Goal: Task Accomplishment & Management: Manage account settings

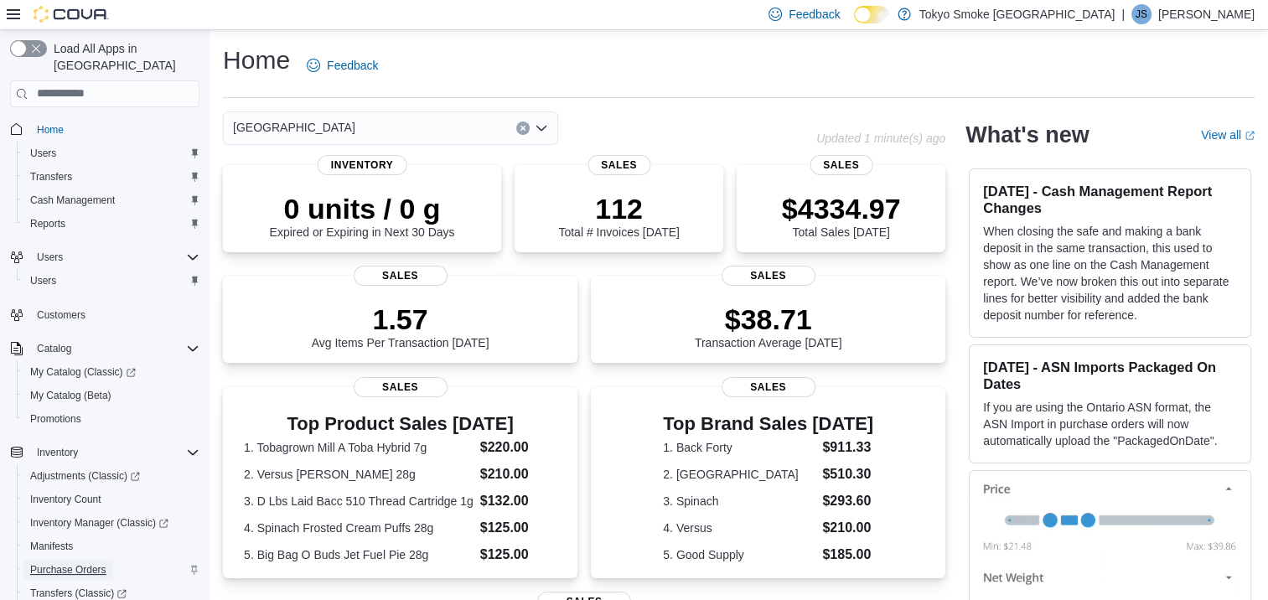
click at [60, 563] on span "Purchase Orders" at bounding box center [68, 569] width 76 height 13
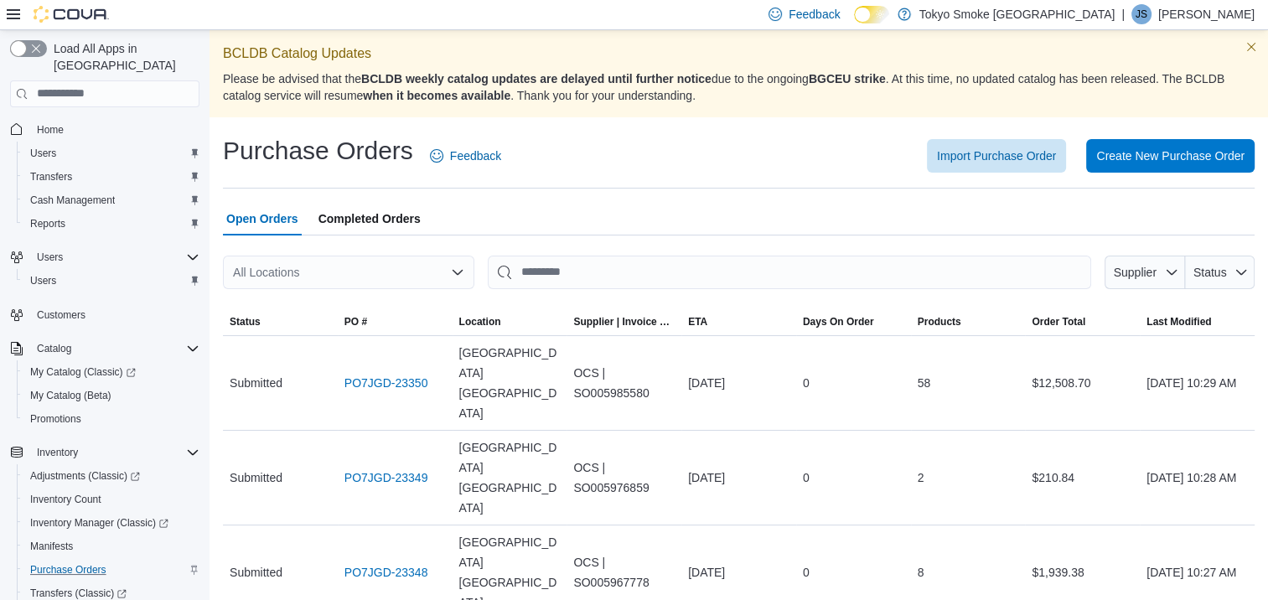
click at [455, 272] on icon "Open list of options" at bounding box center [457, 272] width 10 height 5
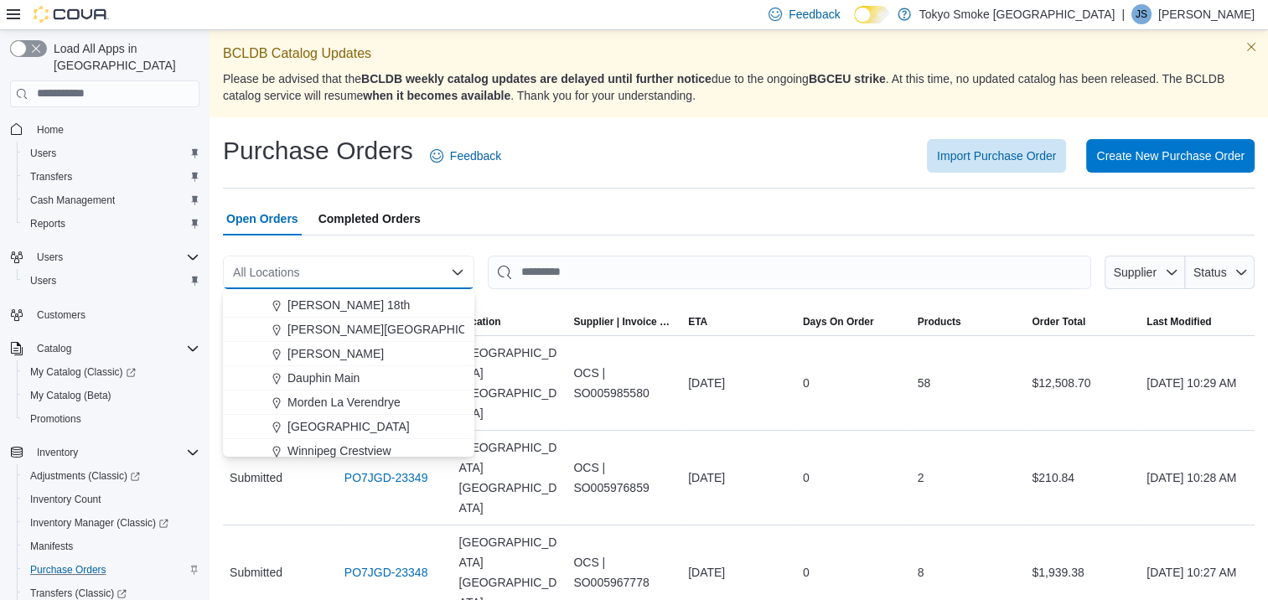
scroll to position [84, 0]
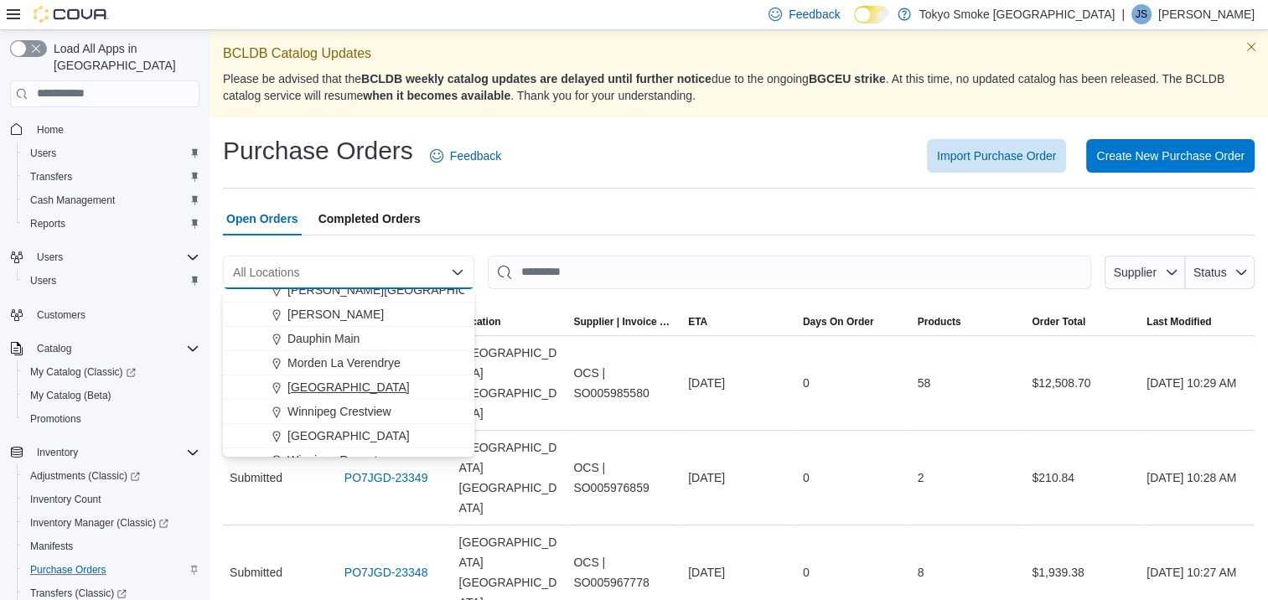
click at [363, 389] on span "[GEOGRAPHIC_DATA]" at bounding box center [348, 387] width 122 height 17
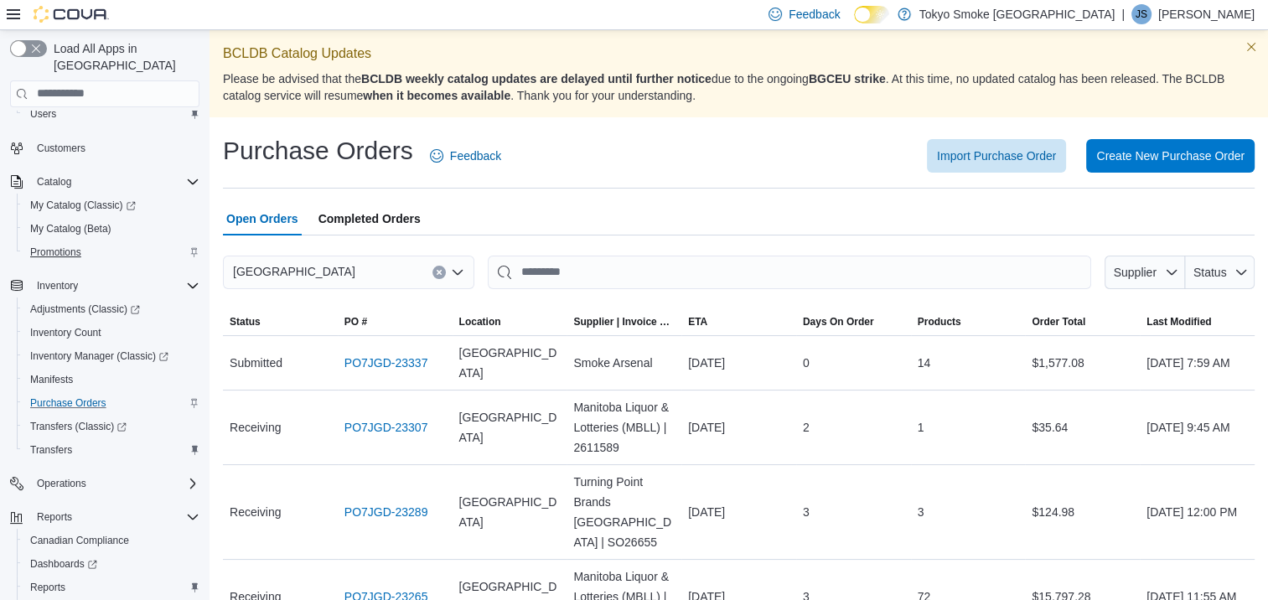
scroll to position [168, 0]
click at [83, 396] on span "Purchase Orders" at bounding box center [68, 402] width 76 height 13
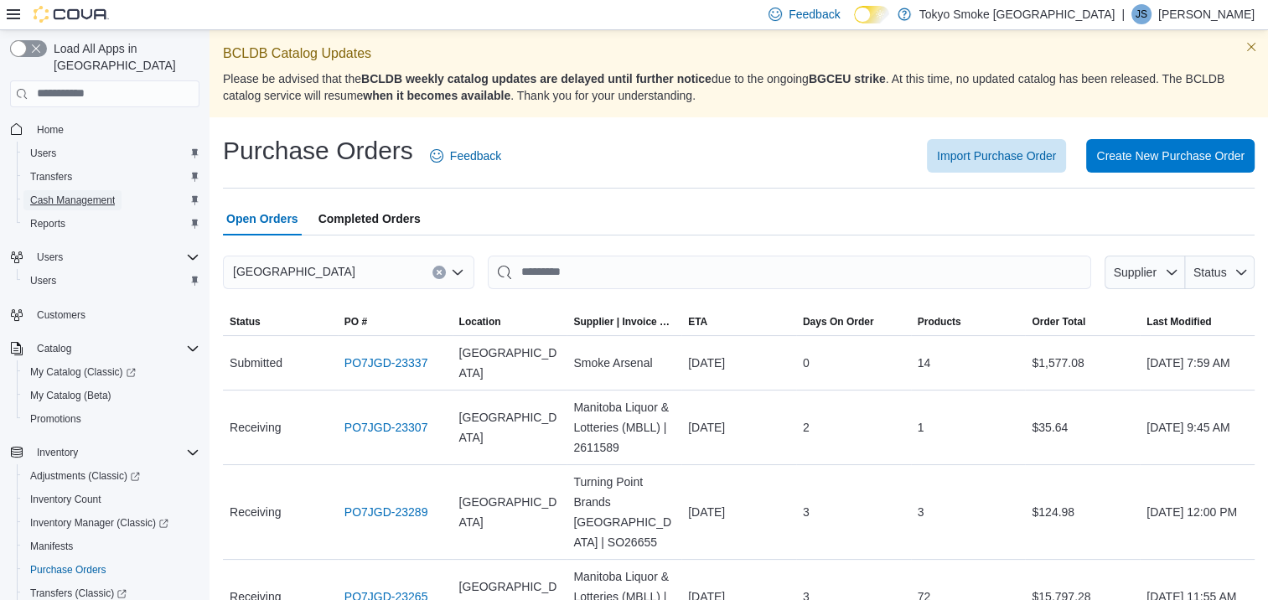
click at [84, 194] on span "Cash Management" at bounding box center [72, 200] width 85 height 13
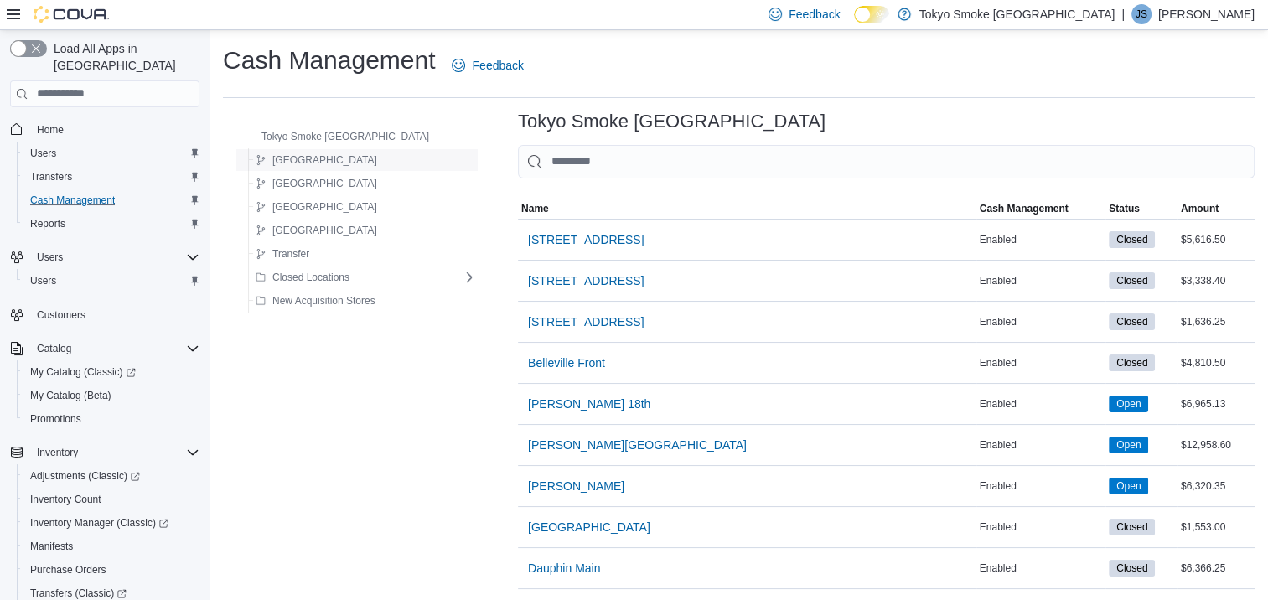
click at [291, 161] on span "[GEOGRAPHIC_DATA]" at bounding box center [324, 159] width 105 height 13
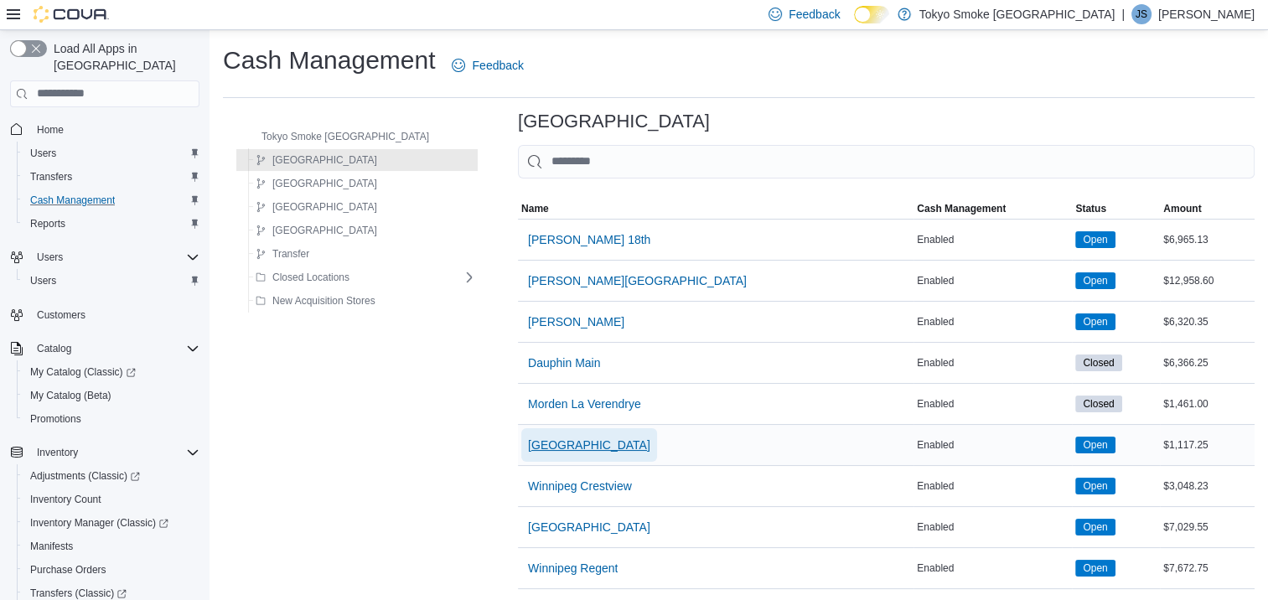
click at [567, 439] on span "[GEOGRAPHIC_DATA]" at bounding box center [589, 445] width 122 height 17
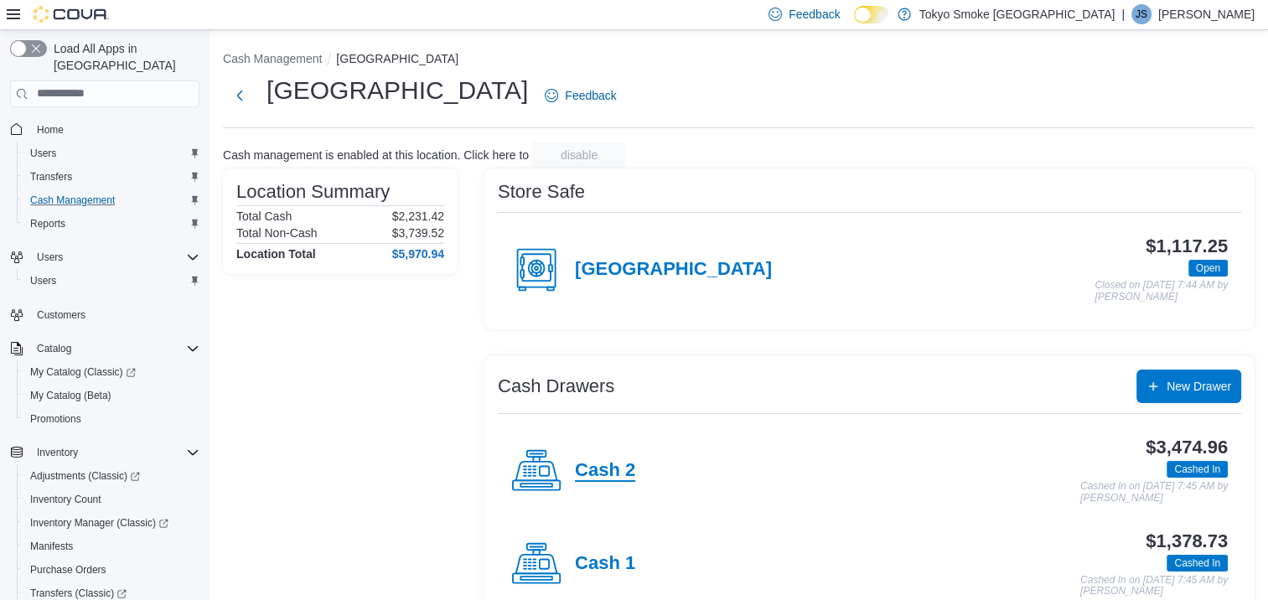
click at [602, 460] on h4 "Cash 2" at bounding box center [605, 471] width 60 height 22
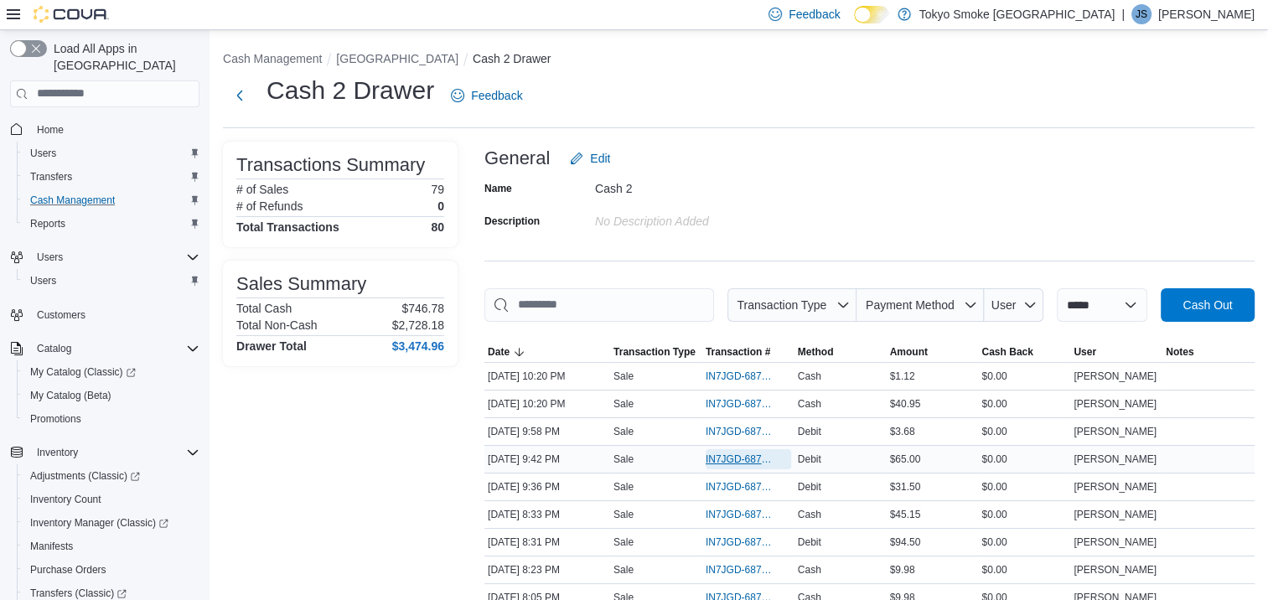
click at [716, 456] on span "IN7JGD-6871468" at bounding box center [740, 458] width 69 height 13
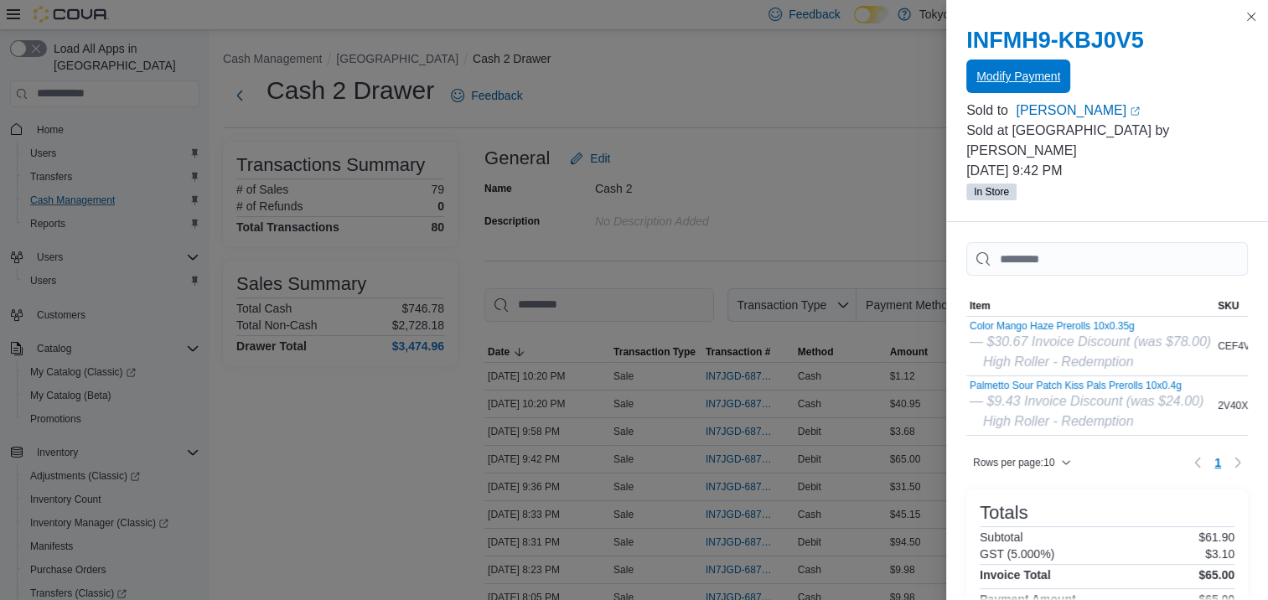
click at [1001, 86] on span "Modify Payment" at bounding box center [1018, 76] width 84 height 34
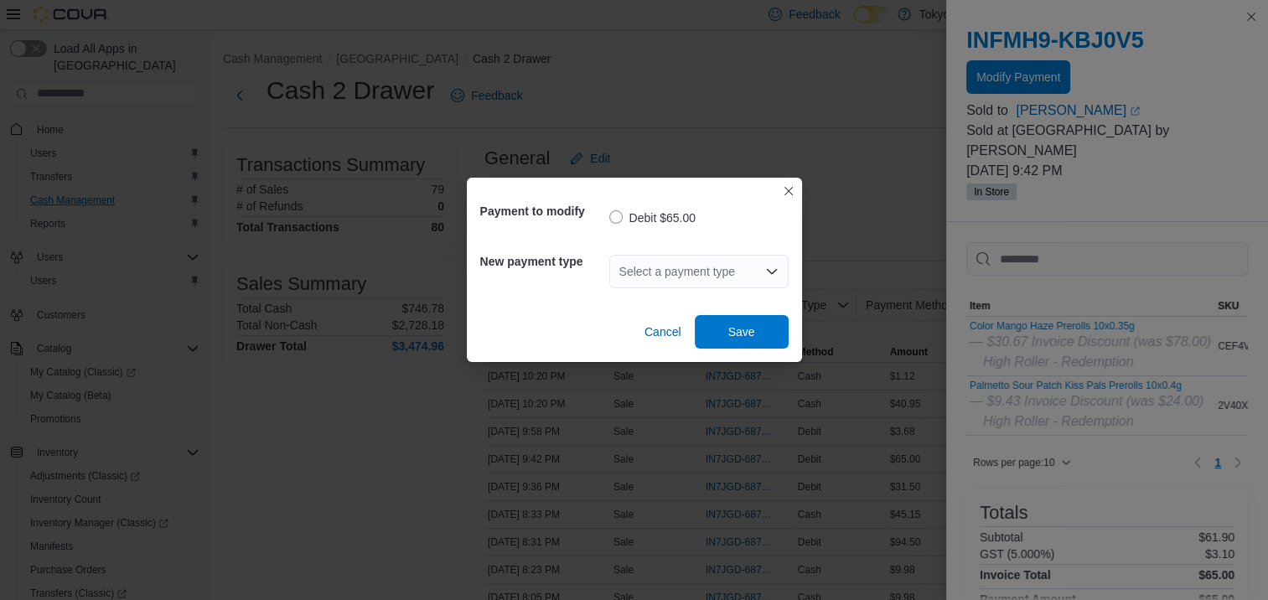
click at [776, 266] on icon "Open list of options" at bounding box center [771, 271] width 13 height 13
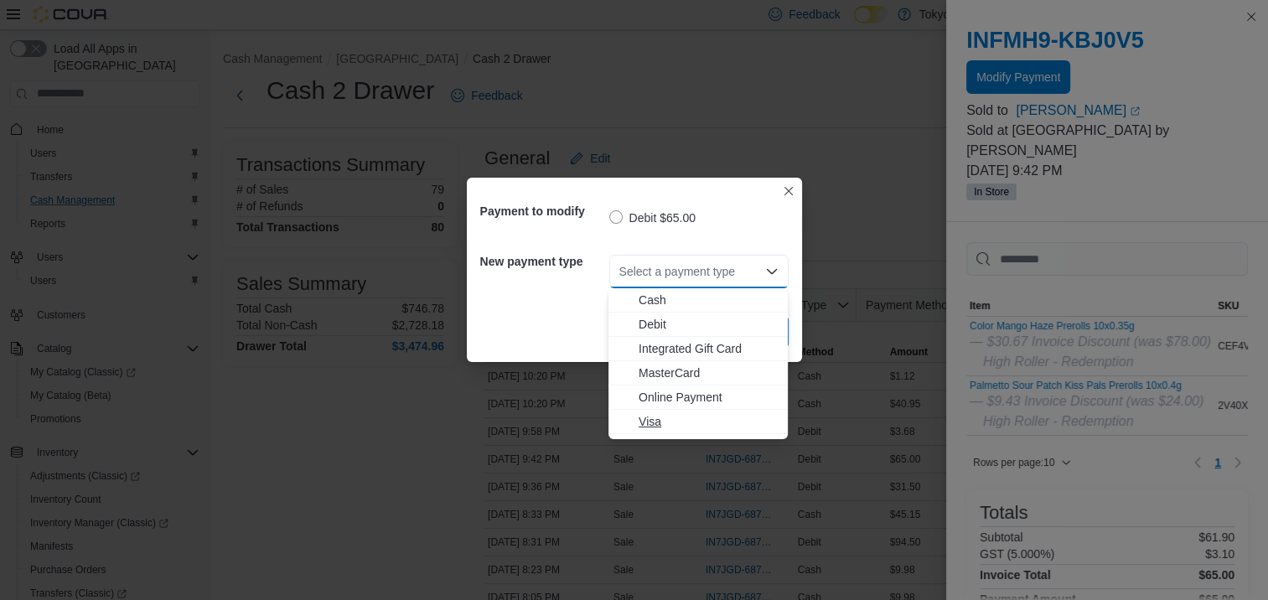
click at [664, 416] on span "Visa" at bounding box center [708, 421] width 139 height 17
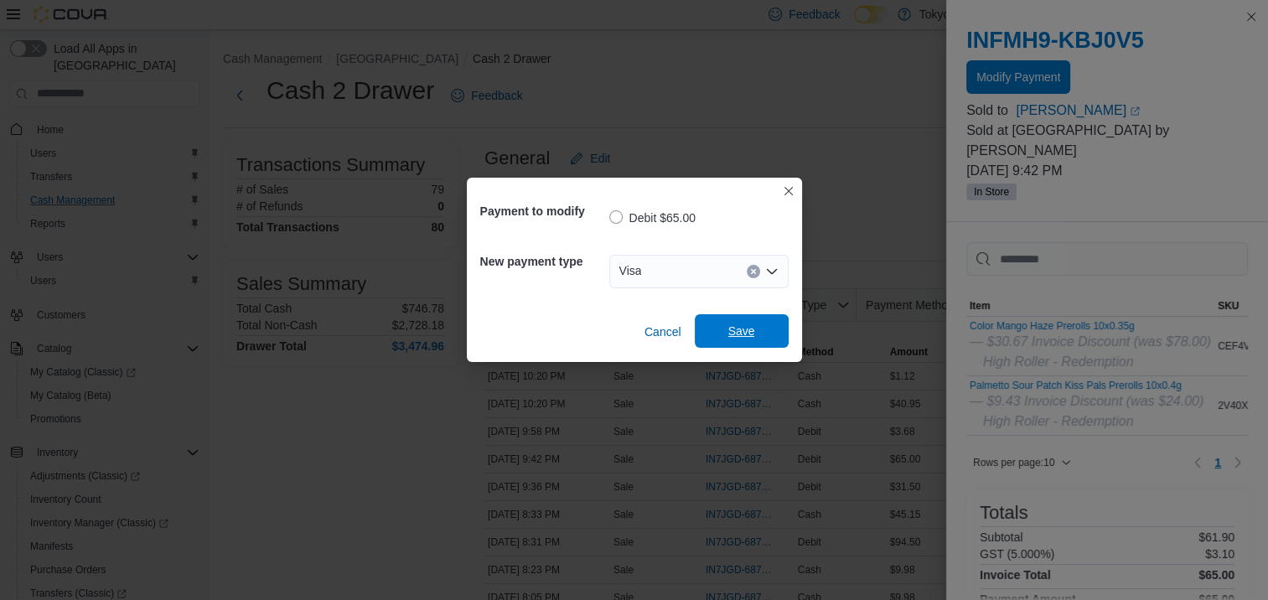
click at [727, 322] on span "Save" at bounding box center [742, 331] width 74 height 34
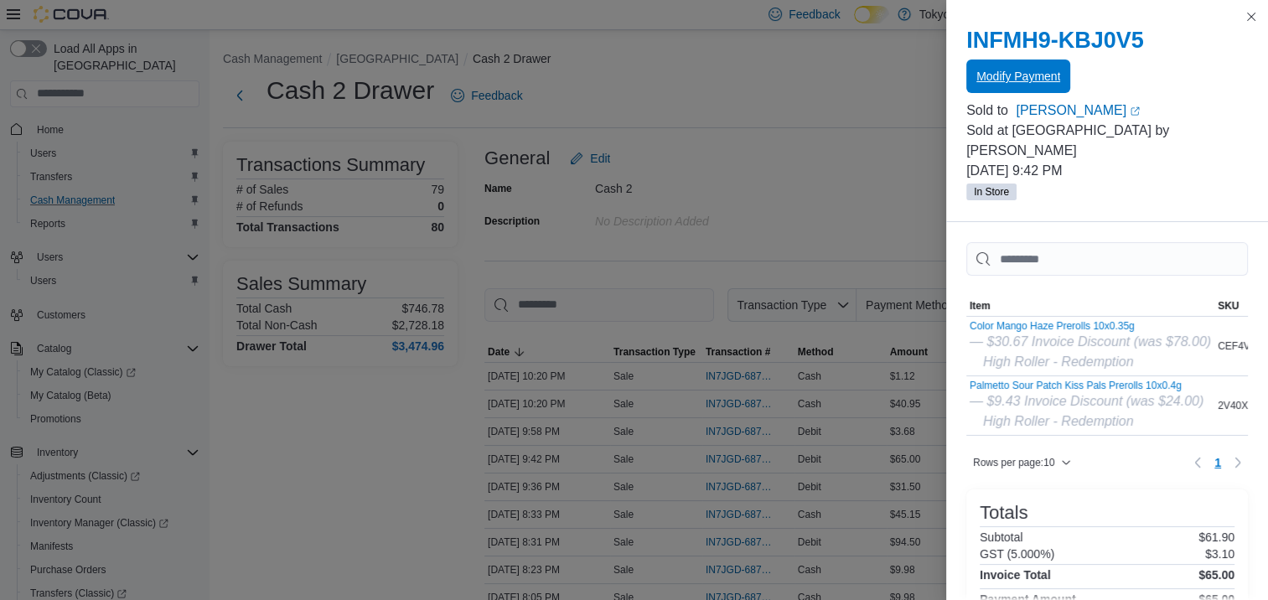
click at [1021, 79] on span "Modify Payment" at bounding box center [1018, 76] width 84 height 17
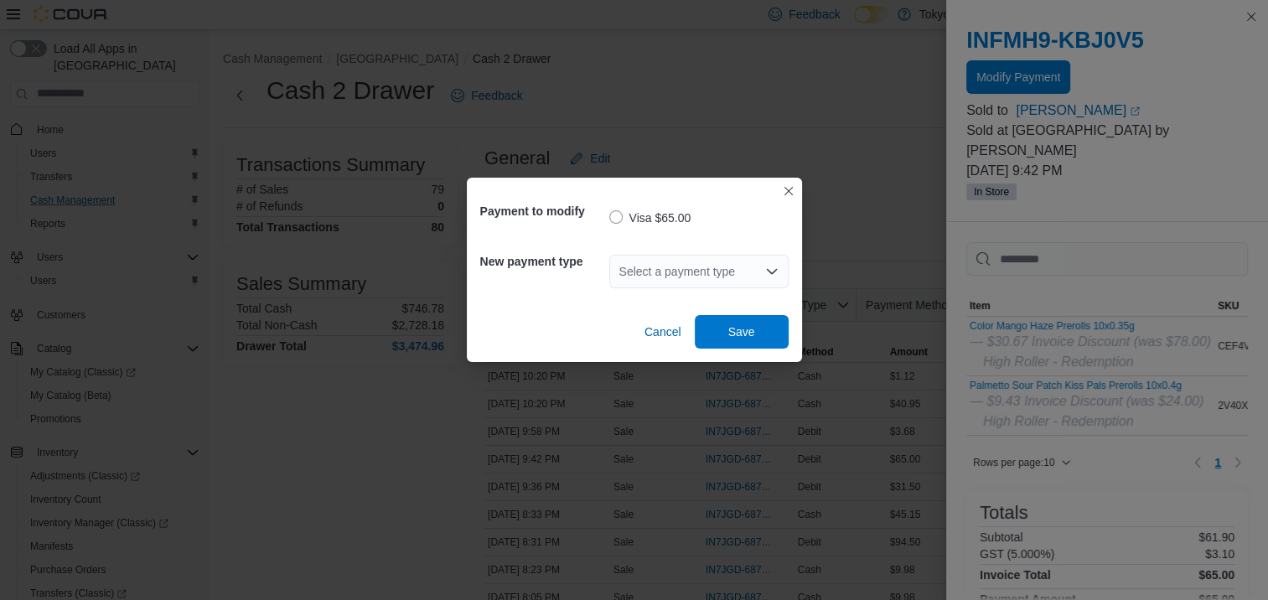
click at [774, 275] on icon "Open list of options" at bounding box center [771, 271] width 13 height 13
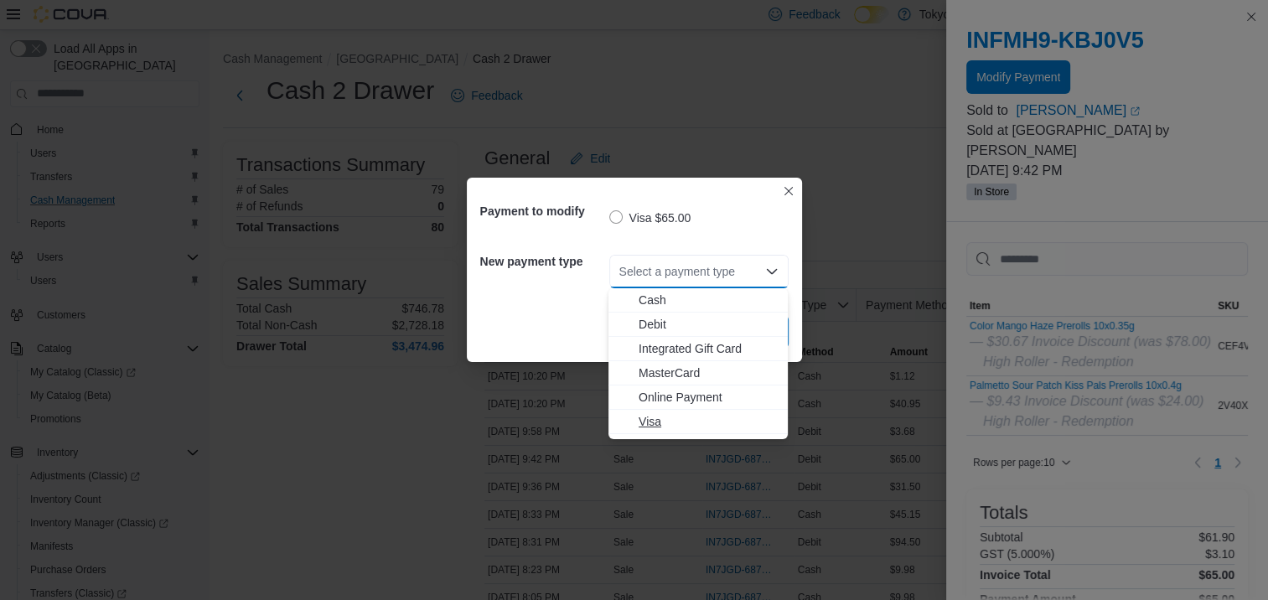
click at [680, 418] on span "Visa" at bounding box center [708, 421] width 139 height 17
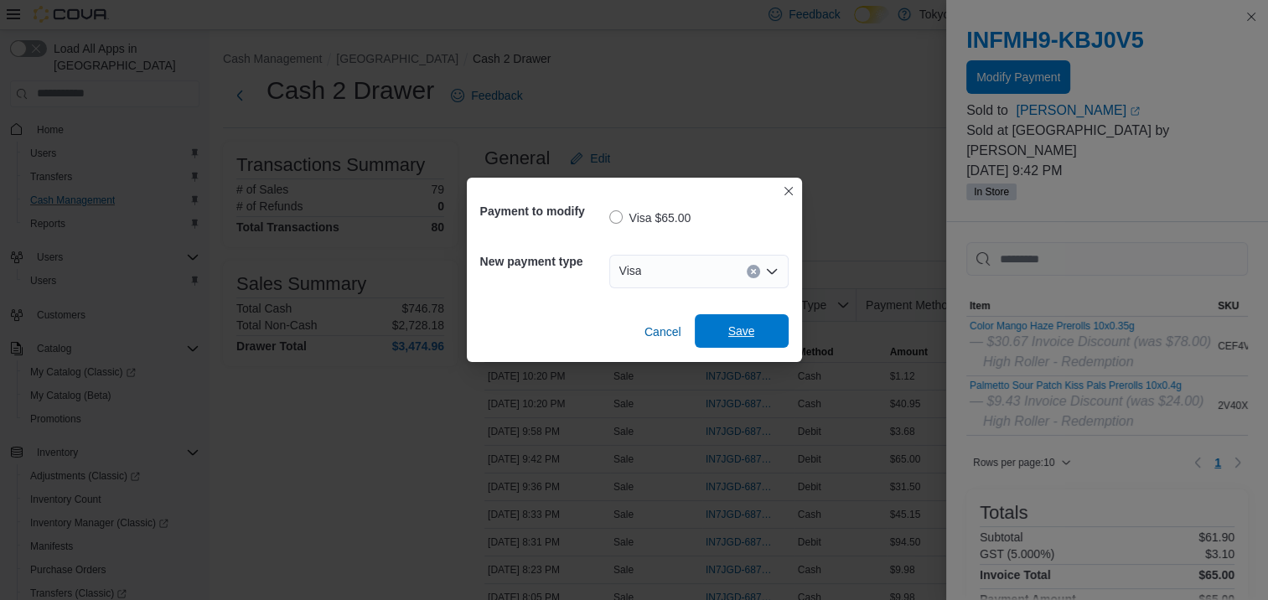
click at [760, 322] on span "Save" at bounding box center [742, 331] width 74 height 34
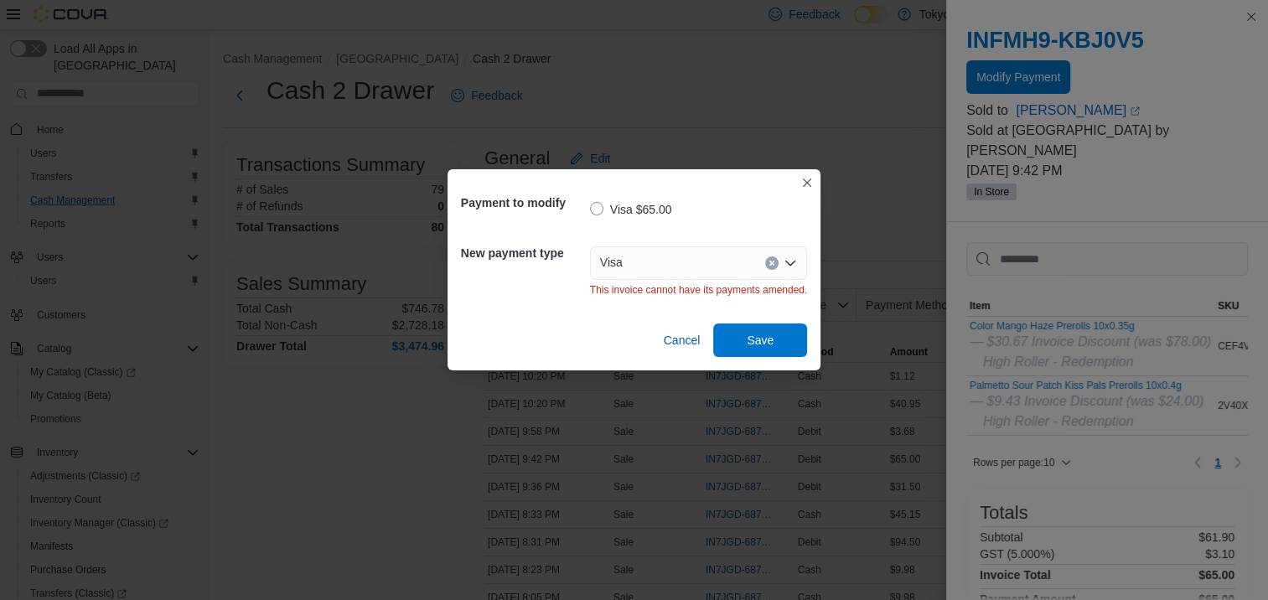
click at [407, 443] on div "Payment to modify Visa $65.00 New payment type Visa This invoice cannot have it…" at bounding box center [634, 300] width 1268 height 600
click at [785, 345] on span "Save" at bounding box center [760, 340] width 74 height 34
click at [803, 188] on button "Closes this modal window" at bounding box center [807, 182] width 20 height 20
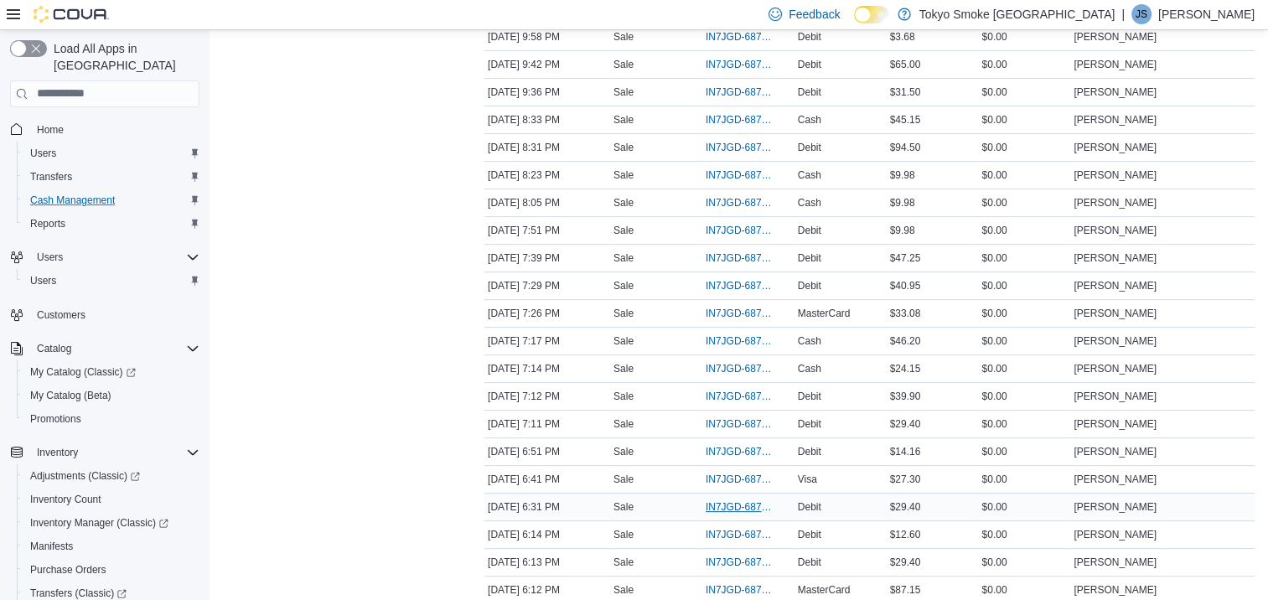
scroll to position [419, 0]
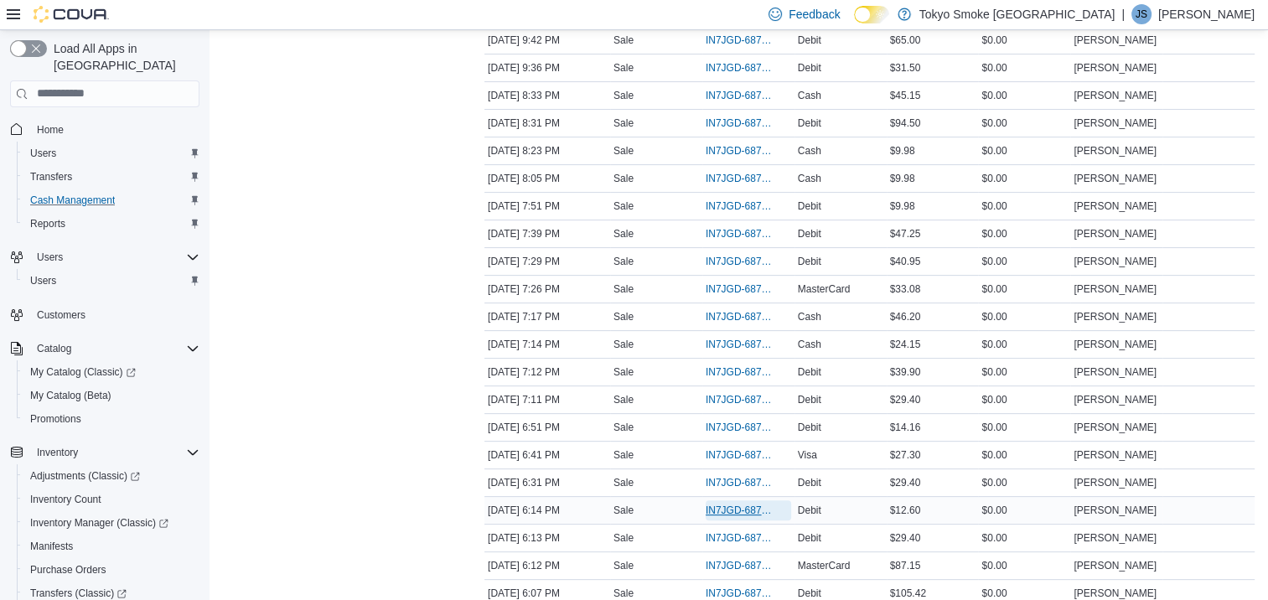
click at [737, 504] on span "IN7JGD-6870112" at bounding box center [740, 510] width 69 height 13
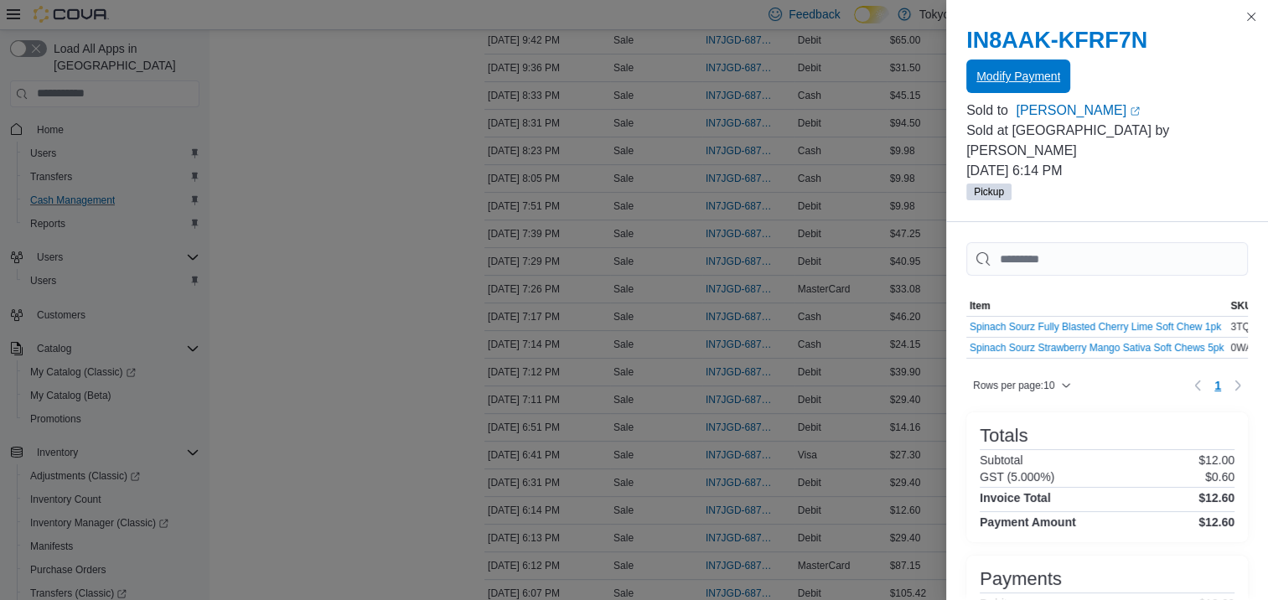
click at [1025, 83] on span "Modify Payment" at bounding box center [1018, 76] width 84 height 17
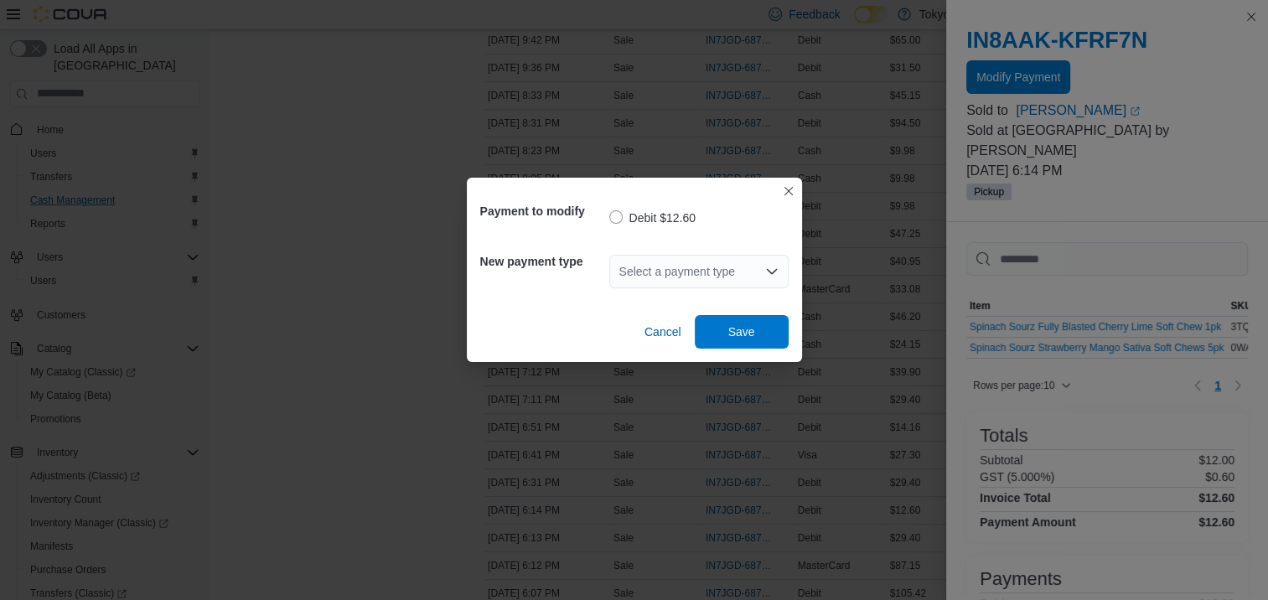
click at [767, 271] on icon "Open list of options" at bounding box center [771, 271] width 10 height 5
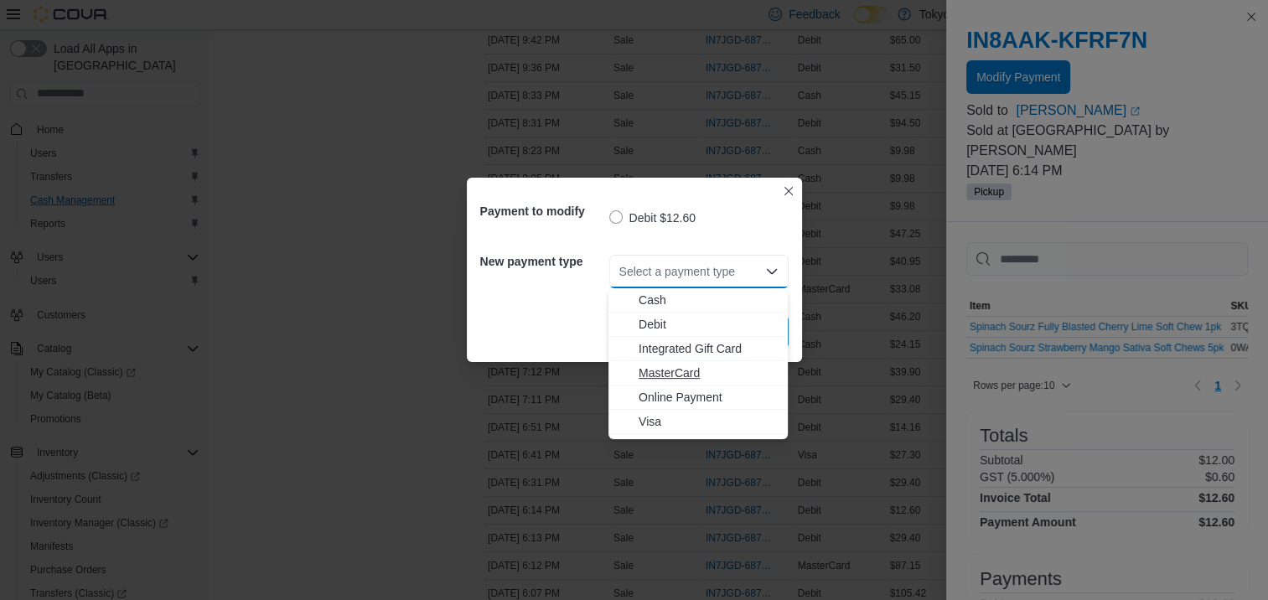
click at [667, 373] on span "MasterCard" at bounding box center [708, 373] width 139 height 17
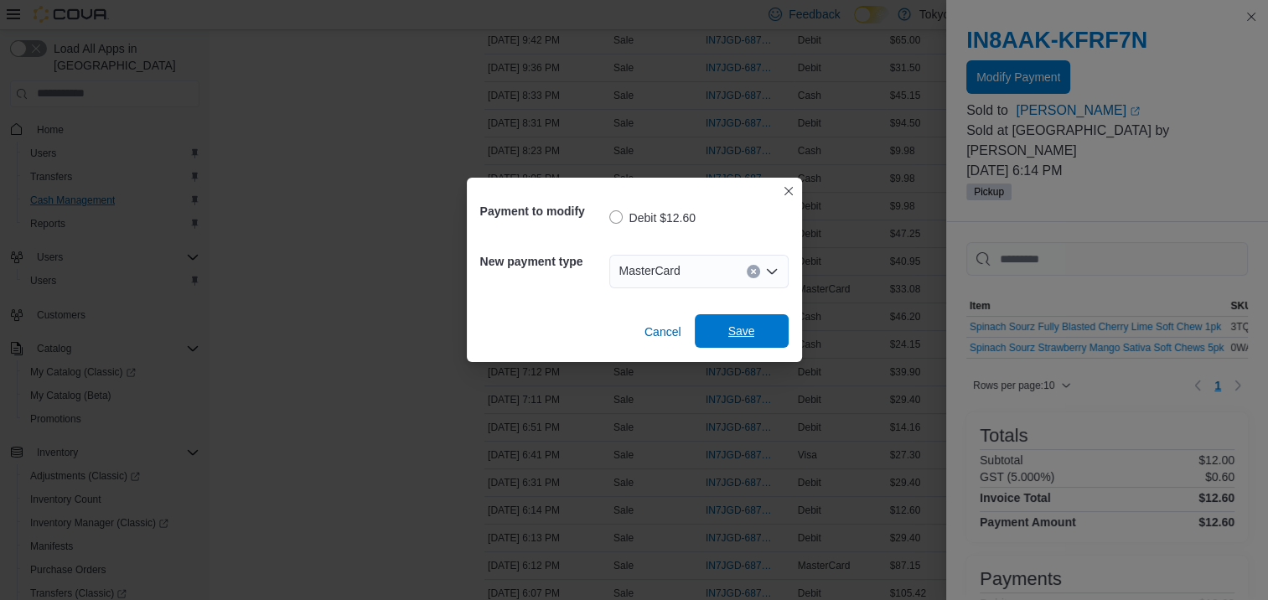
click at [743, 332] on span "Save" at bounding box center [741, 331] width 27 height 17
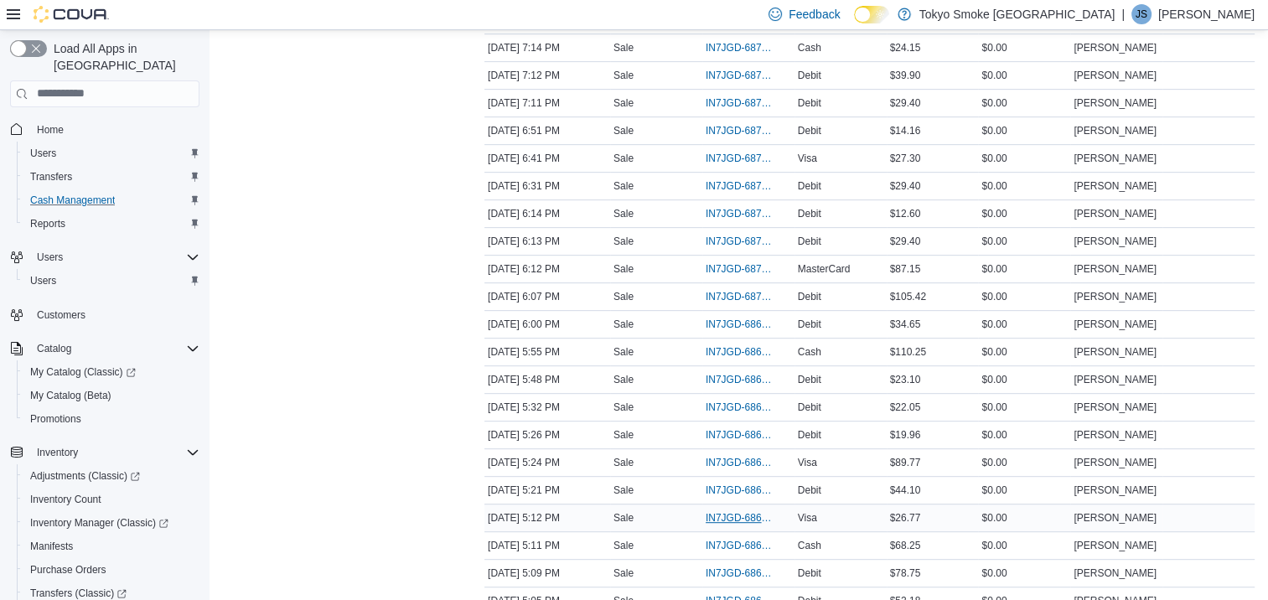
scroll to position [754, 0]
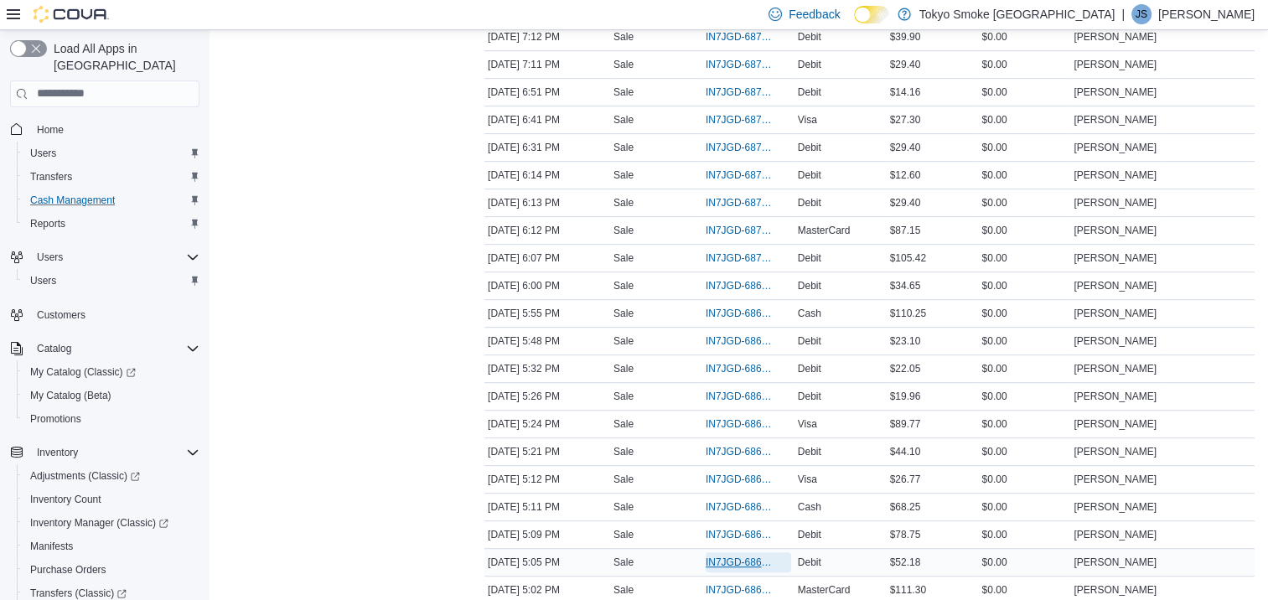
click at [748, 558] on span "IN7JGD-6869495" at bounding box center [740, 562] width 69 height 13
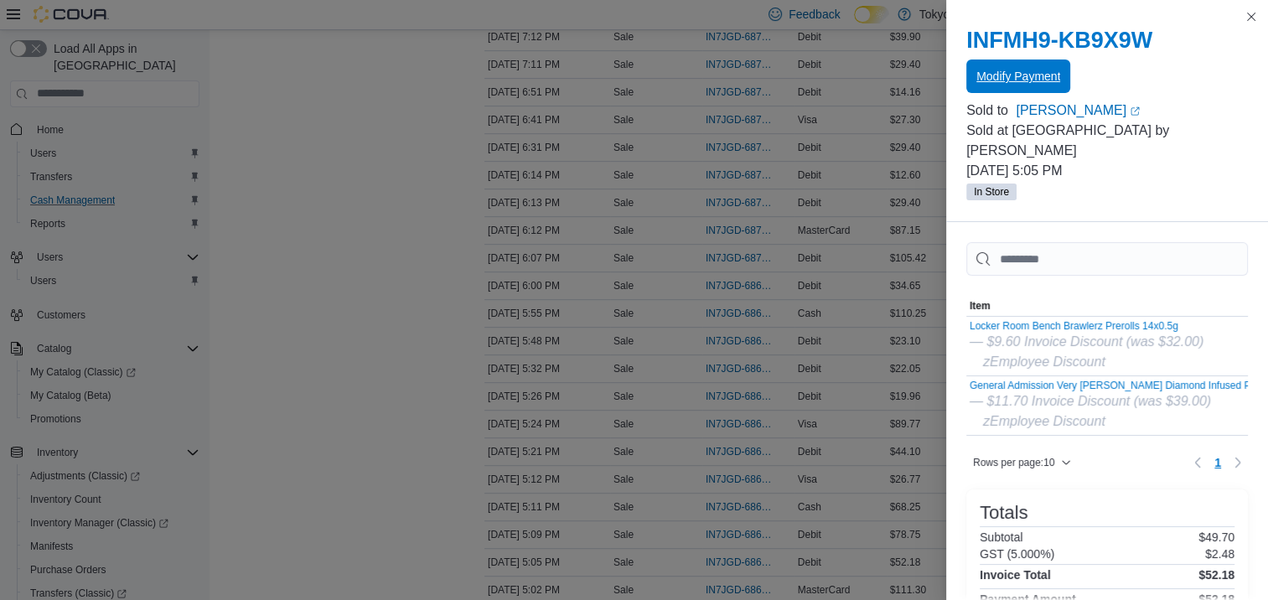
click at [1009, 89] on span "Modify Payment" at bounding box center [1018, 76] width 84 height 34
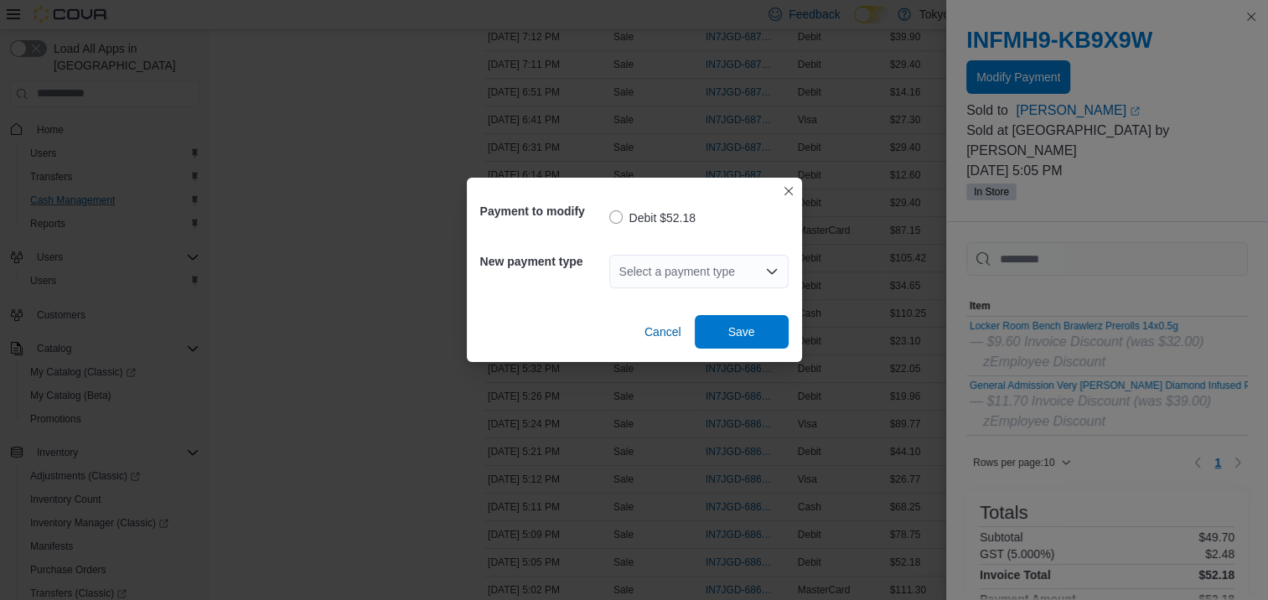
click at [771, 272] on icon "Open list of options" at bounding box center [771, 271] width 10 height 5
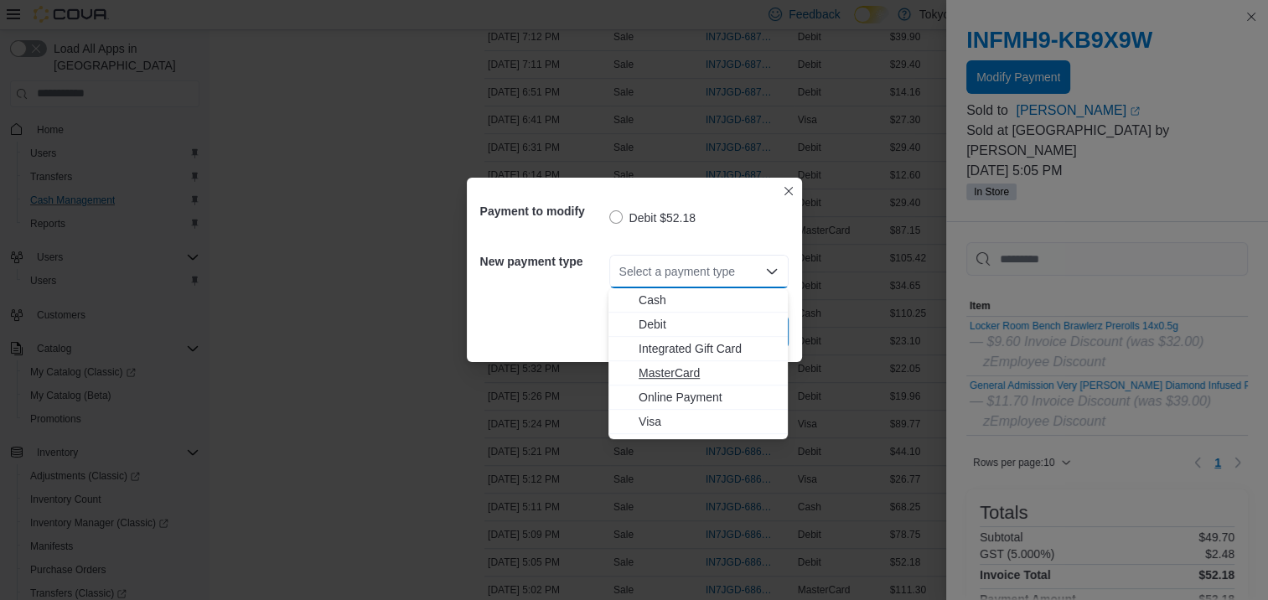
click at [683, 375] on span "MasterCard" at bounding box center [708, 373] width 139 height 17
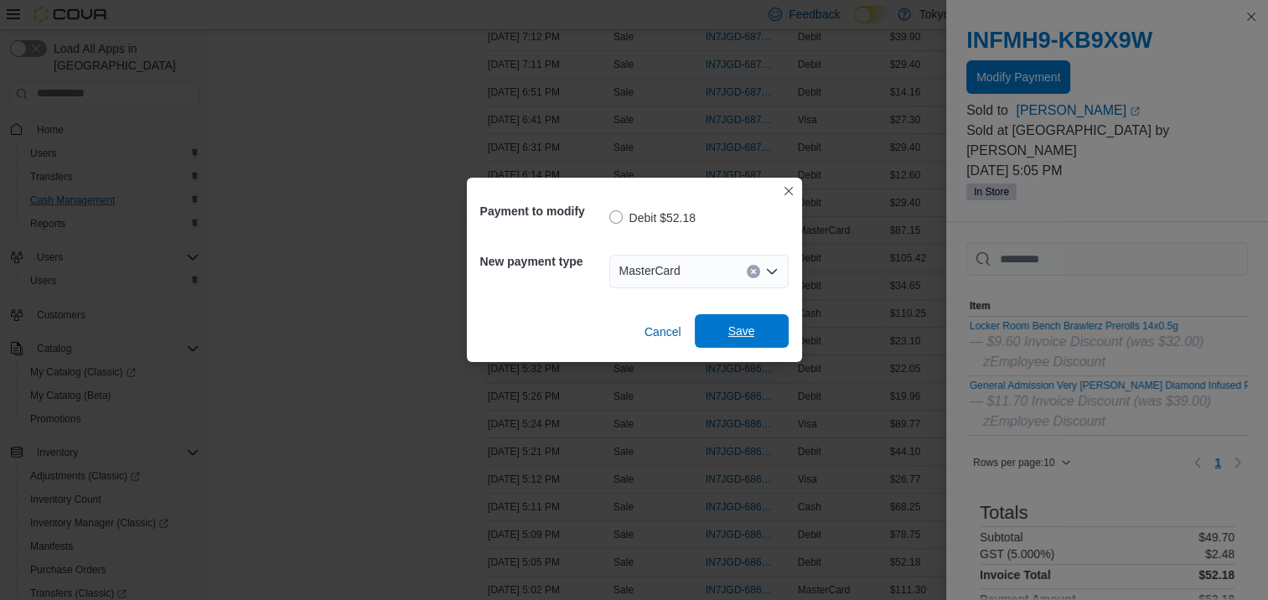
click at [728, 335] on span "Save" at bounding box center [741, 331] width 27 height 17
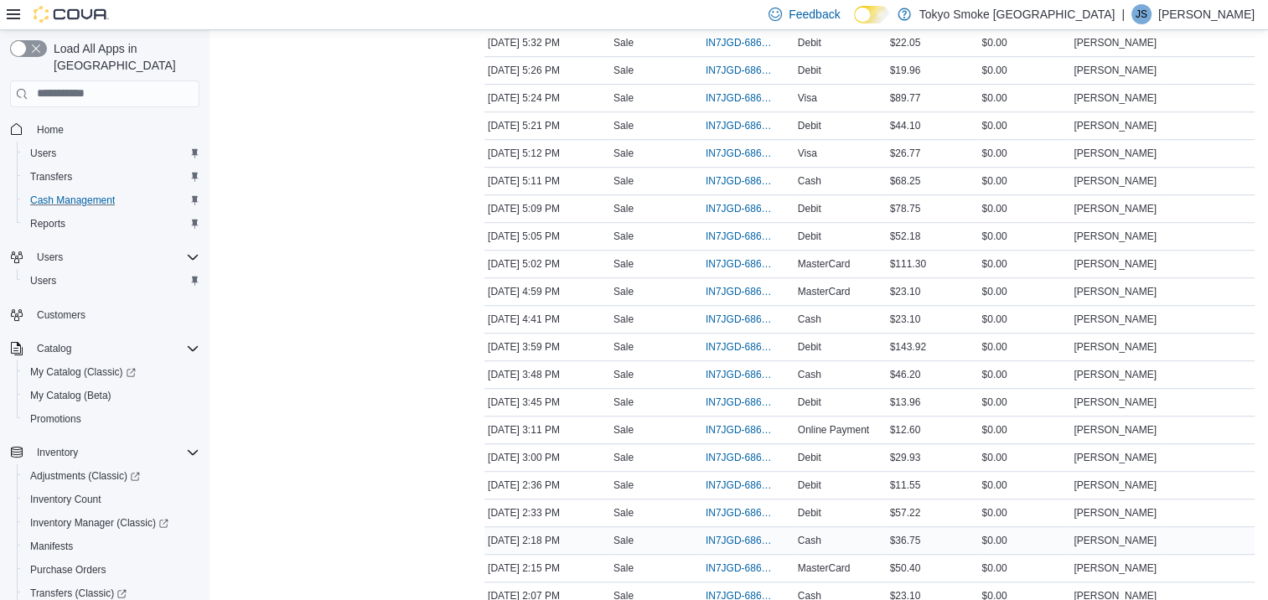
scroll to position [1089, 0]
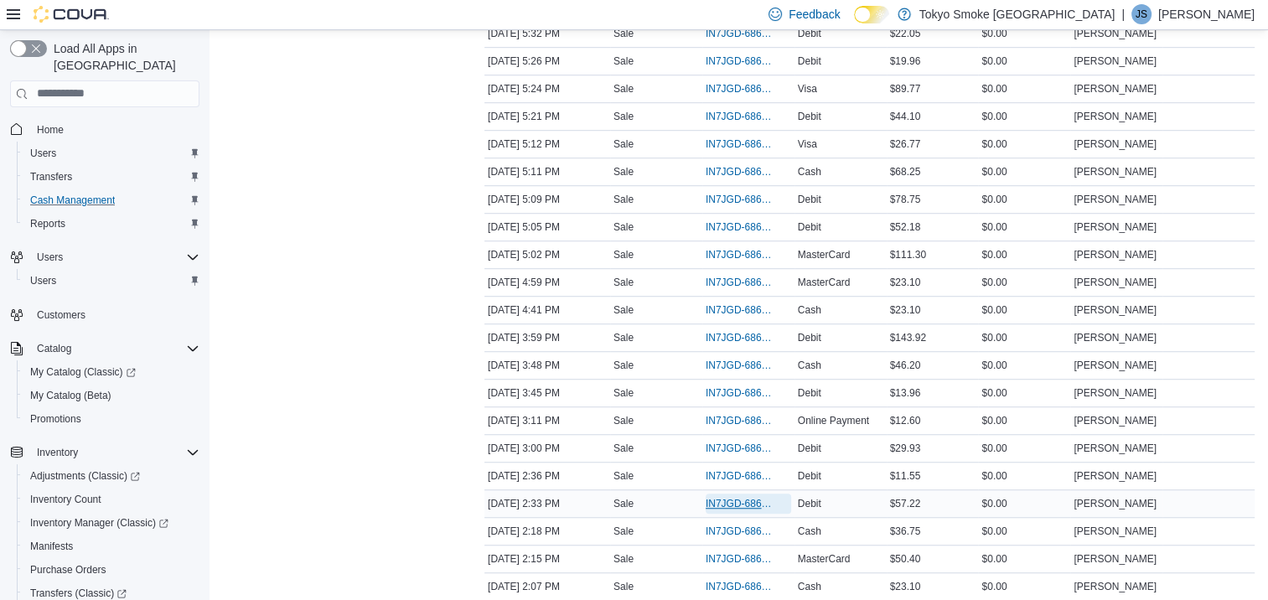
click at [755, 497] on span "IN7JGD-6868121" at bounding box center [740, 503] width 69 height 13
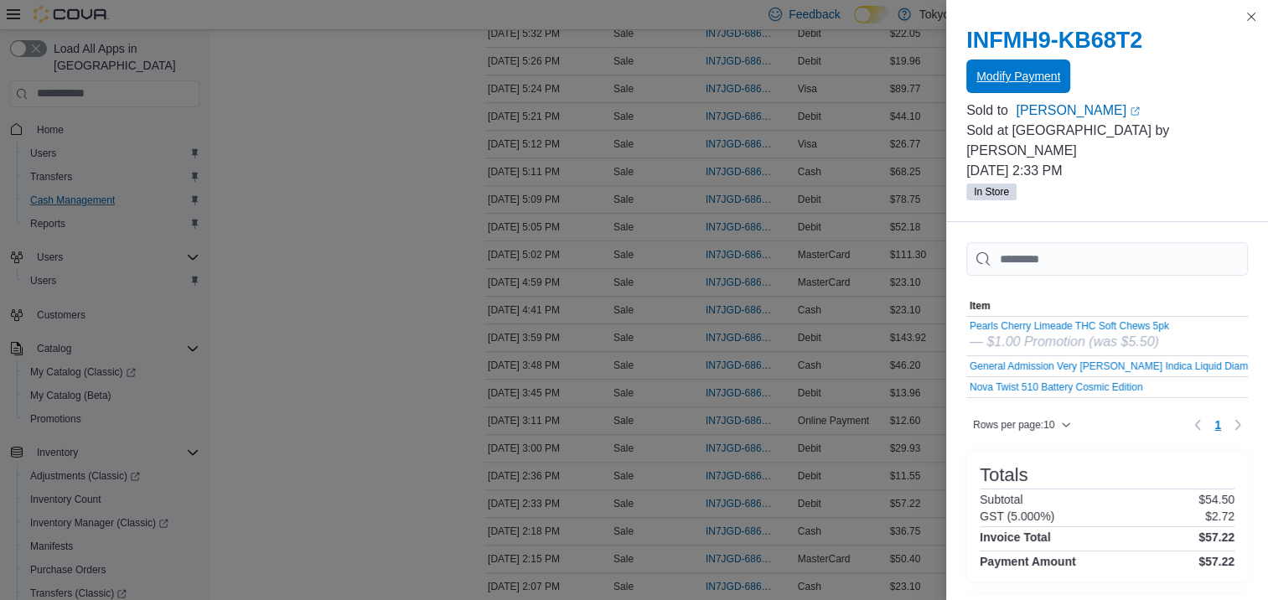
click at [992, 85] on span "Modify Payment" at bounding box center [1018, 76] width 84 height 34
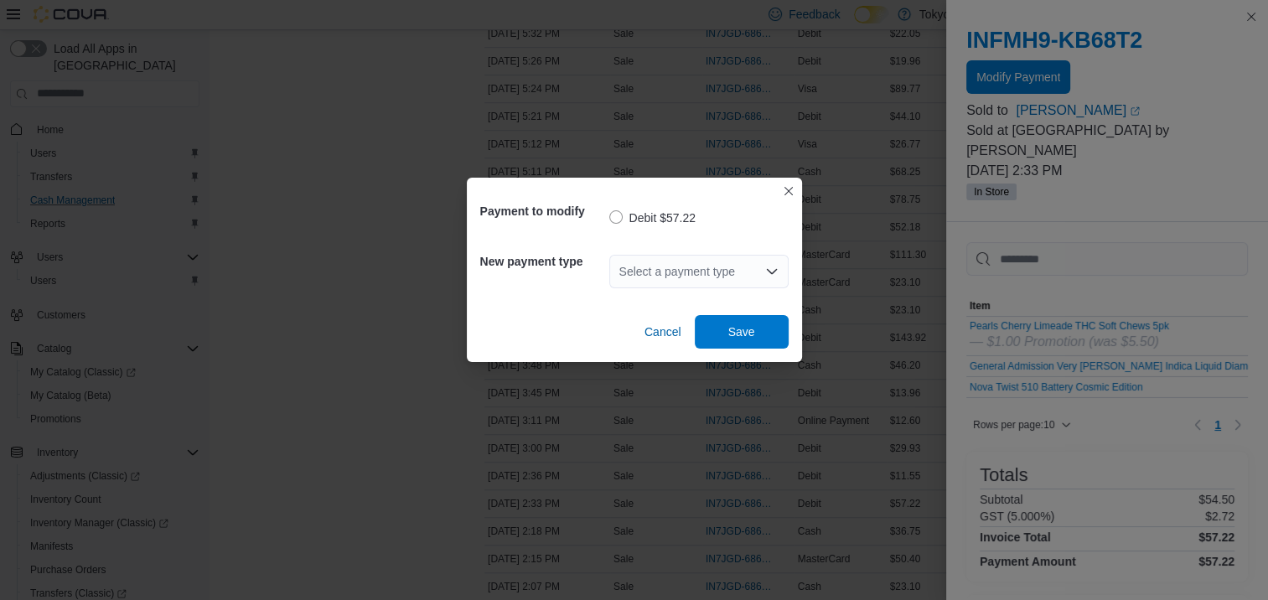
click at [769, 271] on icon "Open list of options" at bounding box center [771, 271] width 13 height 13
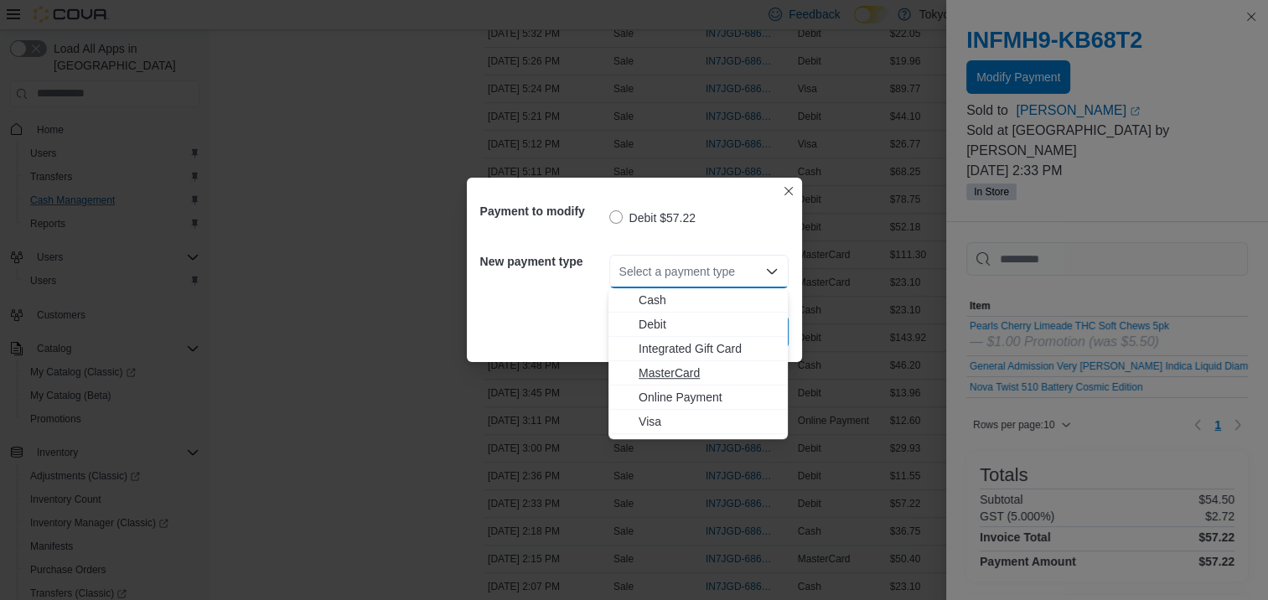
click at [680, 373] on span "MasterCard" at bounding box center [708, 373] width 139 height 17
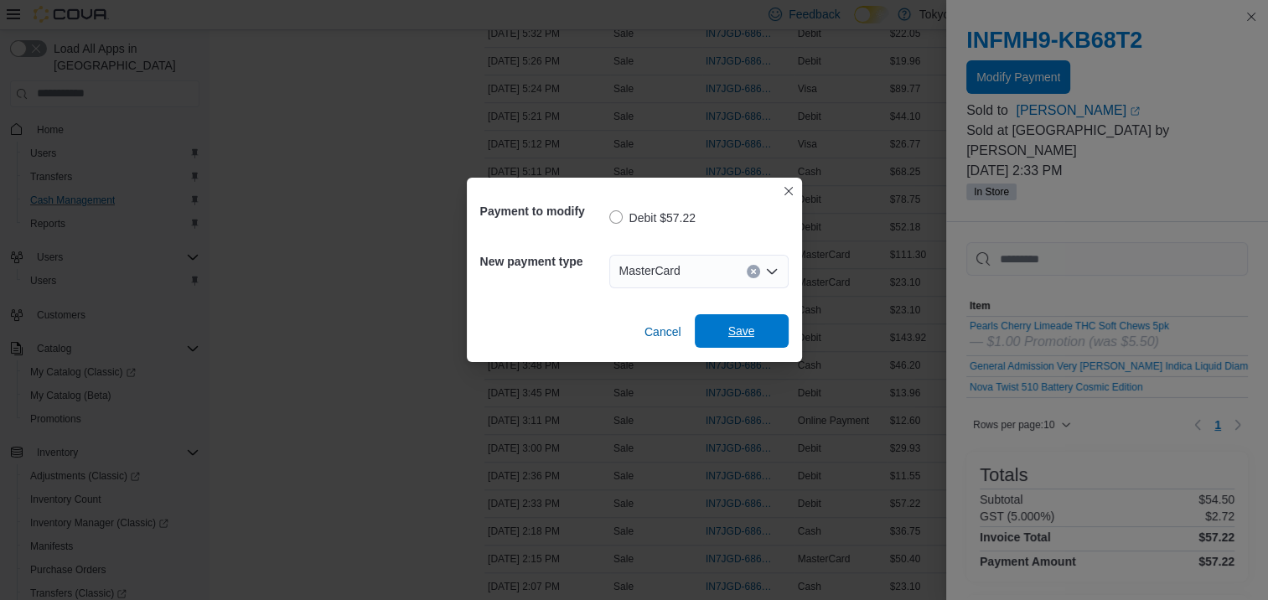
click at [744, 334] on span "Save" at bounding box center [741, 331] width 27 height 17
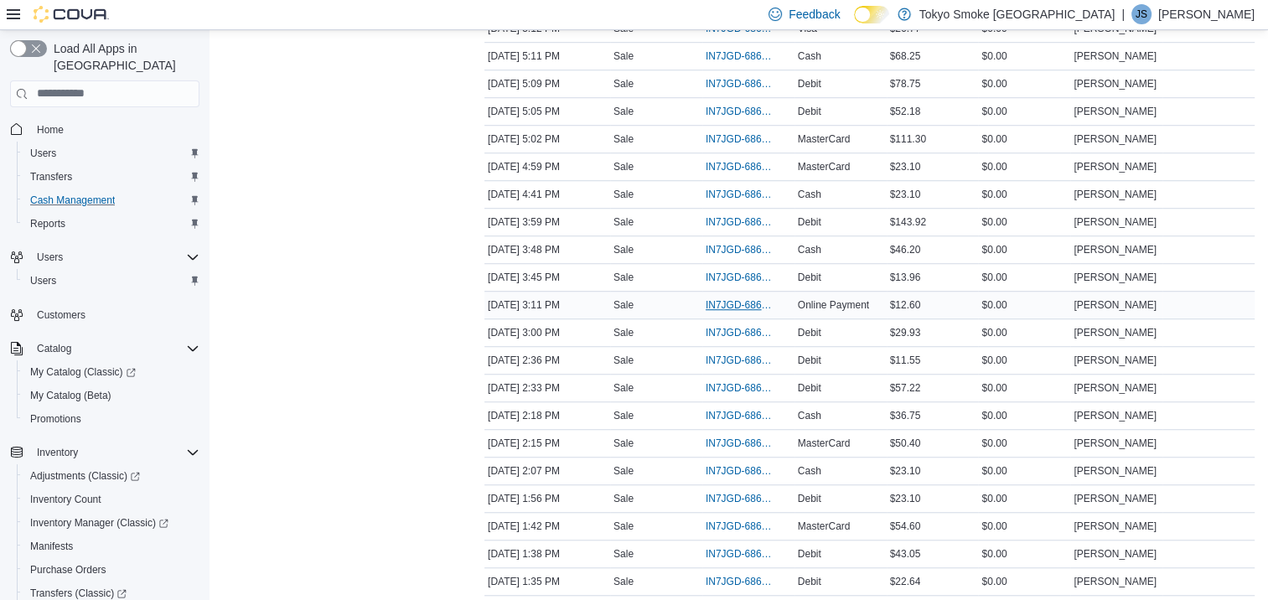
scroll to position [1508, 0]
click at [716, 251] on span "IN7JGD-6867685" at bounding box center [748, 250] width 85 height 20
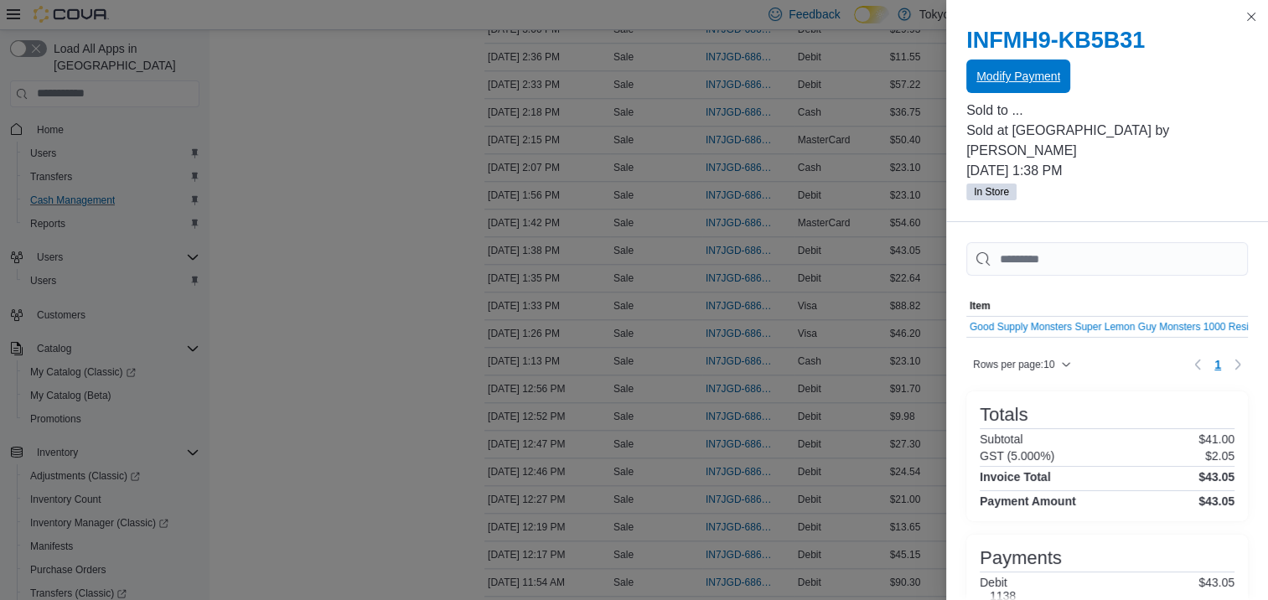
click at [1024, 87] on span "Modify Payment" at bounding box center [1018, 76] width 84 height 34
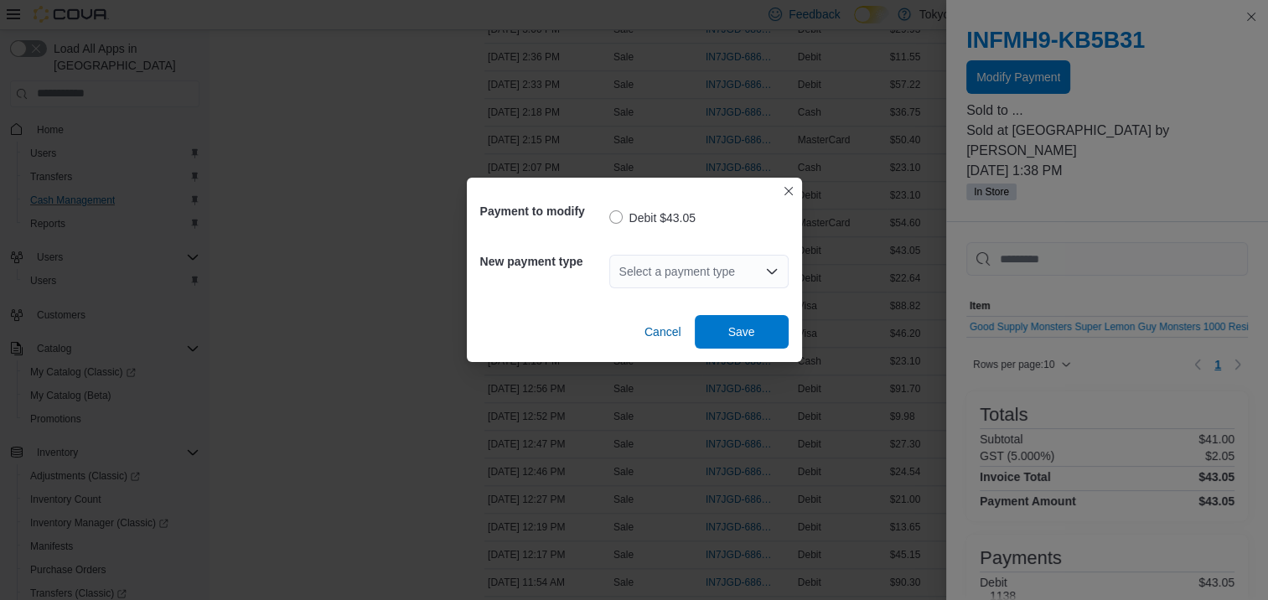
click at [774, 265] on icon "Open list of options" at bounding box center [771, 271] width 13 height 13
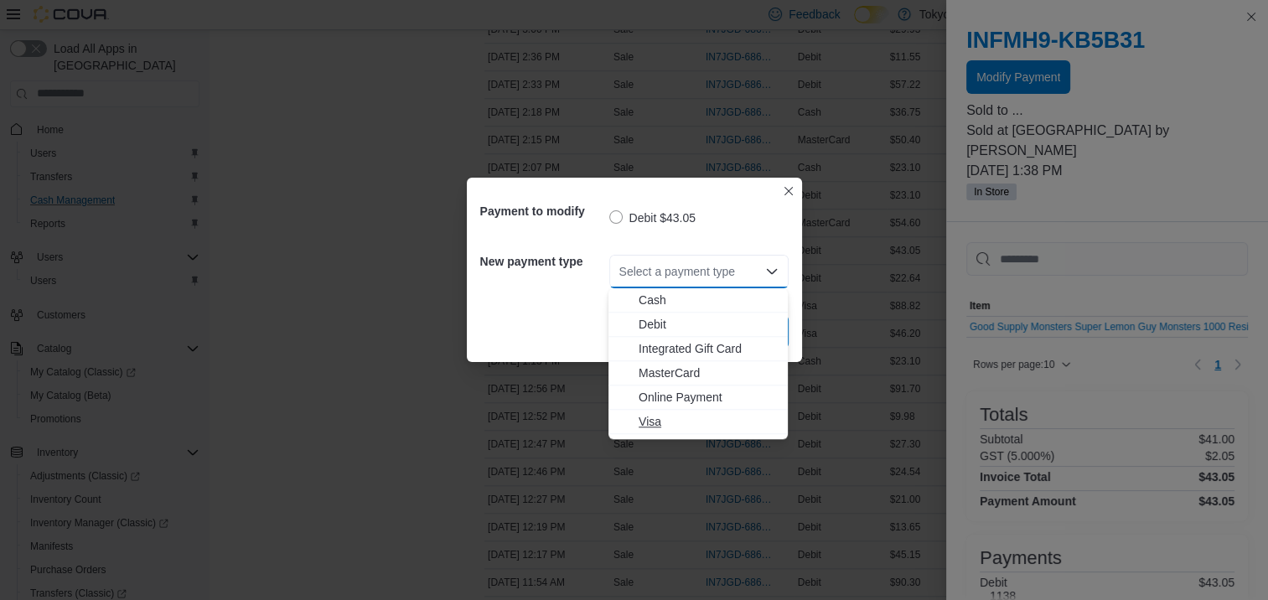
click at [670, 413] on span "Visa" at bounding box center [708, 421] width 139 height 17
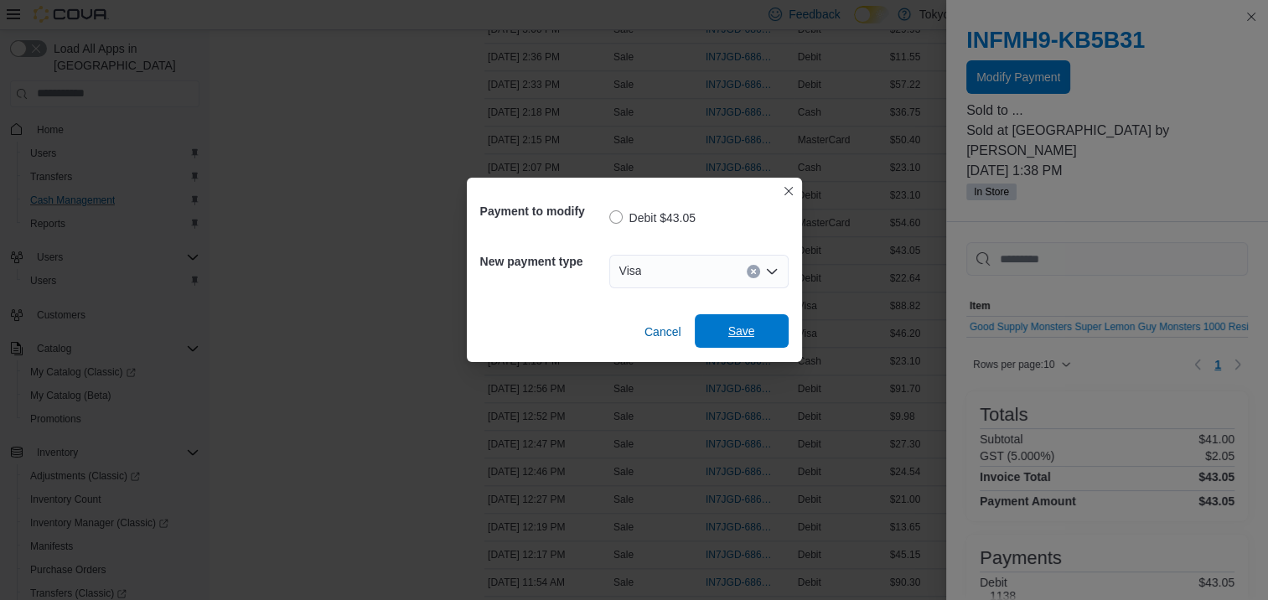
click at [722, 324] on span "Save" at bounding box center [742, 331] width 74 height 34
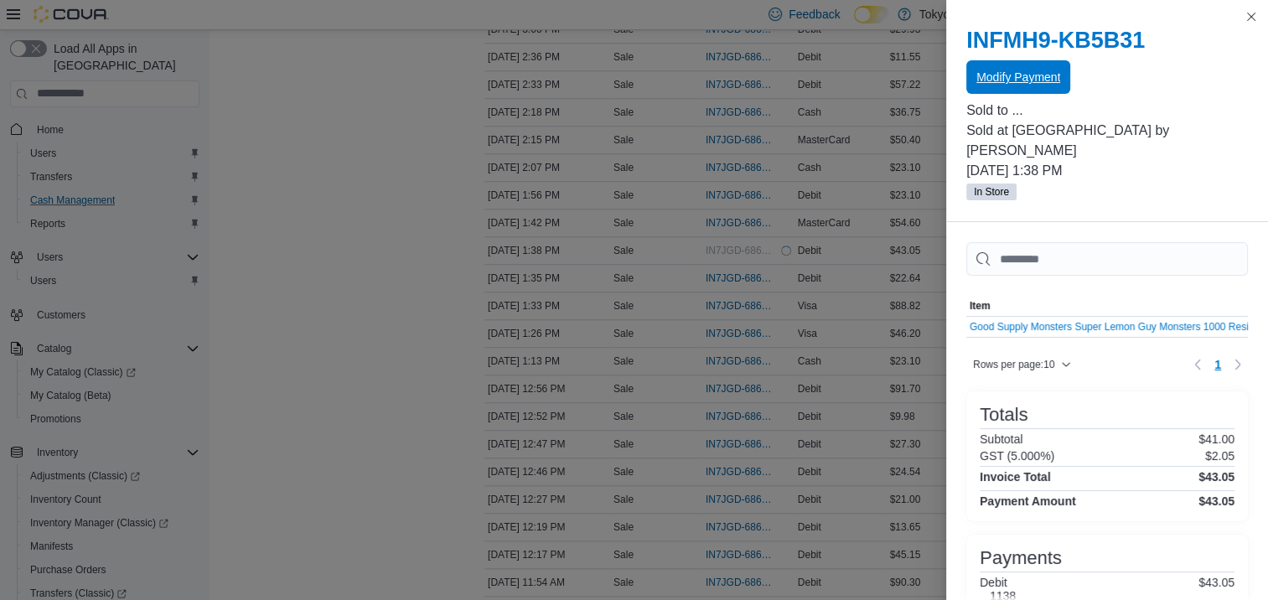
scroll to position [0, 0]
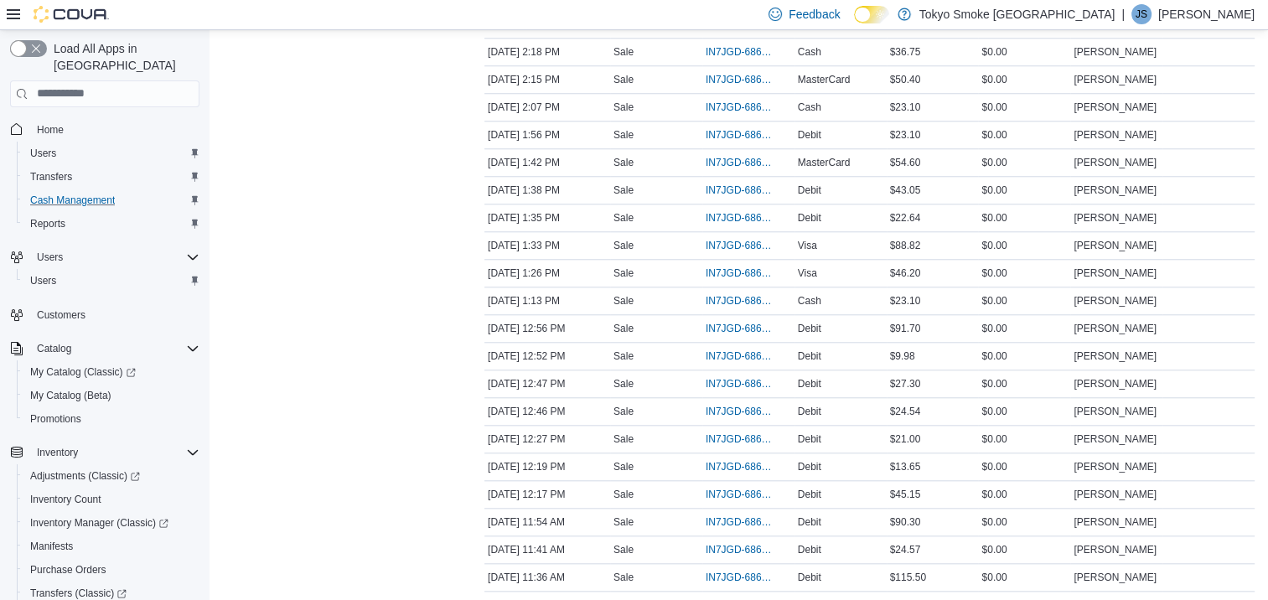
scroll to position [1676, 0]
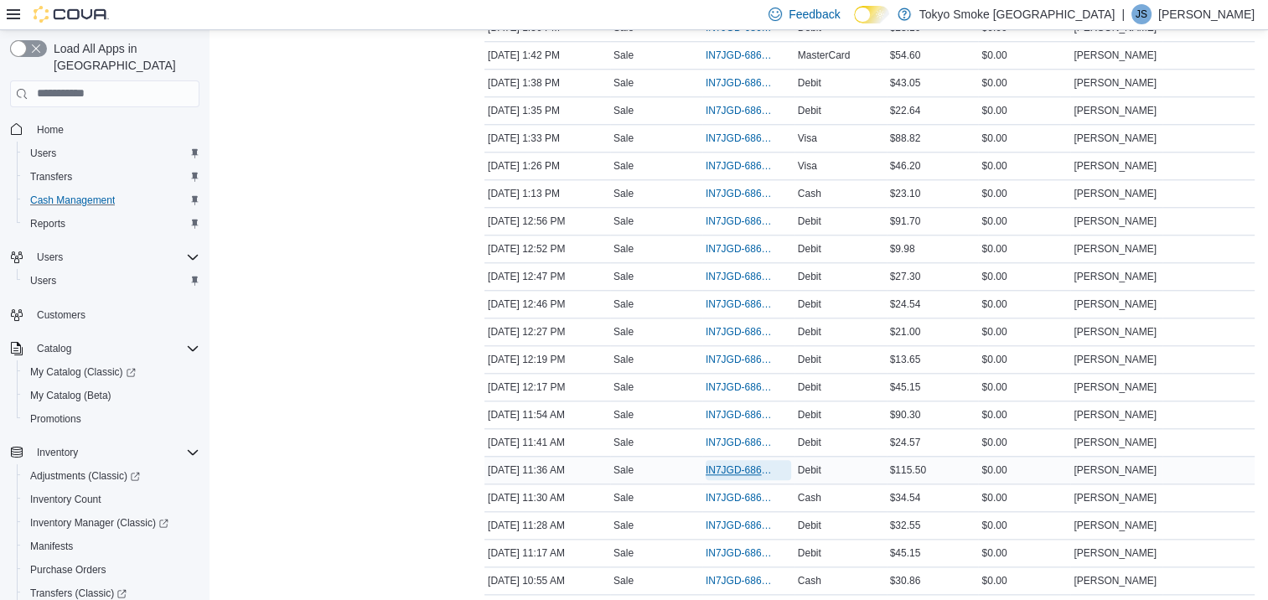
click at [727, 467] on span "IN7JGD-6866862" at bounding box center [748, 470] width 85 height 20
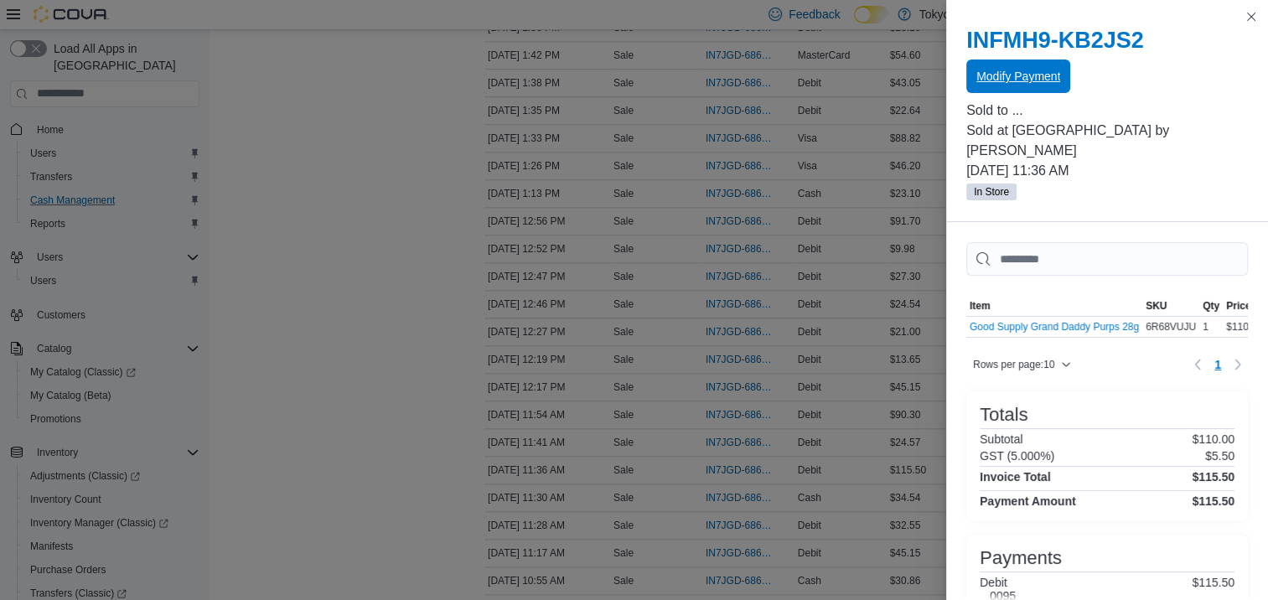
click at [1030, 70] on span "Modify Payment" at bounding box center [1018, 76] width 84 height 17
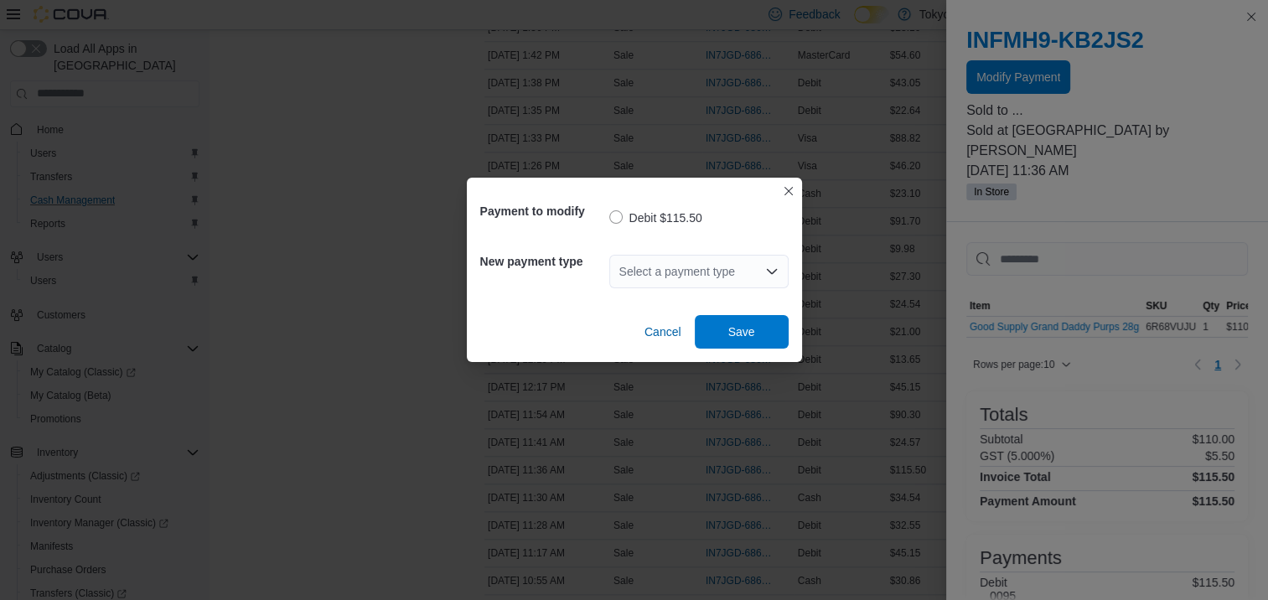
click at [776, 277] on icon "Open list of options" at bounding box center [771, 271] width 13 height 13
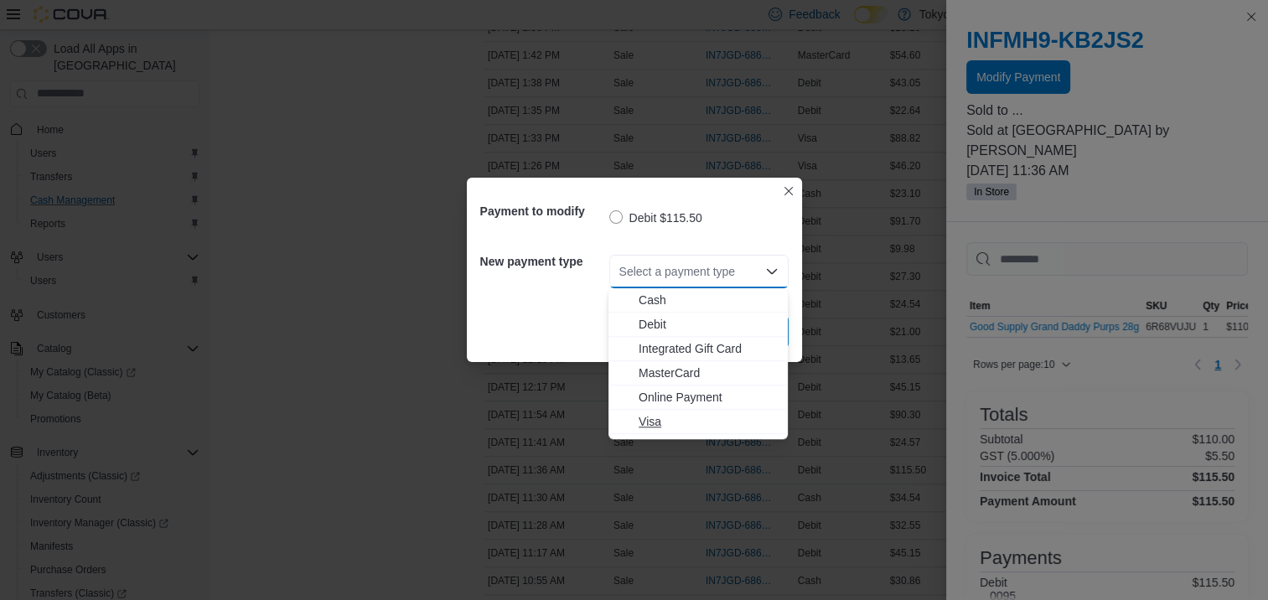
click at [670, 421] on span "Visa" at bounding box center [708, 421] width 139 height 17
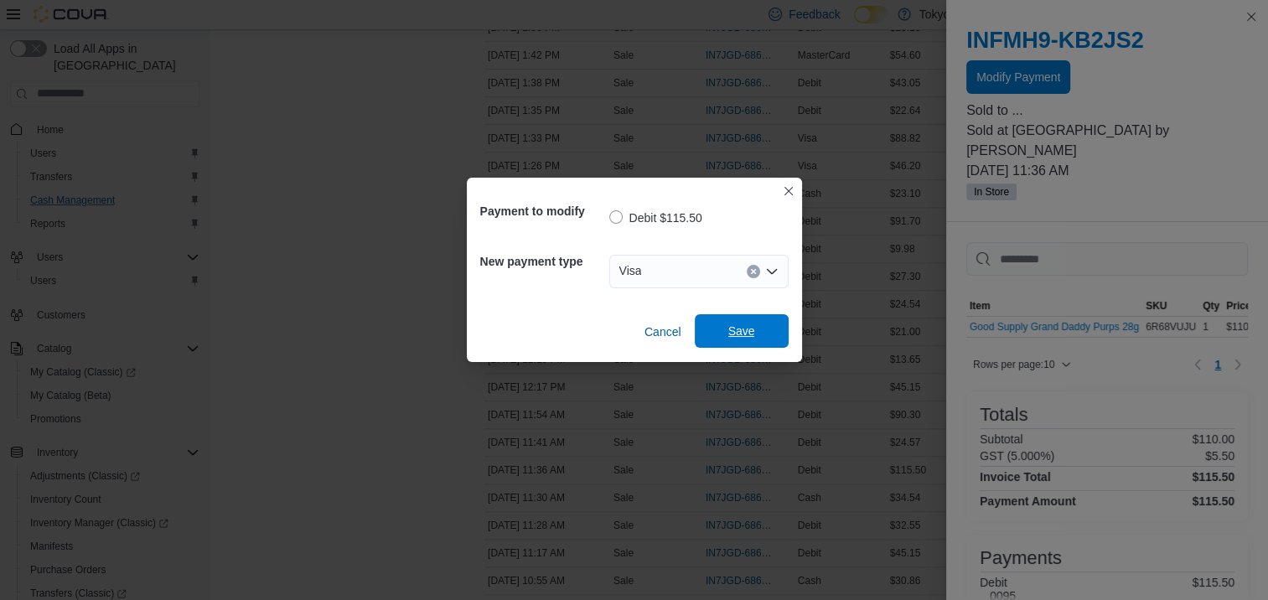
click at [747, 332] on span "Save" at bounding box center [741, 331] width 27 height 17
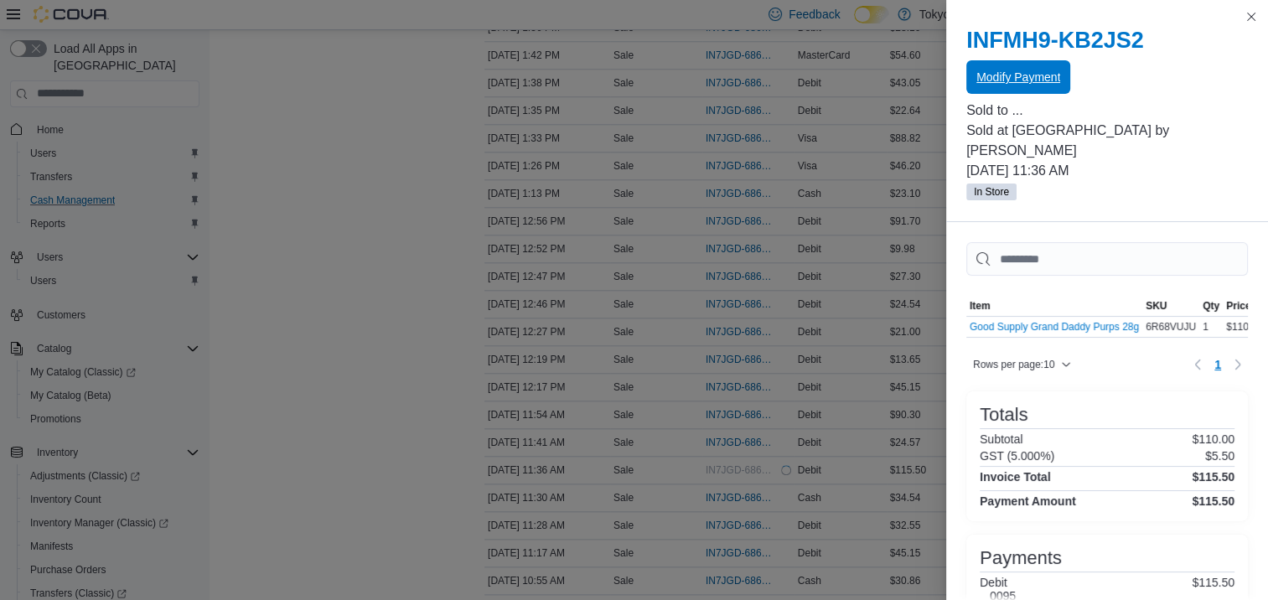
scroll to position [0, 0]
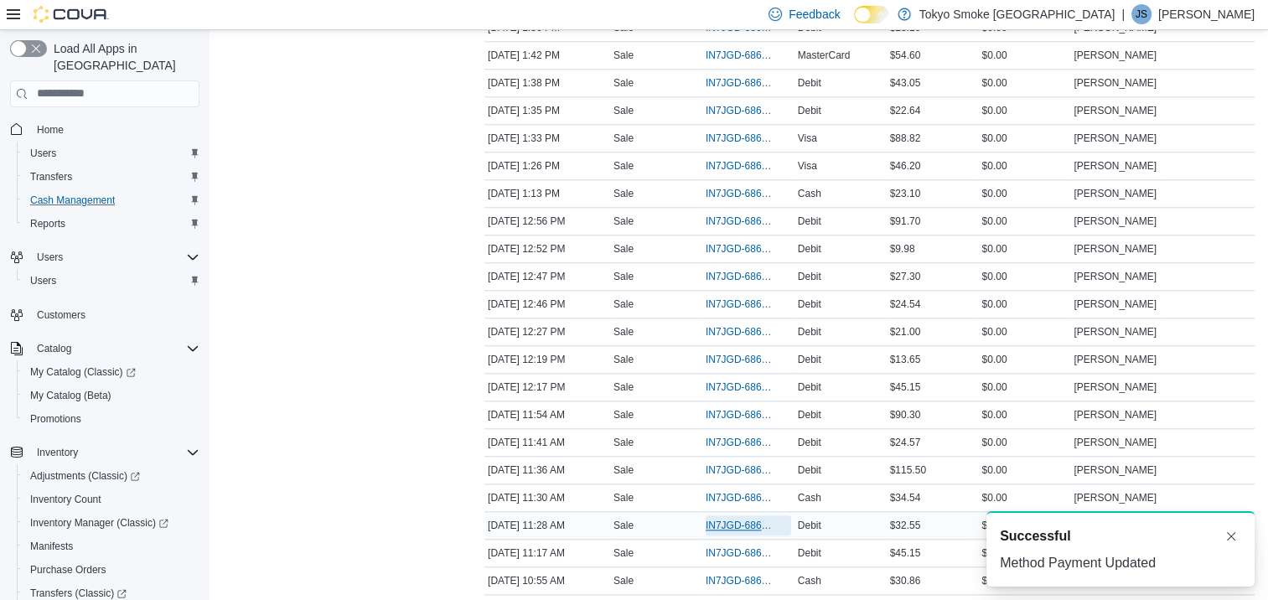
click at [737, 519] on span "IN7JGD-6866822" at bounding box center [740, 525] width 69 height 13
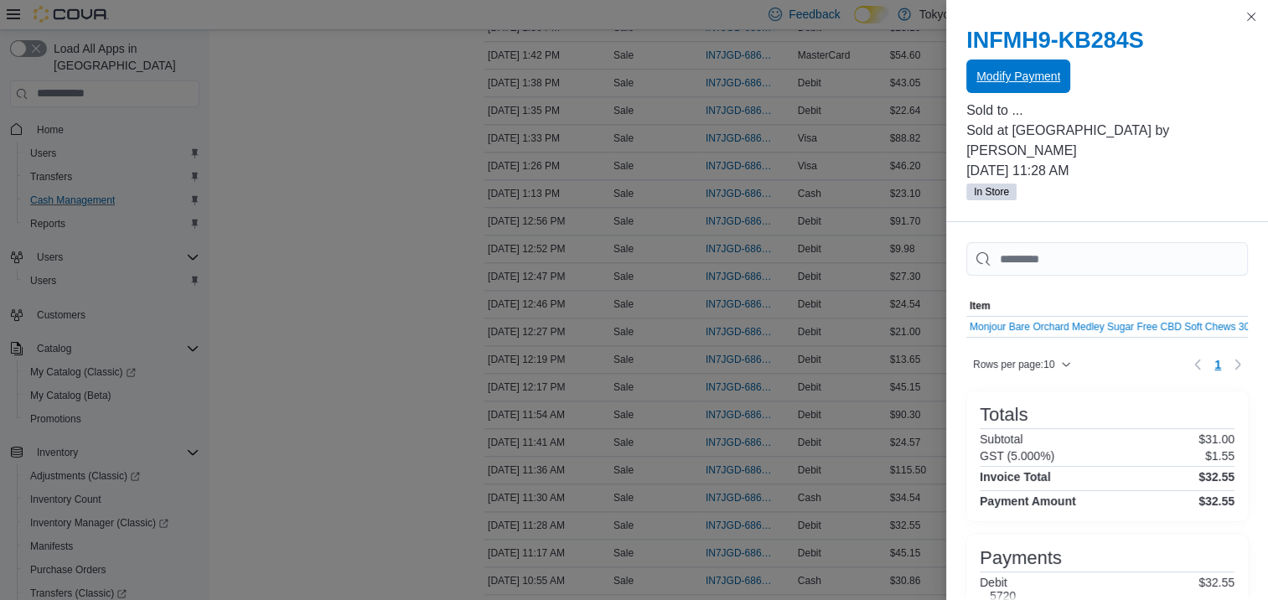
click at [1001, 77] on span "Modify Payment" at bounding box center [1018, 76] width 84 height 17
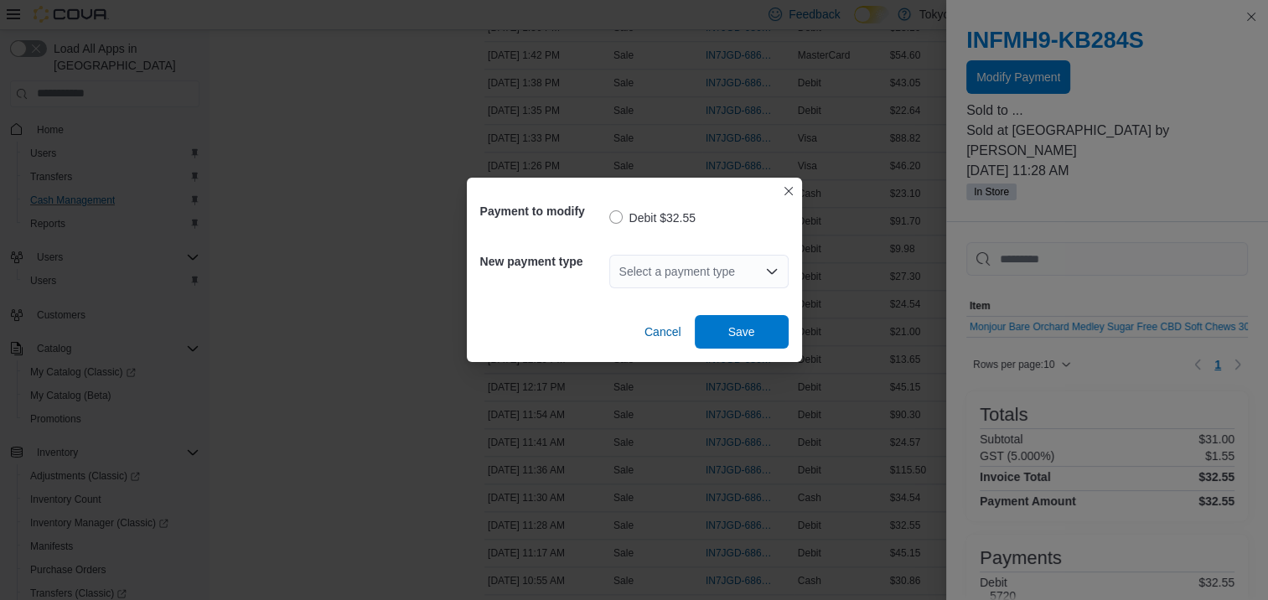
click at [779, 270] on div "Select a payment type" at bounding box center [698, 272] width 179 height 34
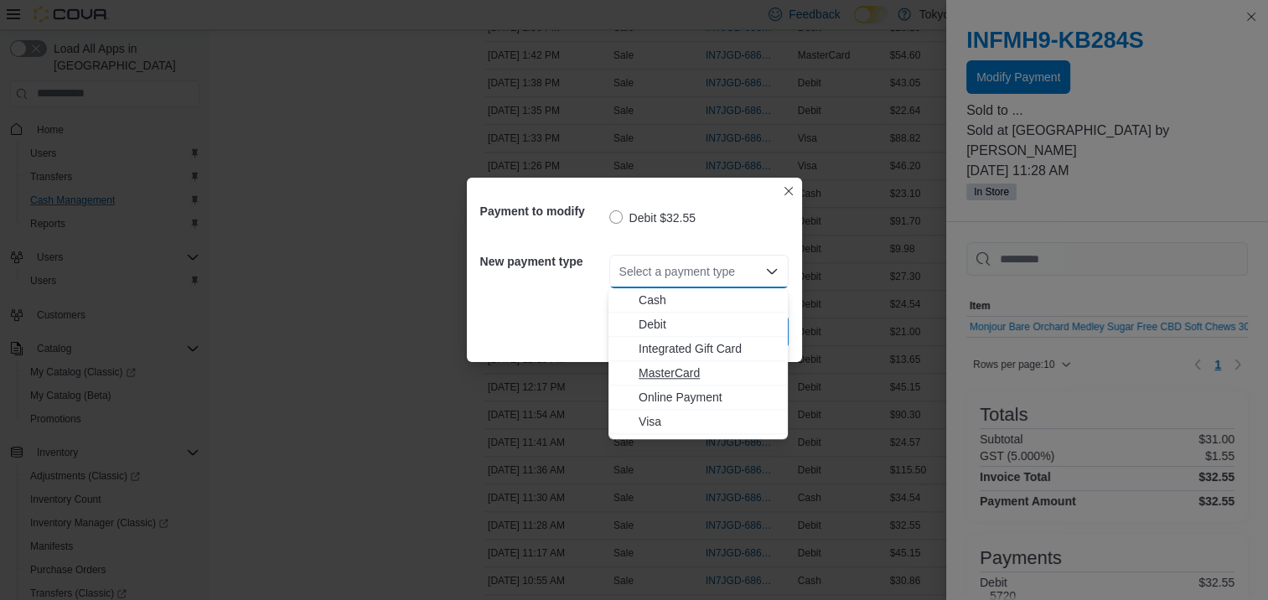
click at [676, 378] on span "MasterCard" at bounding box center [708, 373] width 139 height 17
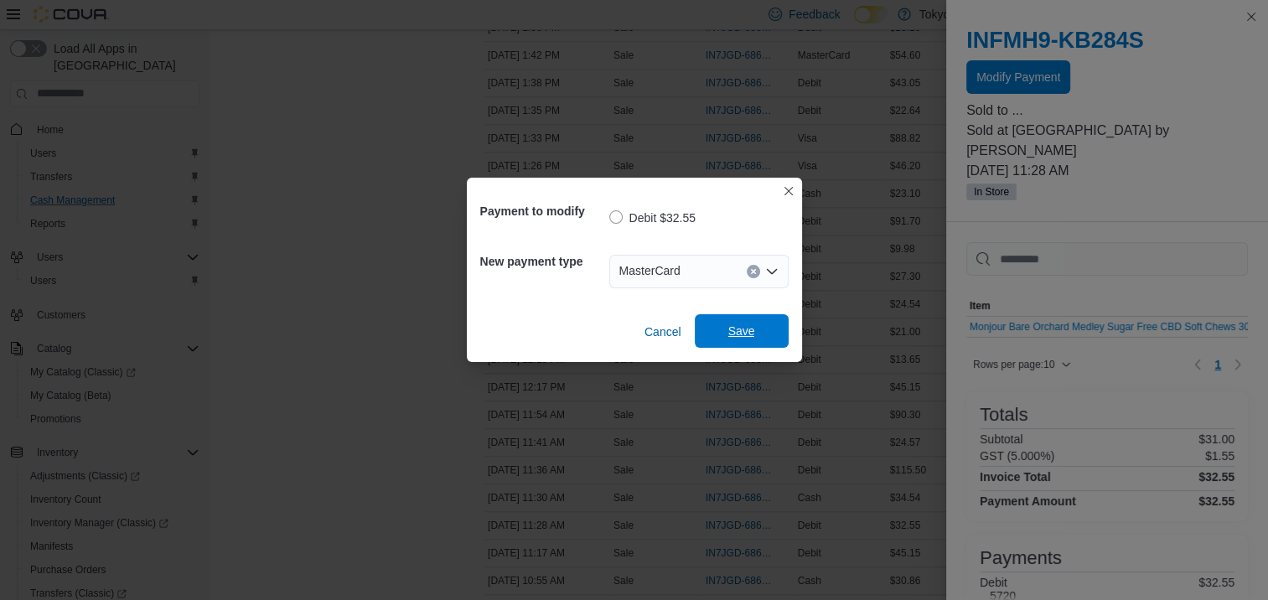
click at [755, 334] on span "Save" at bounding box center [742, 331] width 74 height 34
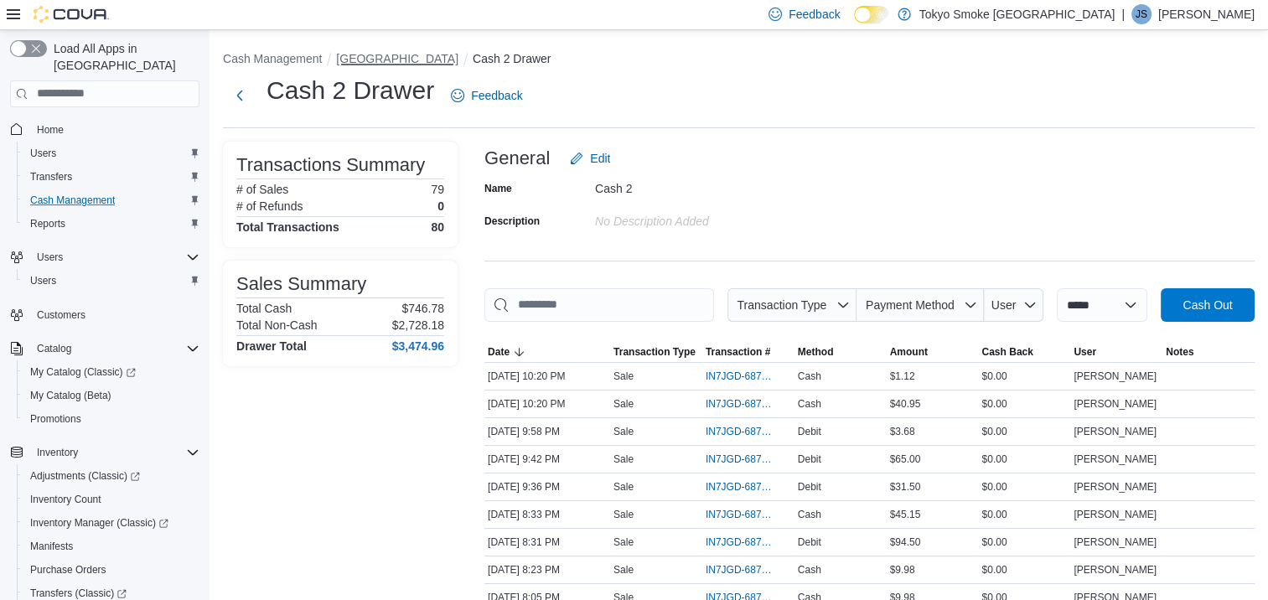
click at [385, 56] on button "[GEOGRAPHIC_DATA]" at bounding box center [397, 58] width 122 height 13
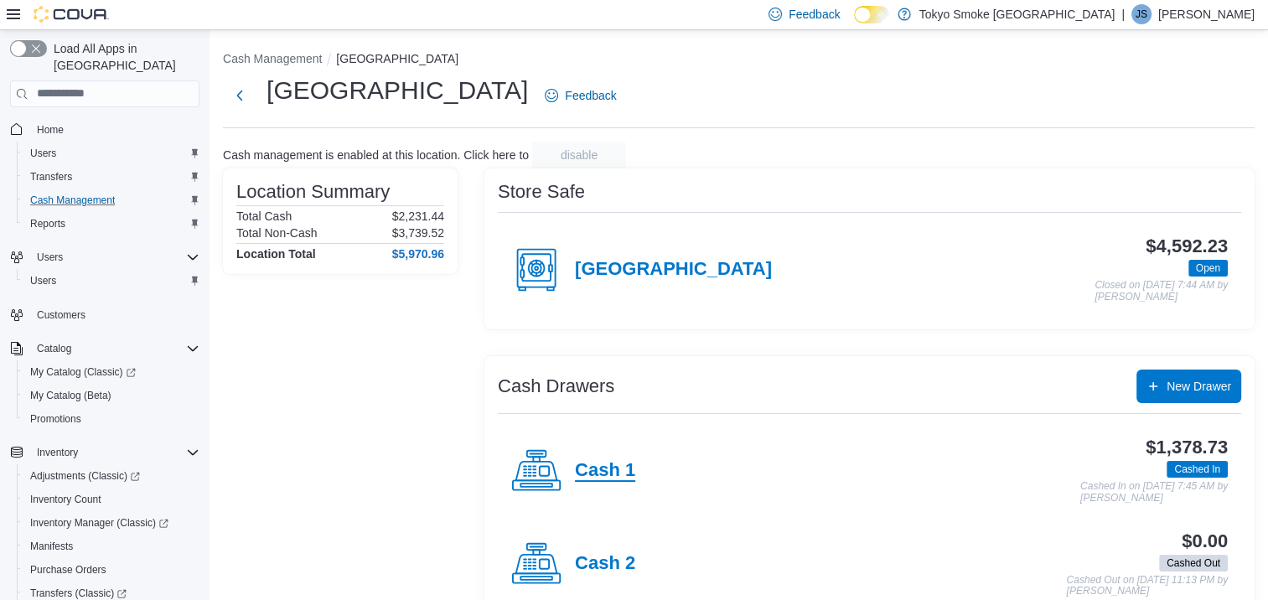
click at [597, 479] on h4 "Cash 1" at bounding box center [605, 471] width 60 height 22
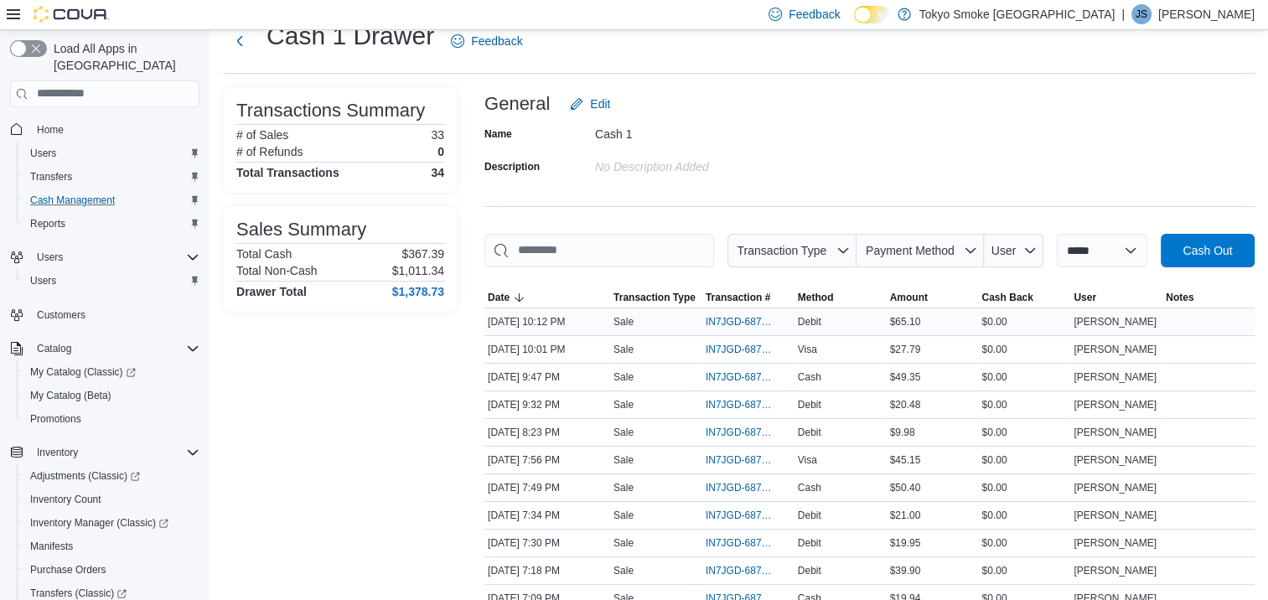
scroll to position [84, 0]
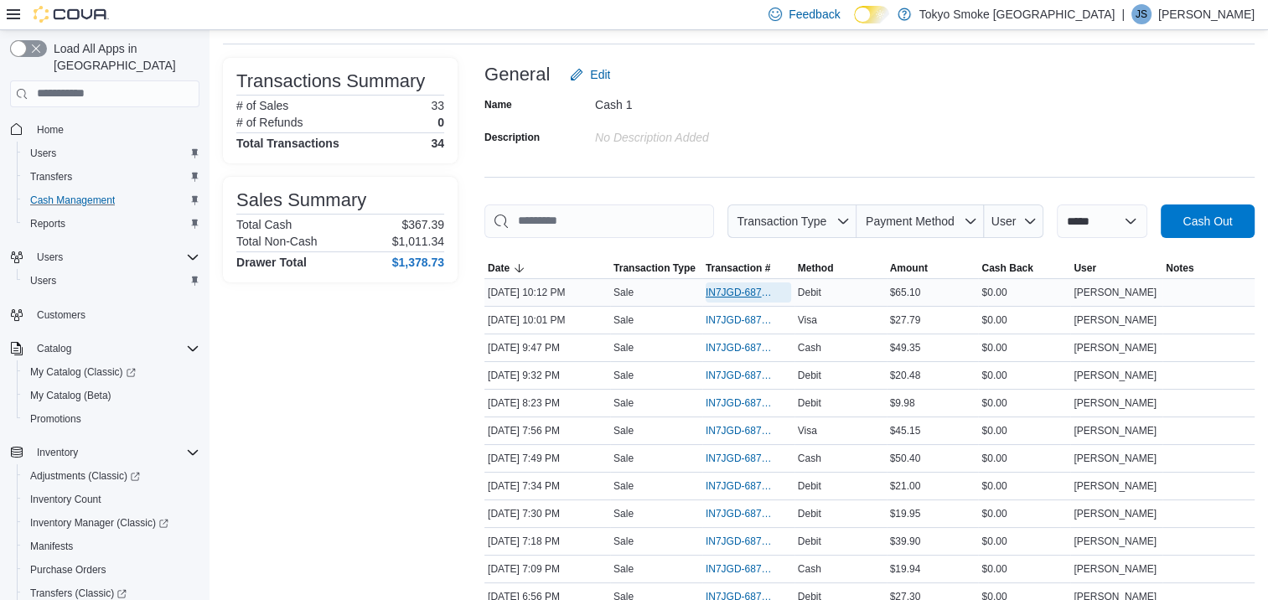
click at [739, 298] on span "IN7JGD-6871580" at bounding box center [748, 292] width 85 height 20
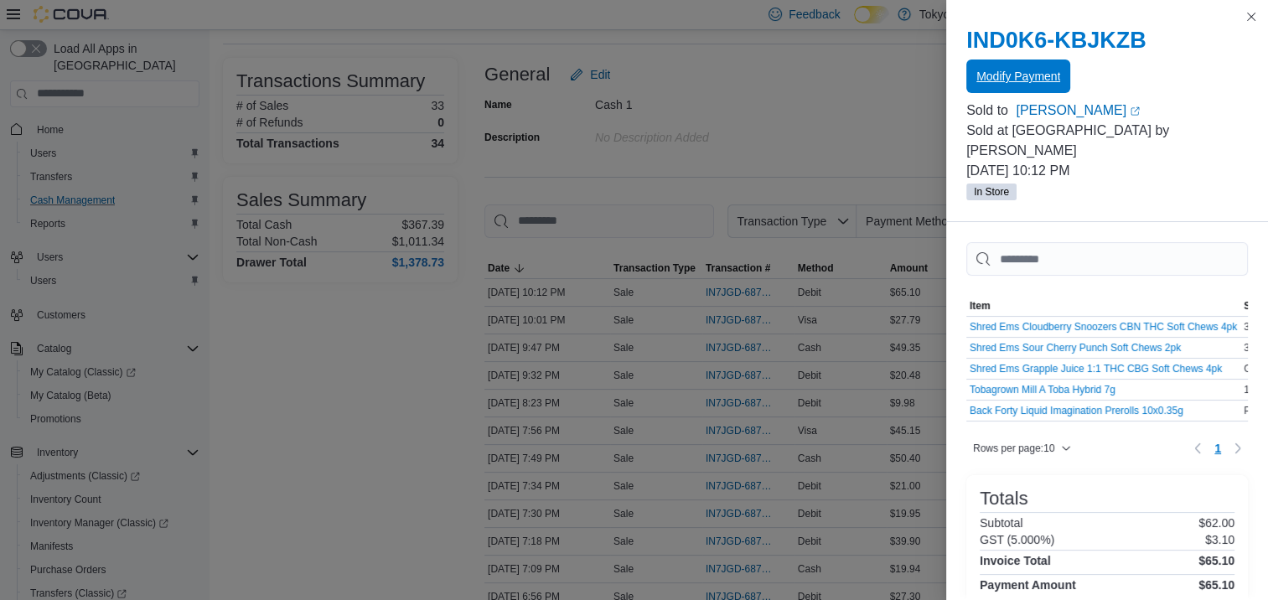
click at [992, 83] on span "Modify Payment" at bounding box center [1018, 76] width 84 height 17
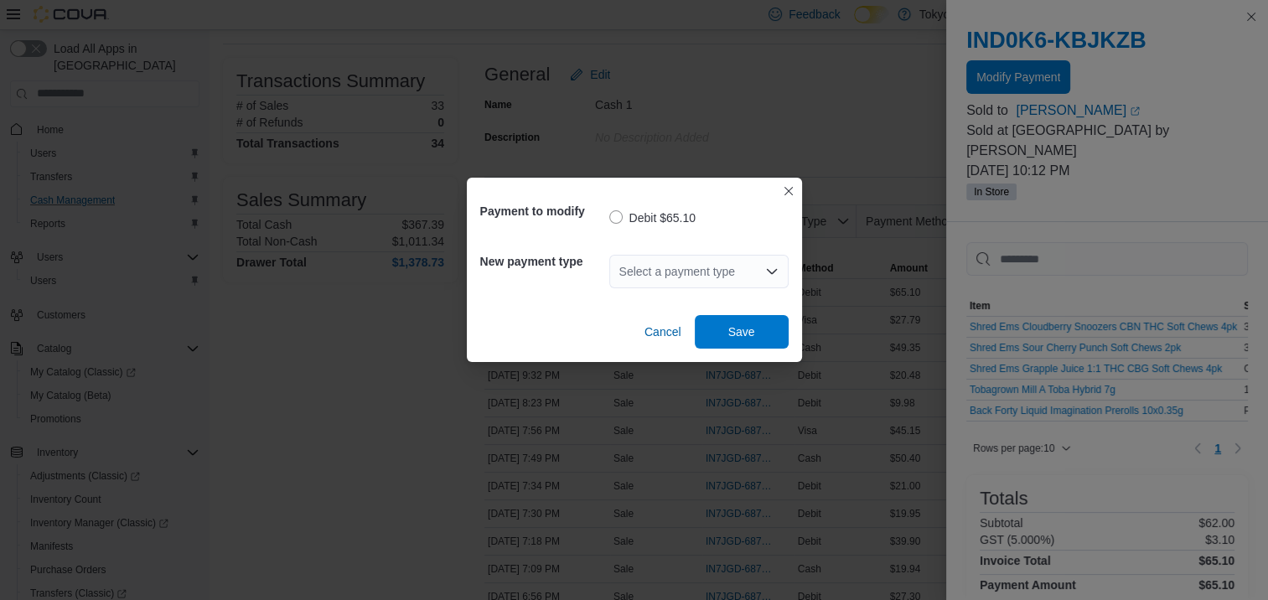
click at [774, 273] on icon "Open list of options" at bounding box center [771, 271] width 13 height 13
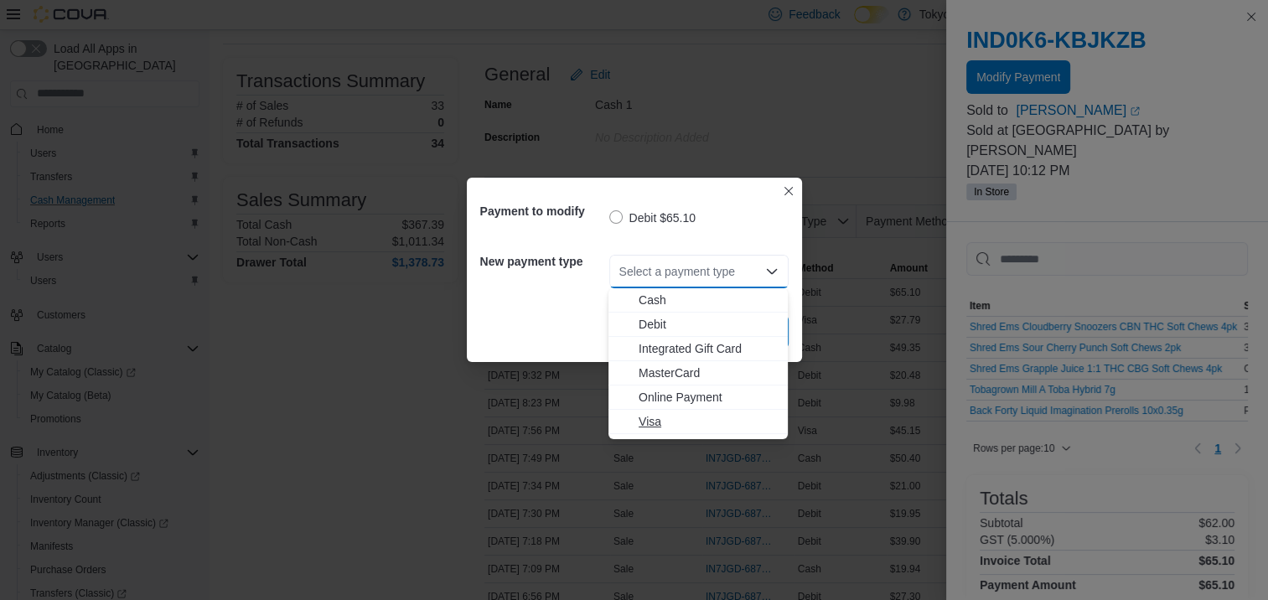
click at [665, 419] on span "Visa" at bounding box center [708, 421] width 139 height 17
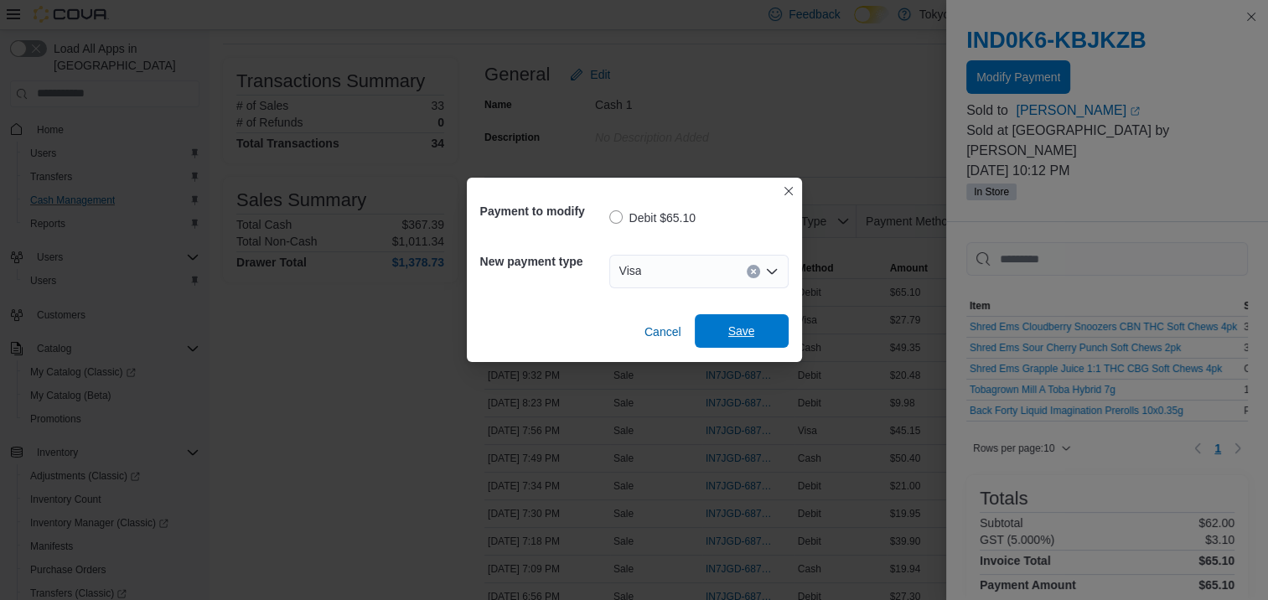
click at [721, 342] on span "Save" at bounding box center [742, 331] width 74 height 34
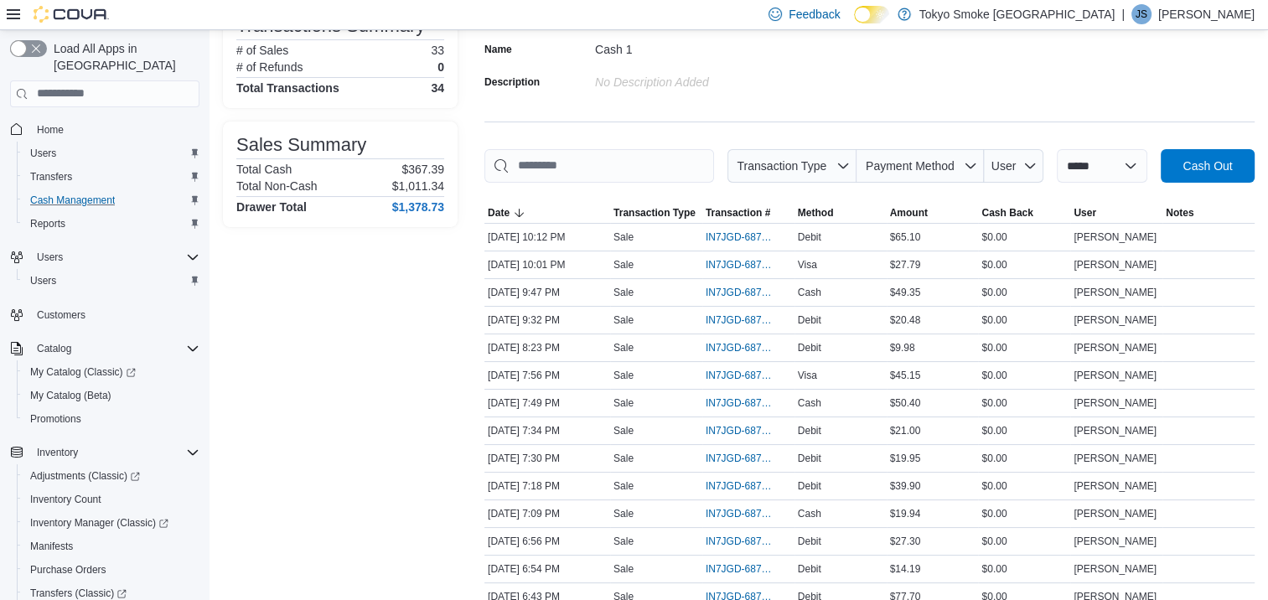
scroll to position [168, 0]
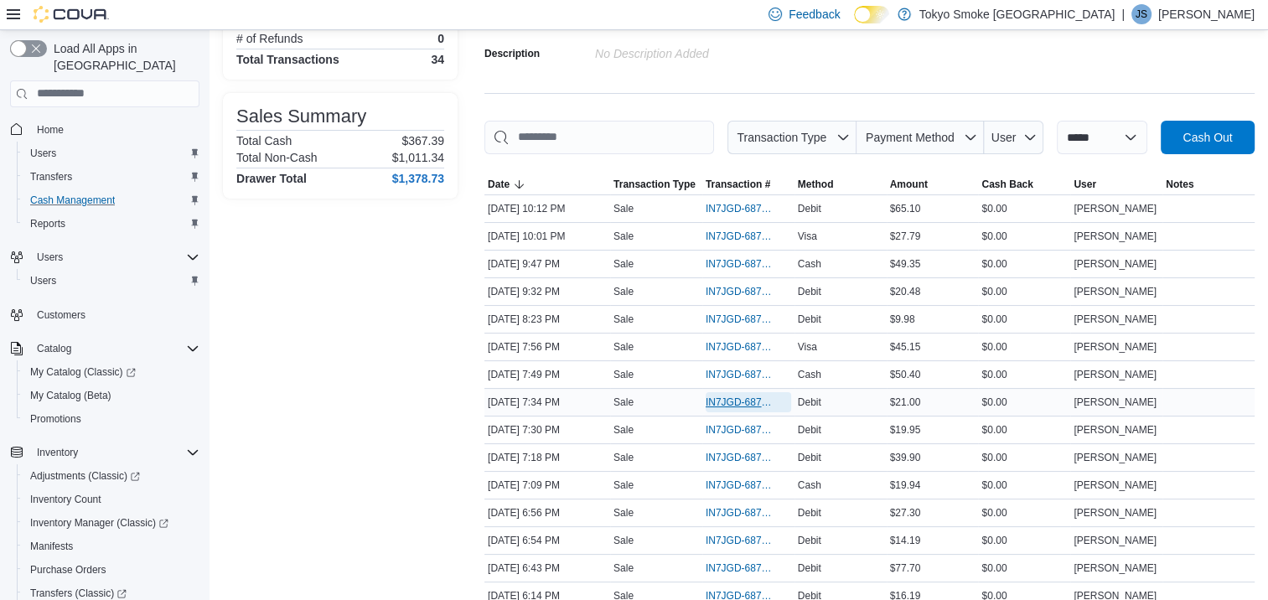
click at [743, 405] on span "IN7JGD-6870799" at bounding box center [740, 402] width 69 height 13
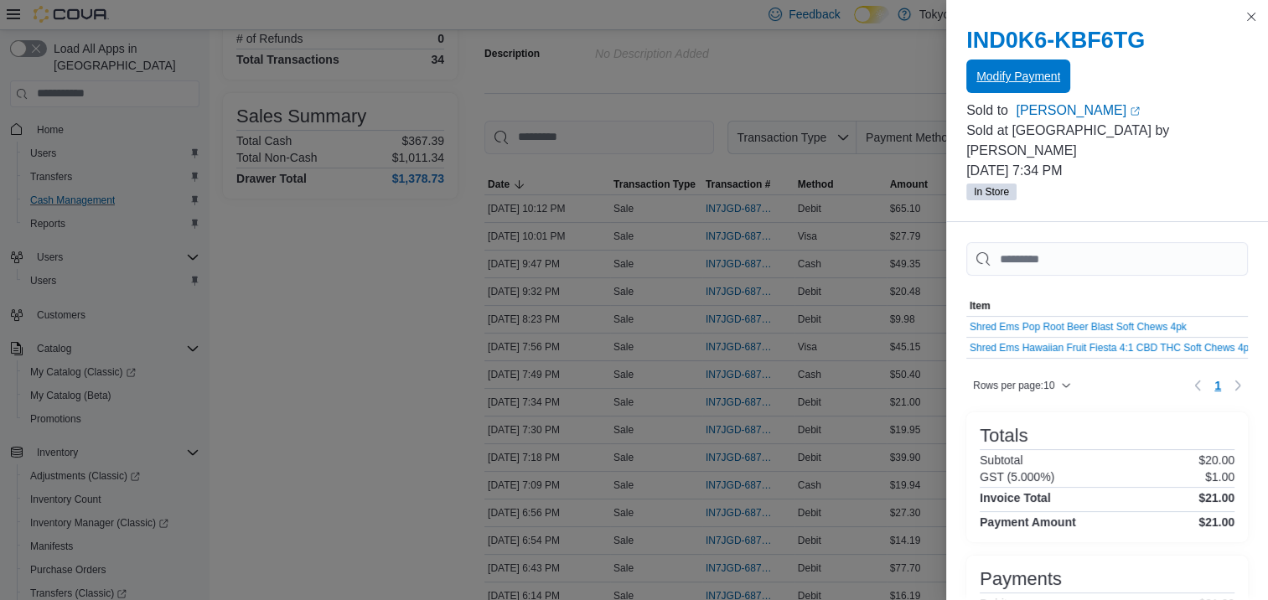
click at [1021, 69] on span "Modify Payment" at bounding box center [1018, 76] width 84 height 17
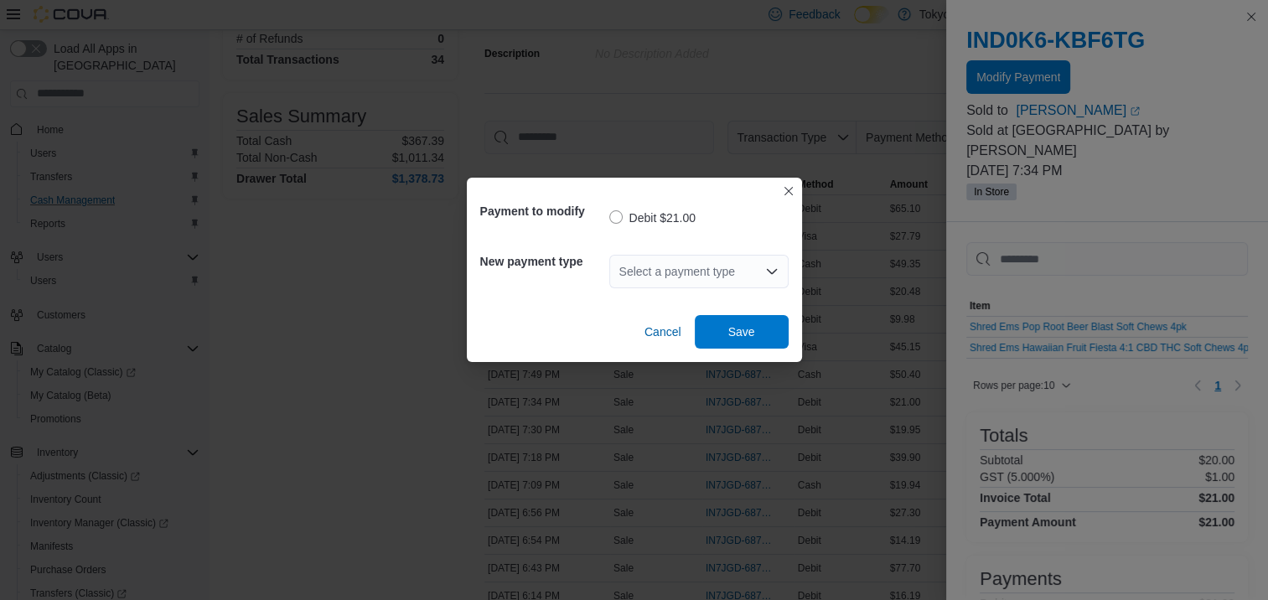
click at [768, 271] on icon "Open list of options" at bounding box center [771, 271] width 10 height 5
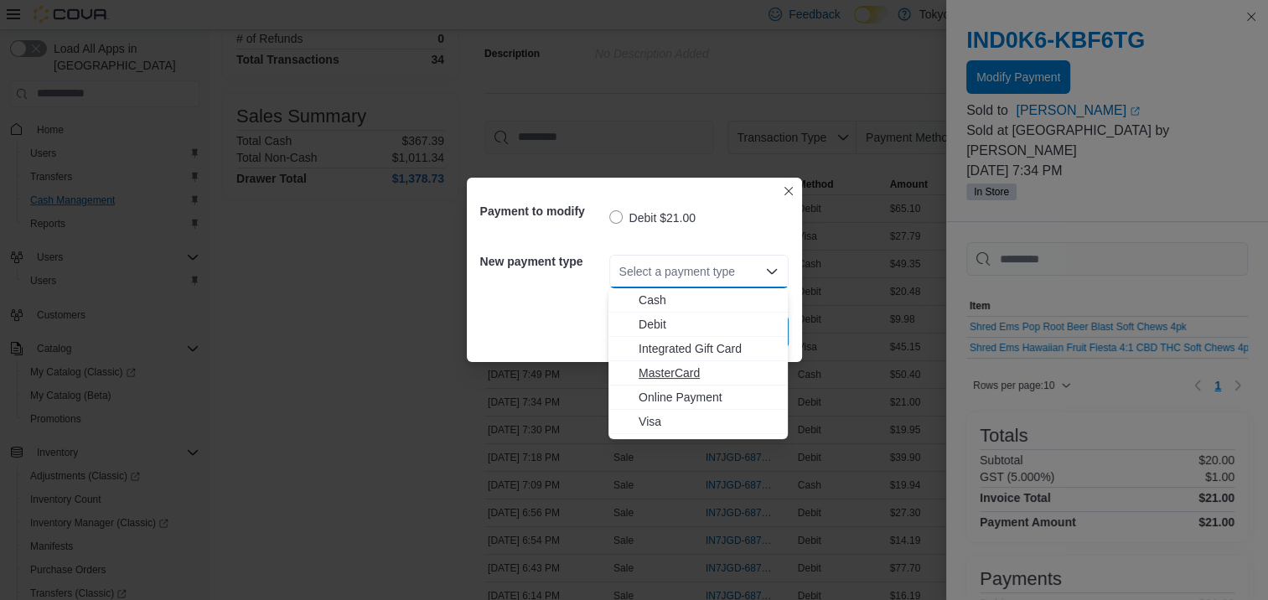
click at [680, 379] on span "MasterCard" at bounding box center [708, 373] width 139 height 17
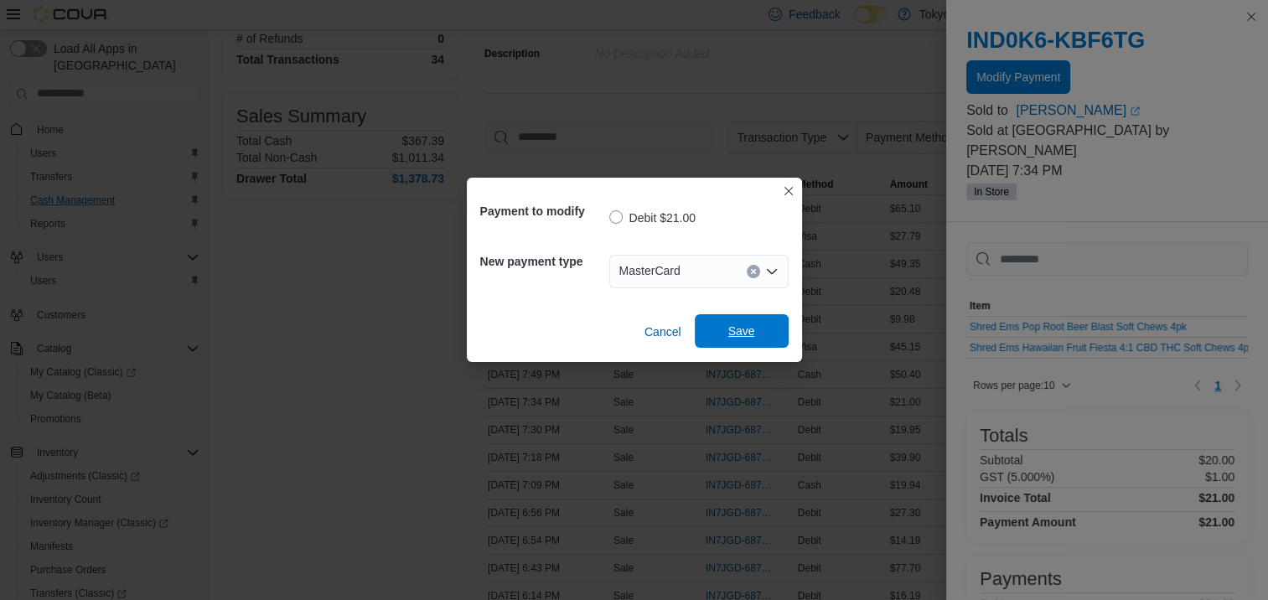
click at [765, 332] on span "Save" at bounding box center [742, 331] width 74 height 34
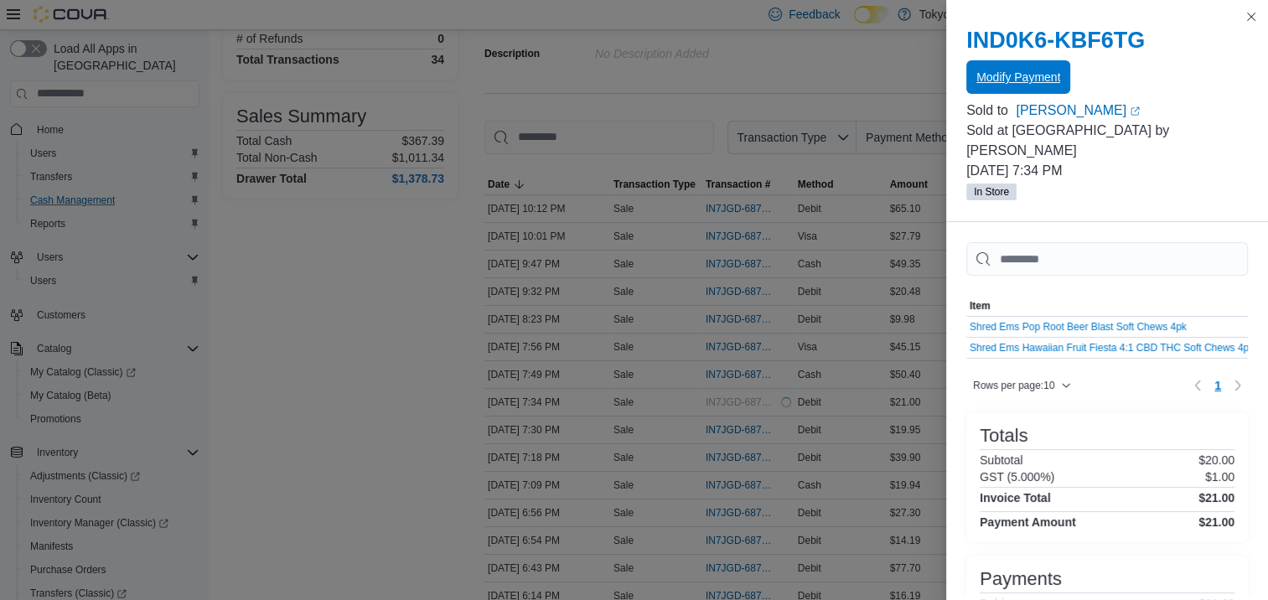
scroll to position [0, 0]
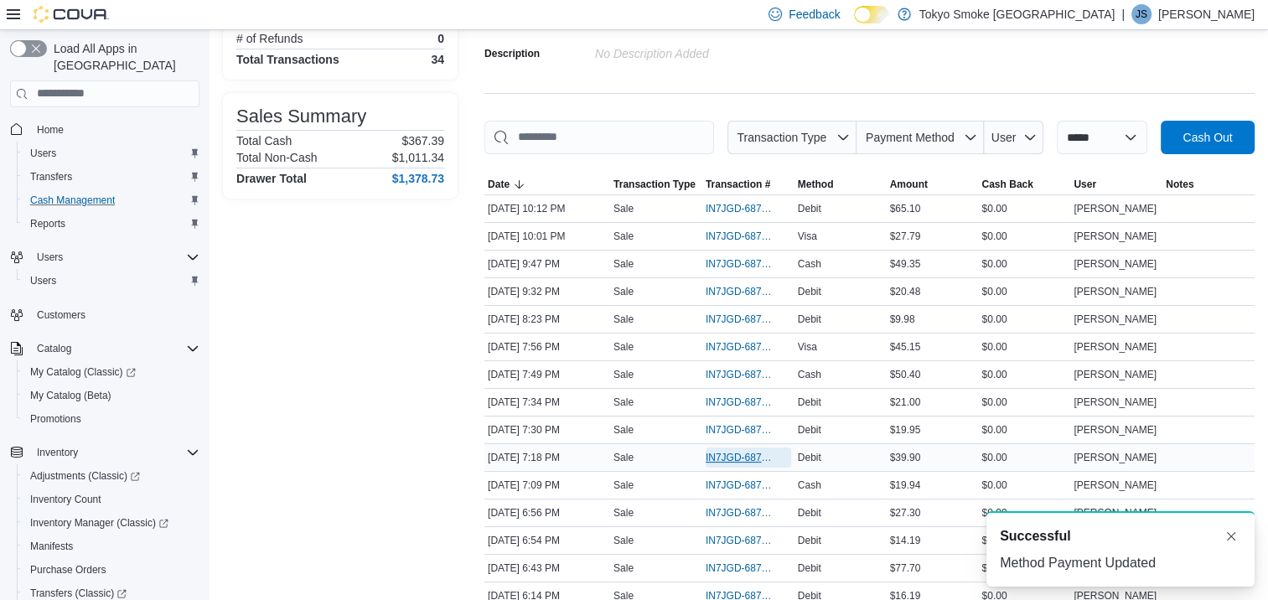
click at [724, 456] on span "IN7JGD-6870666" at bounding box center [740, 457] width 69 height 13
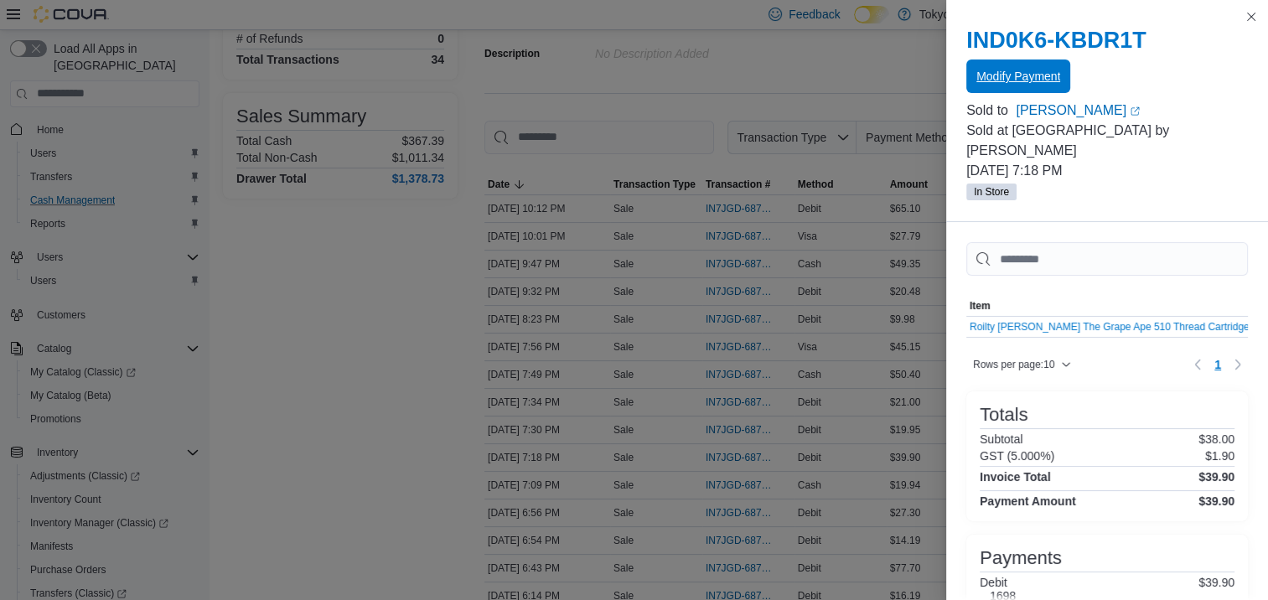
click at [1002, 89] on span "Modify Payment" at bounding box center [1018, 76] width 84 height 34
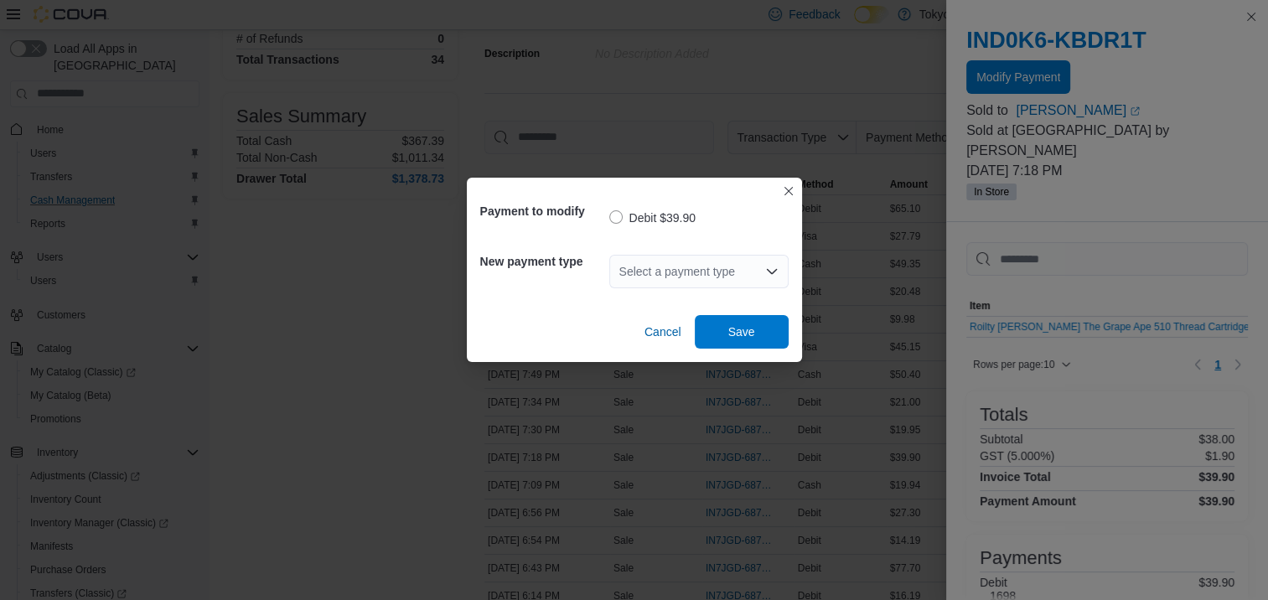
click at [774, 274] on icon "Open list of options" at bounding box center [771, 271] width 13 height 13
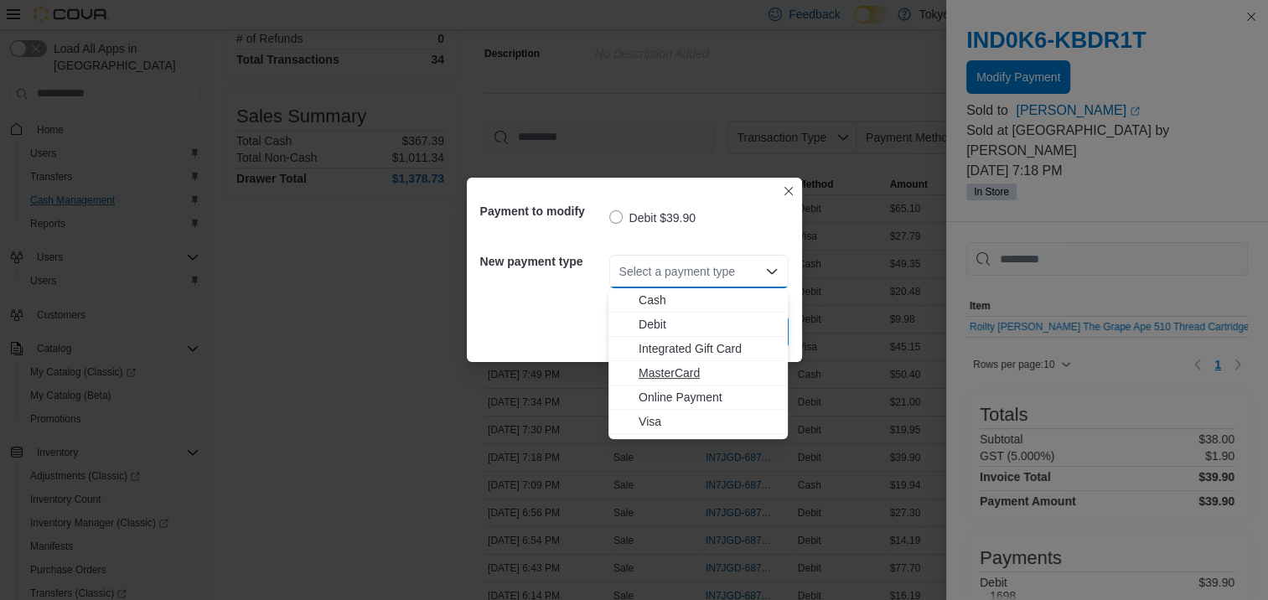
click at [714, 370] on span "MasterCard" at bounding box center [708, 373] width 139 height 17
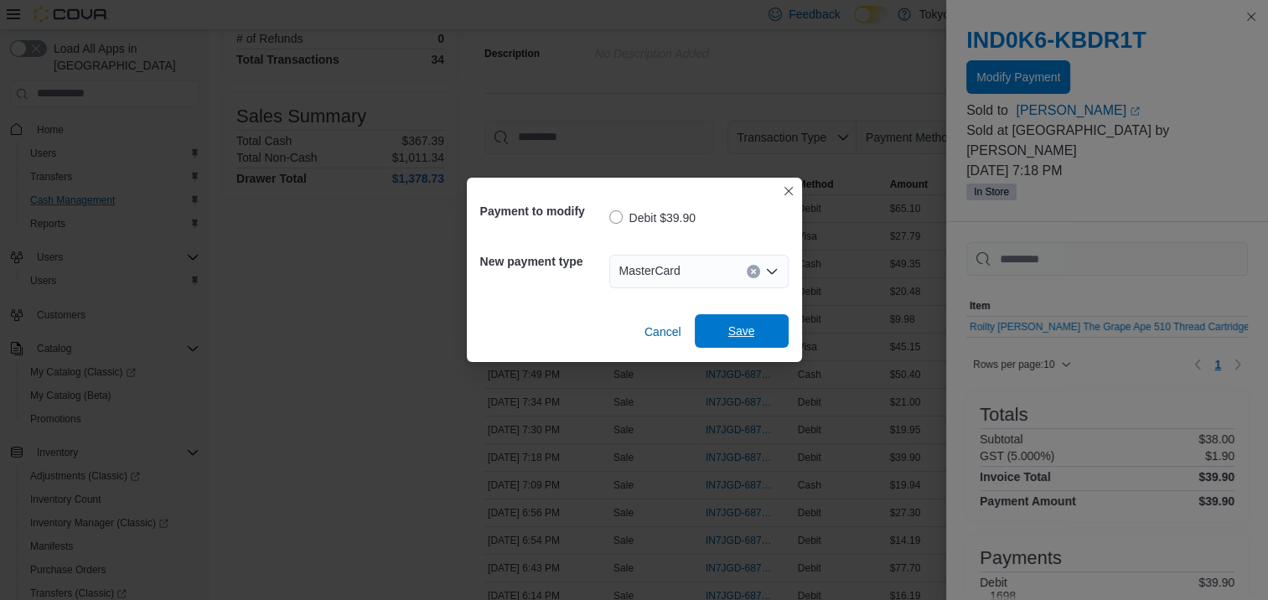
click at [745, 339] on span "Save" at bounding box center [741, 331] width 27 height 17
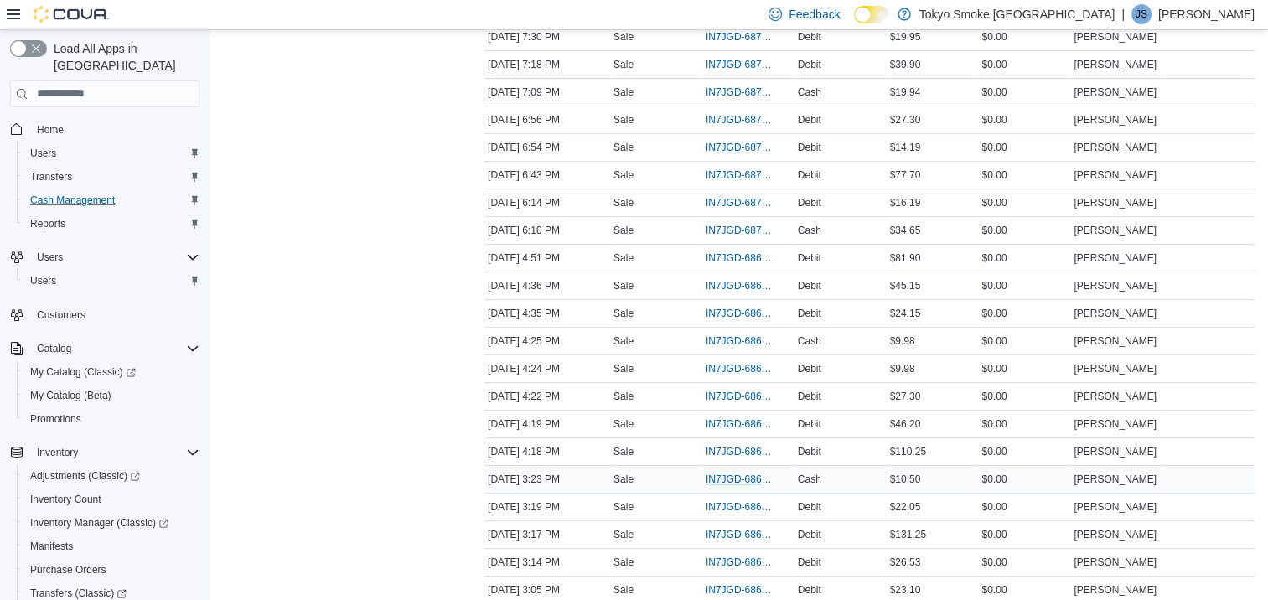
scroll to position [587, 0]
click at [727, 506] on span "IN7JGD-6868519" at bounding box center [740, 508] width 69 height 13
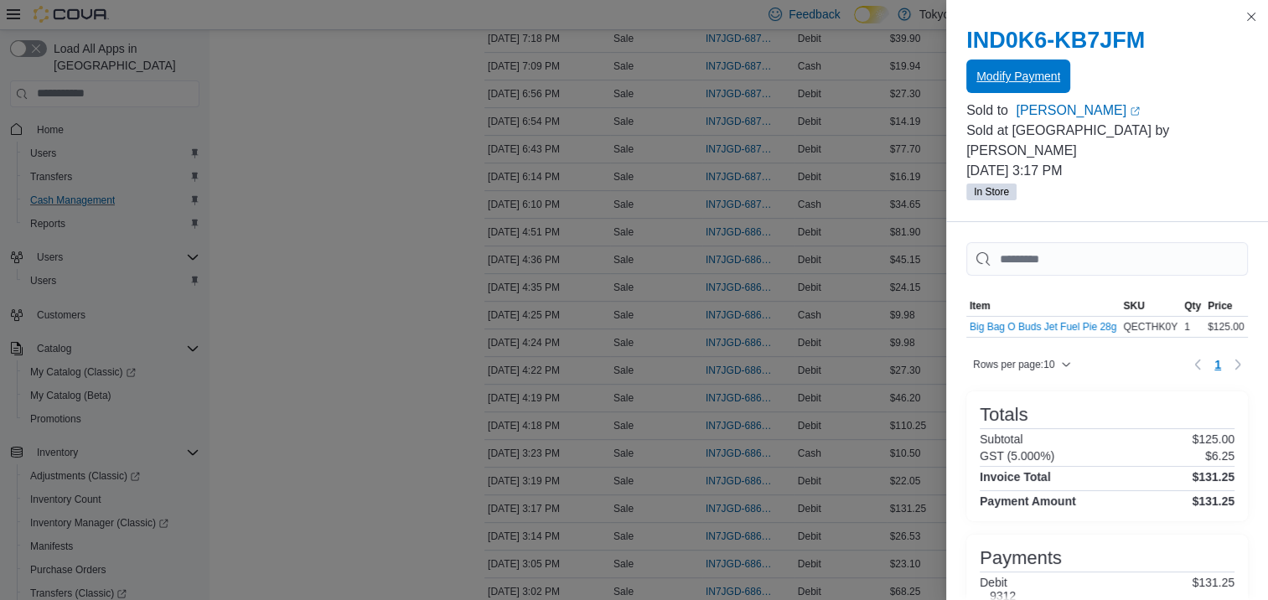
click at [1033, 70] on span "Modify Payment" at bounding box center [1018, 76] width 84 height 17
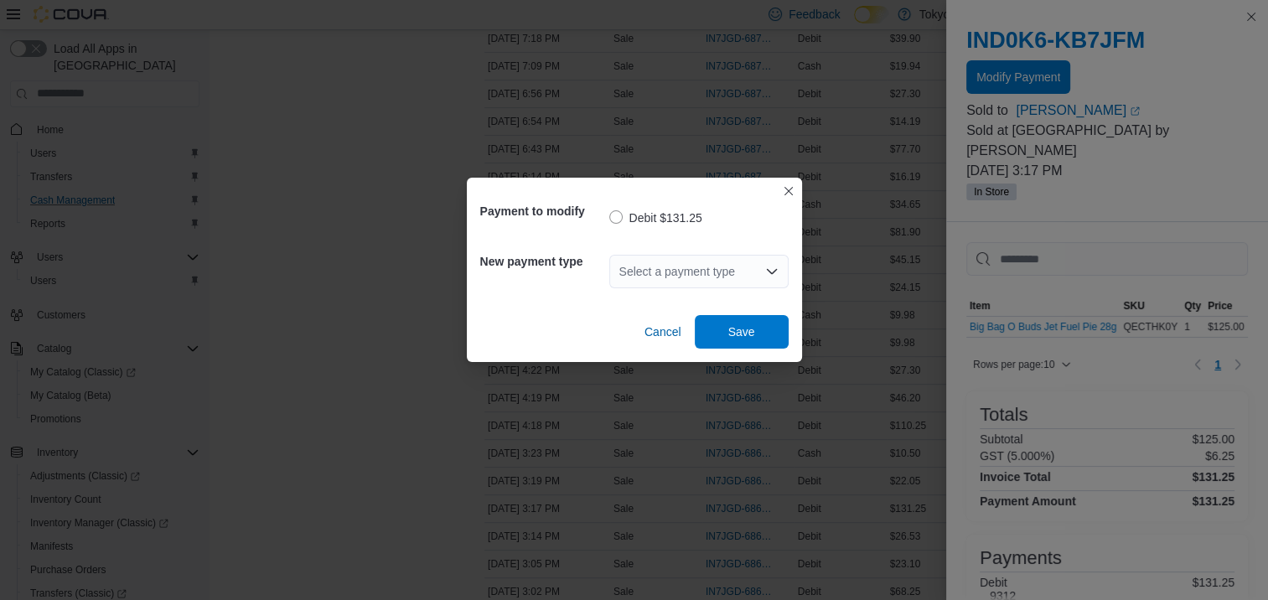
click at [772, 271] on icon "Open list of options" at bounding box center [771, 271] width 13 height 13
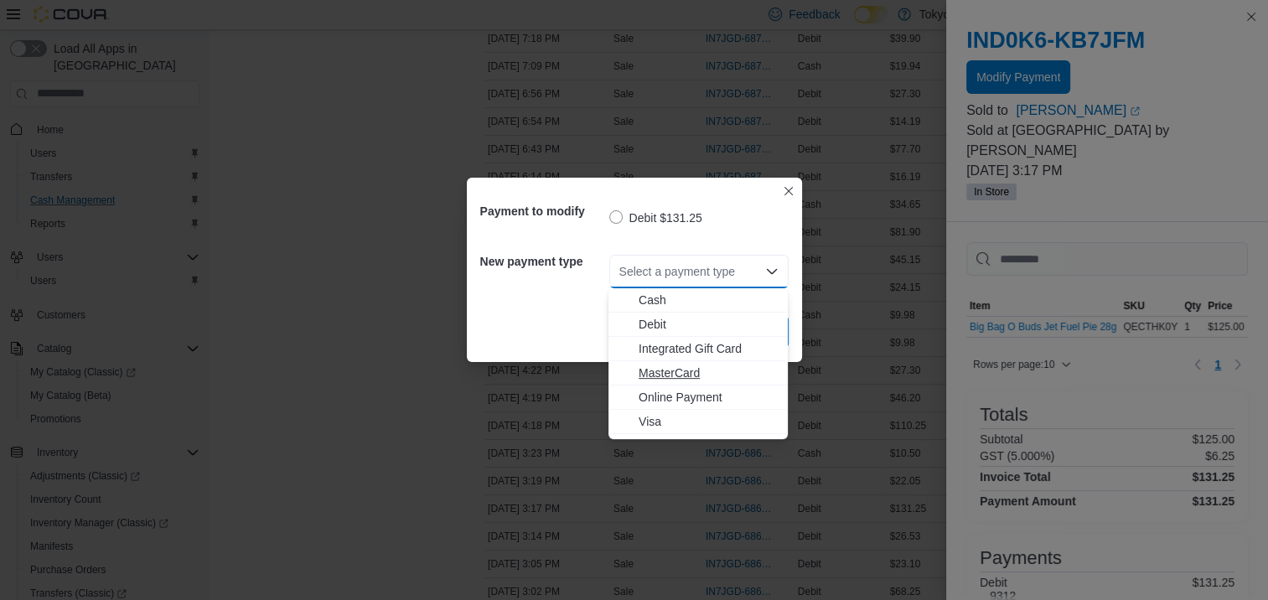
click at [686, 375] on span "MasterCard" at bounding box center [708, 373] width 139 height 17
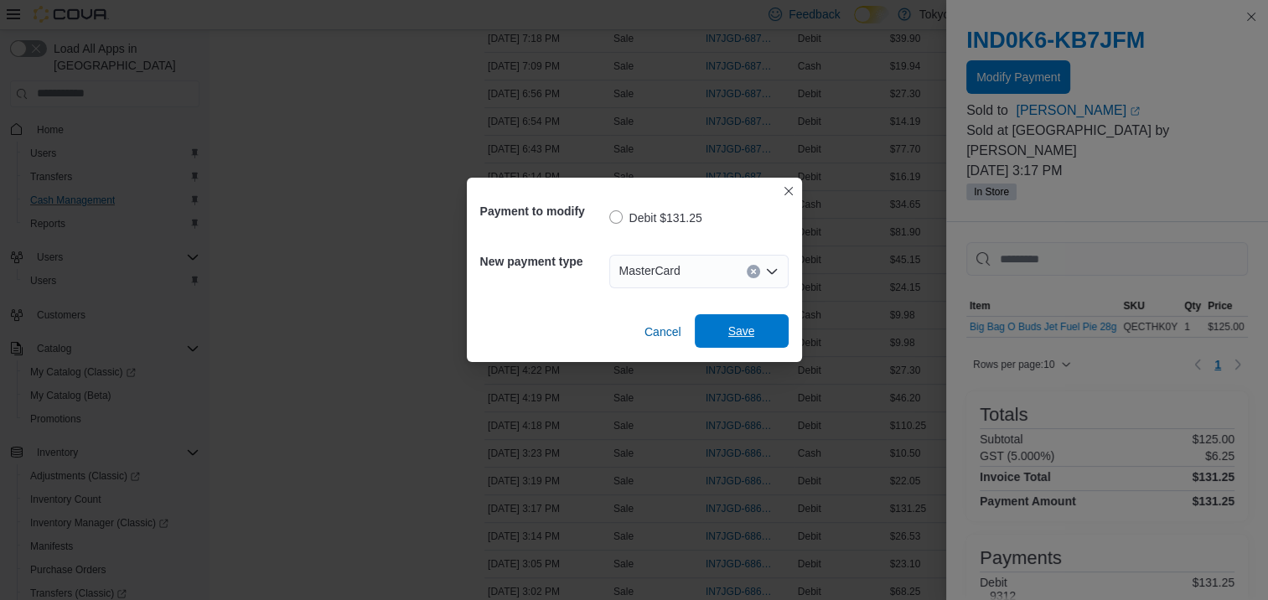
click at [742, 332] on span "Save" at bounding box center [741, 331] width 27 height 17
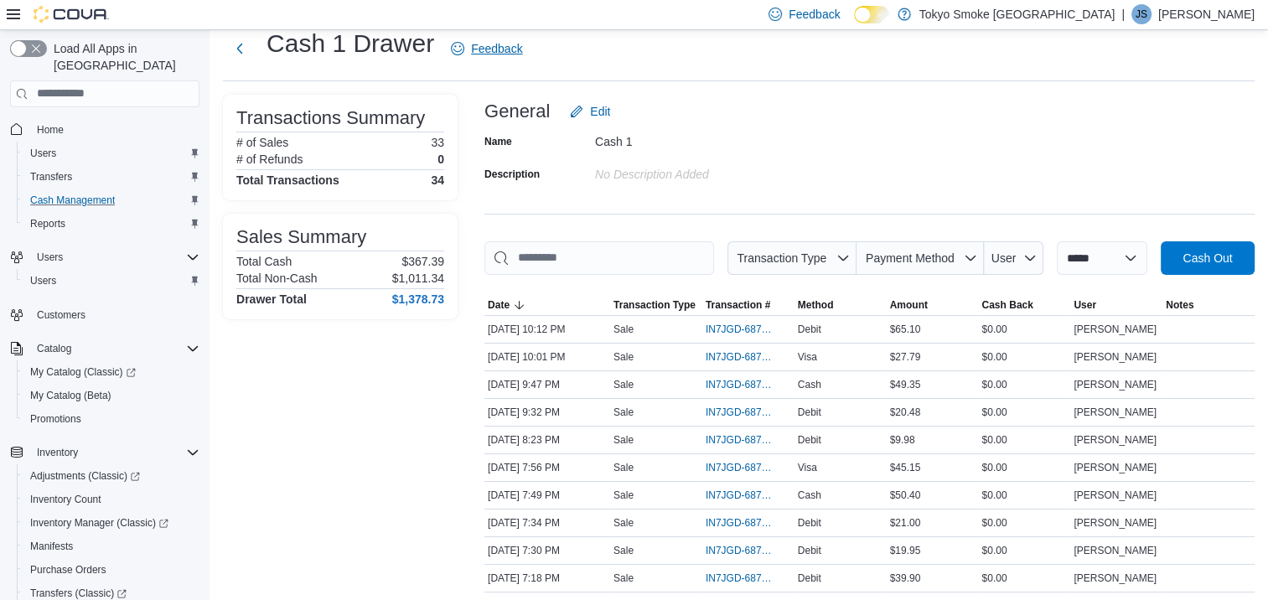
scroll to position [0, 0]
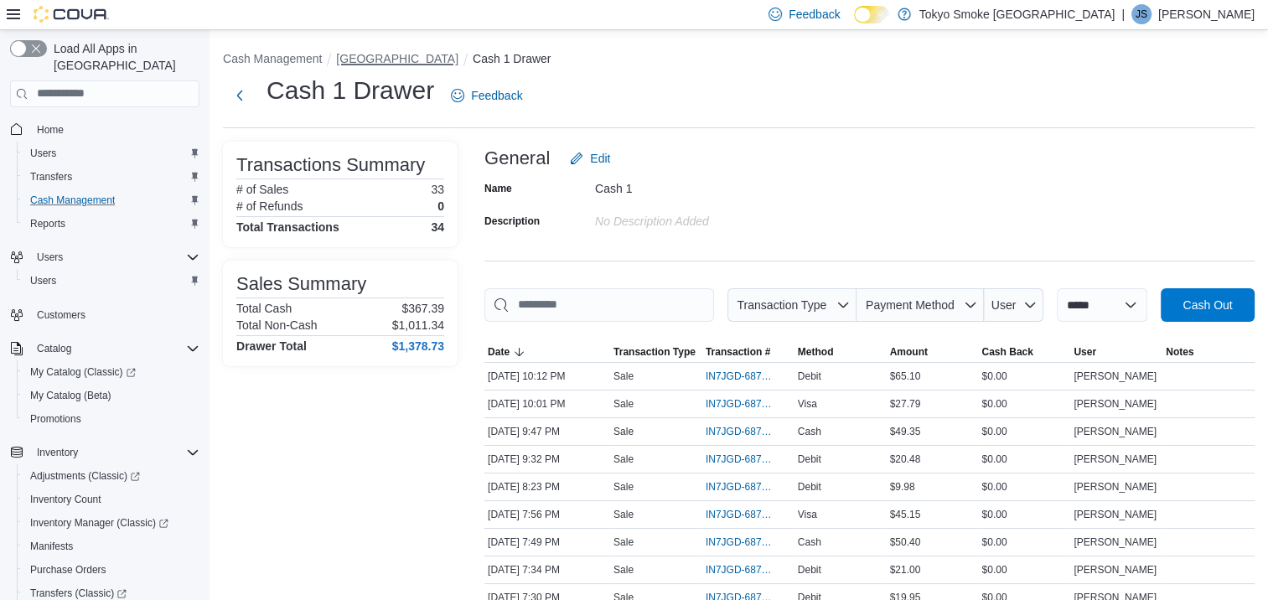
click at [409, 61] on button "[GEOGRAPHIC_DATA]" at bounding box center [397, 58] width 122 height 13
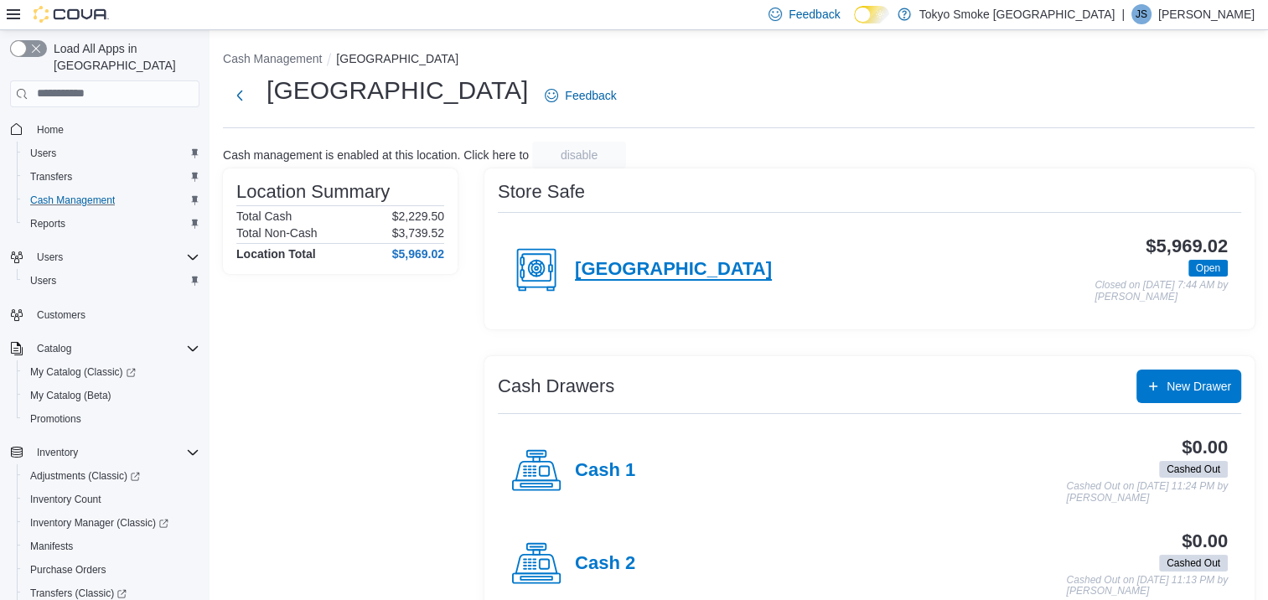
click at [693, 275] on h4 "[GEOGRAPHIC_DATA]" at bounding box center [673, 270] width 197 height 22
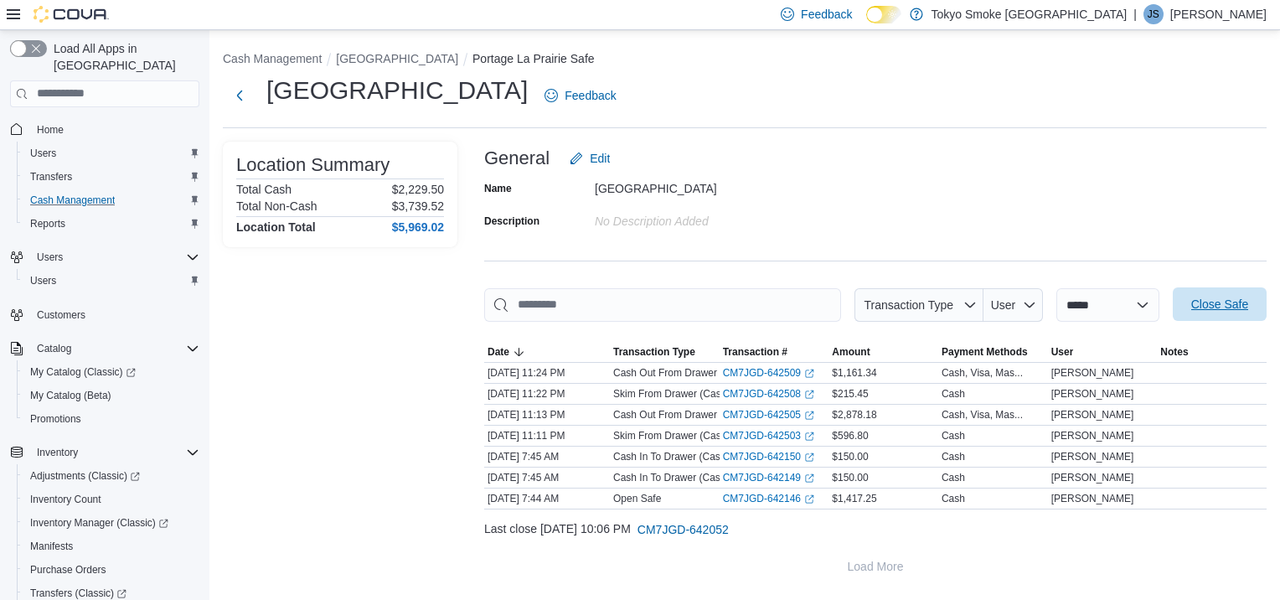
click at [1245, 302] on span "Close Safe" at bounding box center [1220, 304] width 57 height 17
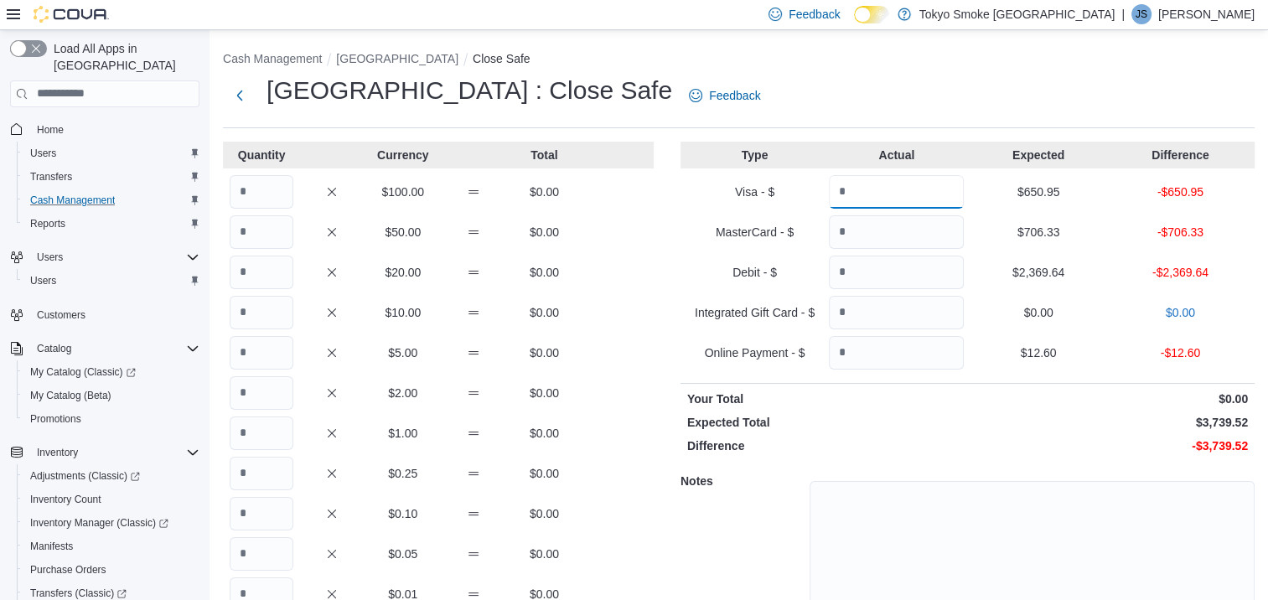
click at [942, 191] on input "Quantity" at bounding box center [896, 192] width 135 height 34
type input "******"
type input "*******"
type input "*****"
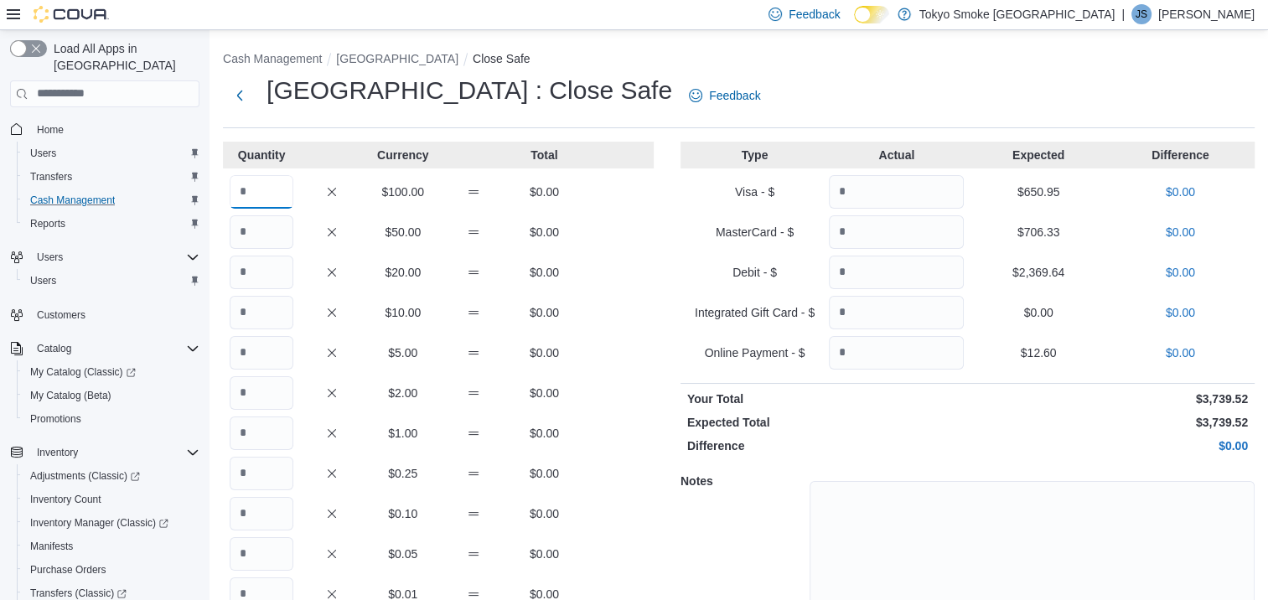
click at [284, 191] on input "Quantity" at bounding box center [262, 192] width 64 height 34
type input "*"
type input "**"
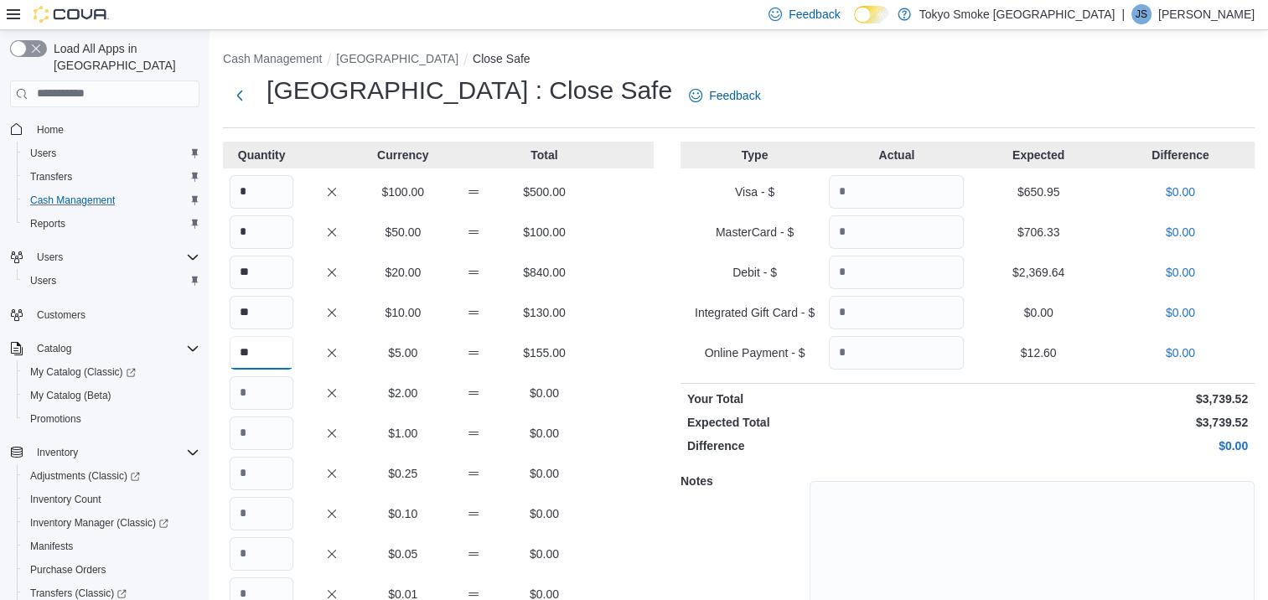
type input "**"
type input "***"
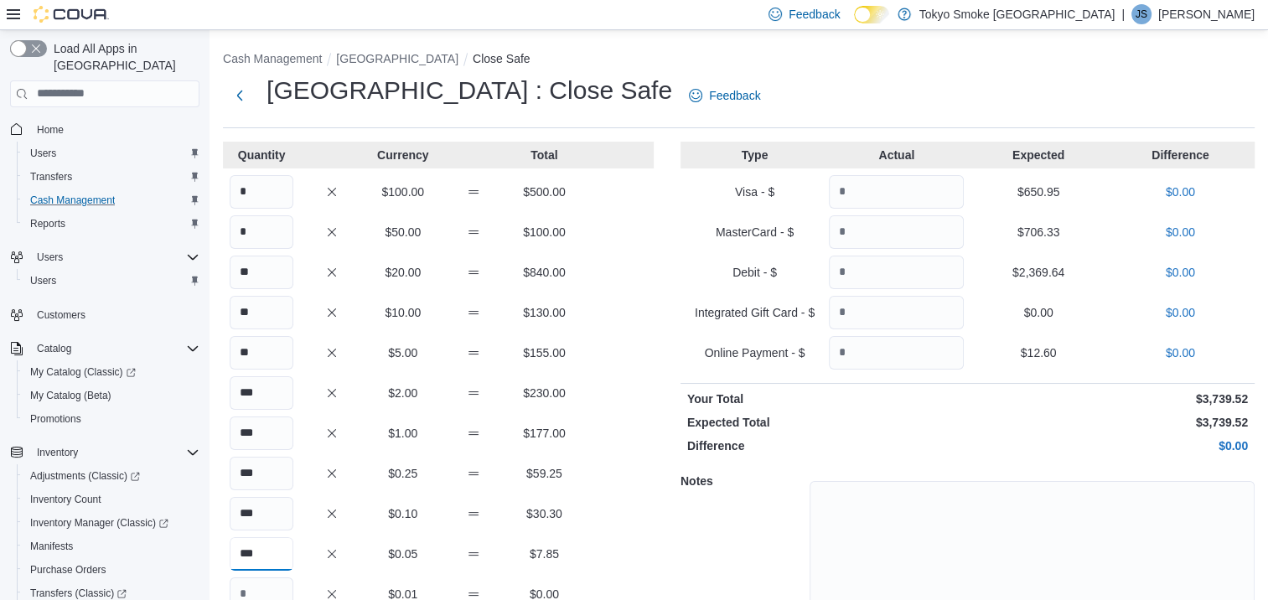
type input "***"
click at [598, 241] on div "* $50.00 $100.00" at bounding box center [438, 232] width 431 height 34
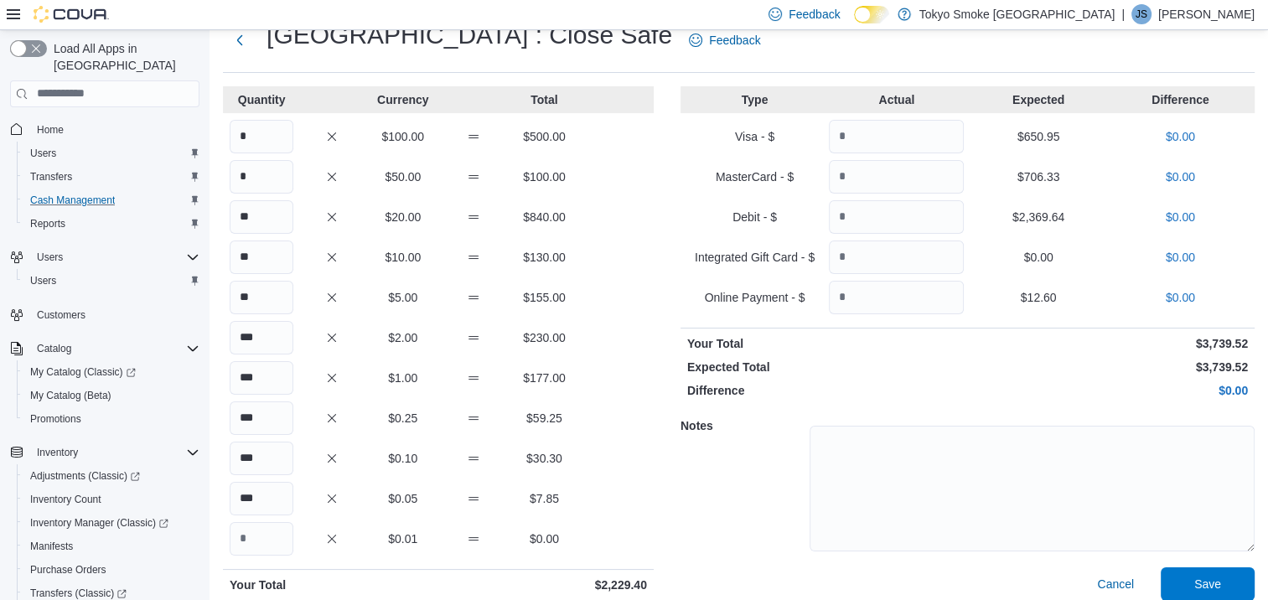
scroll to position [115, 0]
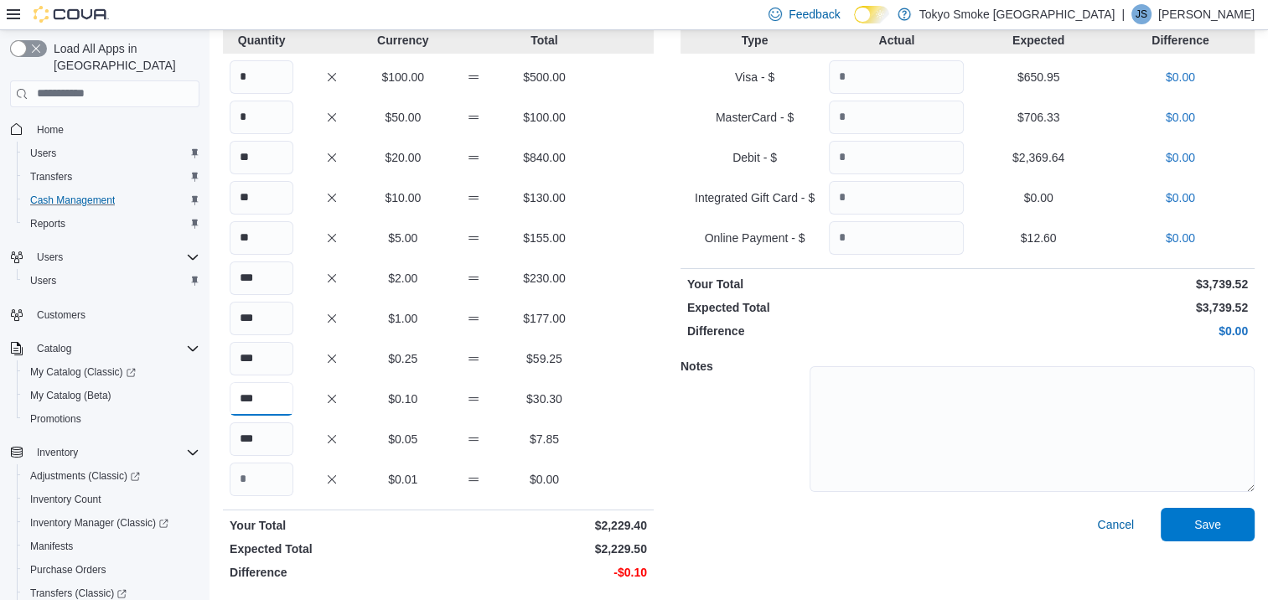
click at [285, 396] on input "***" at bounding box center [262, 399] width 64 height 34
type input "***"
click at [610, 400] on div "*** $0.10 $30.40" at bounding box center [438, 399] width 431 height 34
click at [1218, 518] on span "Save" at bounding box center [1207, 523] width 27 height 17
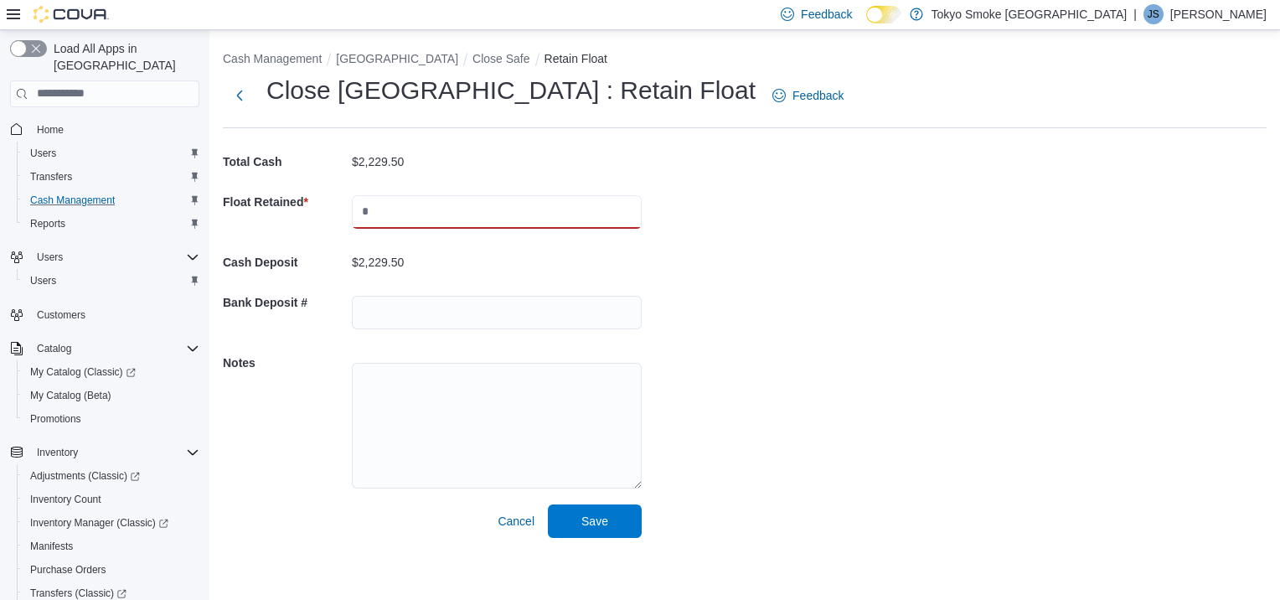
click at [457, 215] on input "text" at bounding box center [497, 212] width 290 height 34
type input "*******"
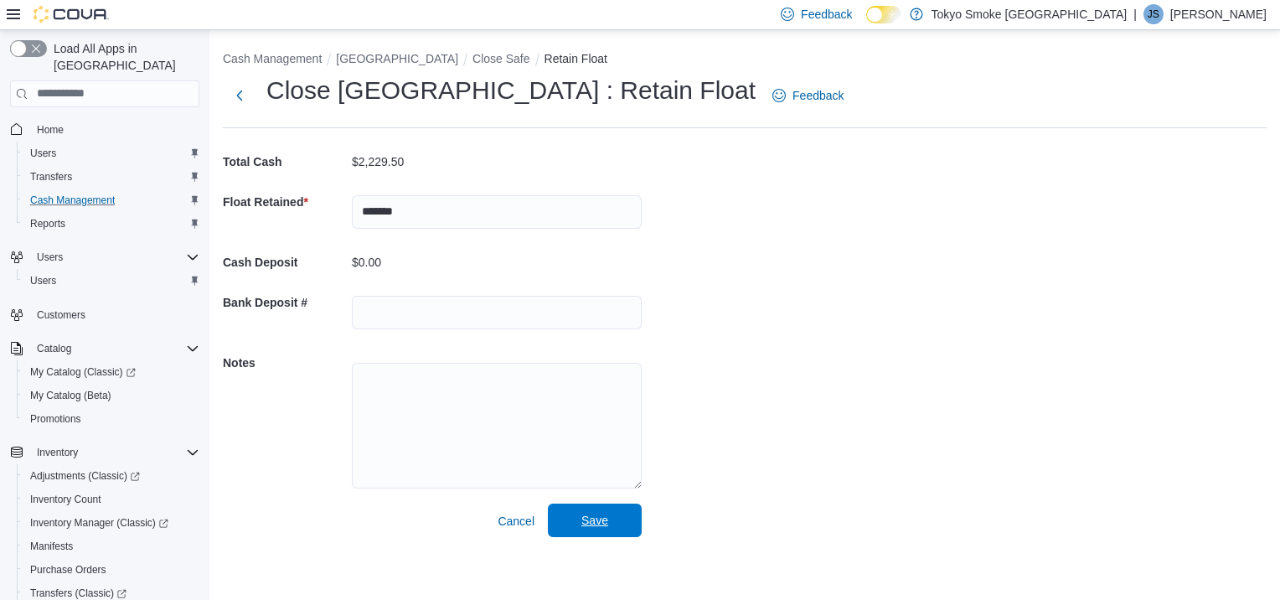
click at [592, 526] on span "Save" at bounding box center [595, 520] width 27 height 17
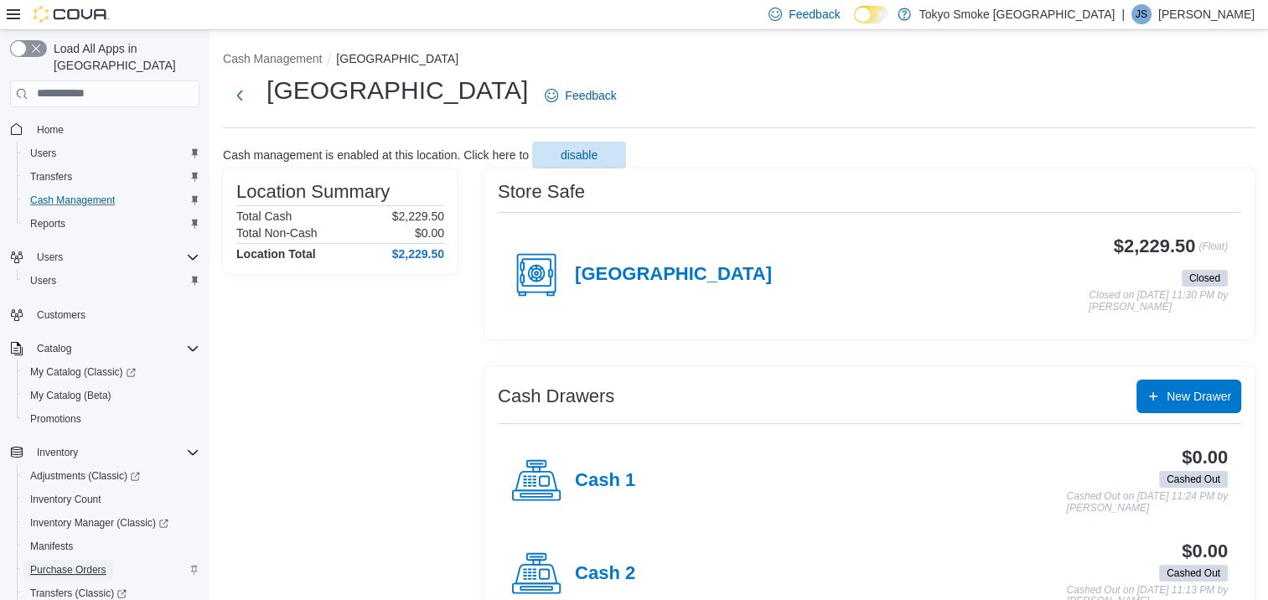
click at [91, 563] on span "Purchase Orders" at bounding box center [68, 569] width 76 height 13
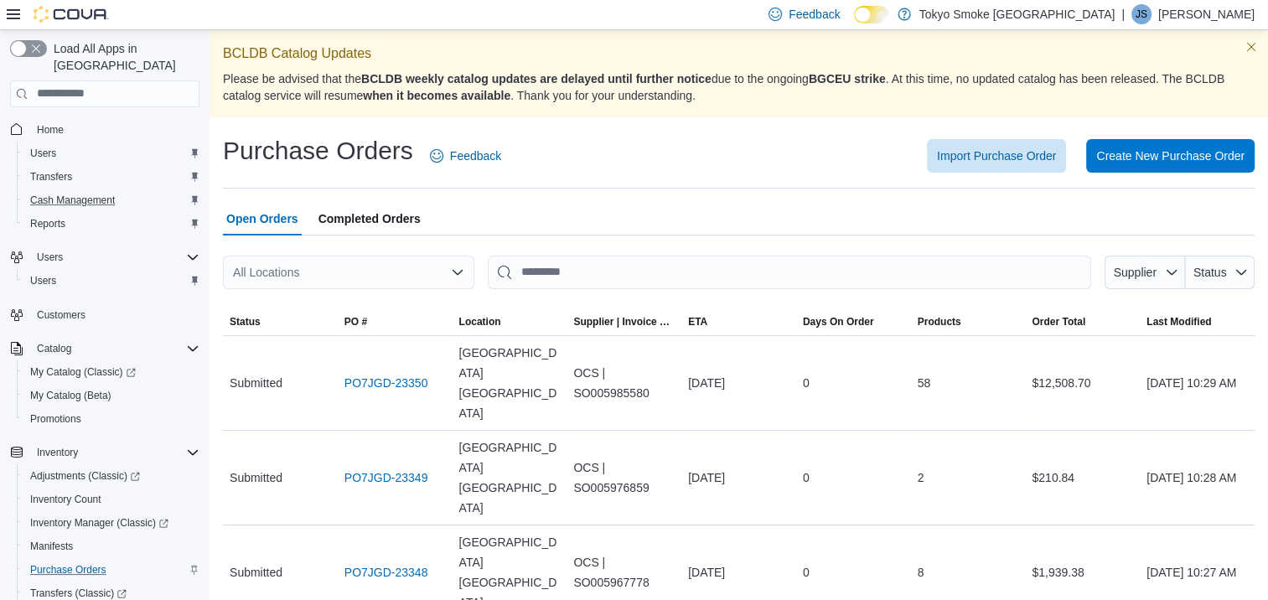
click at [459, 268] on icon "Open list of options" at bounding box center [457, 272] width 13 height 13
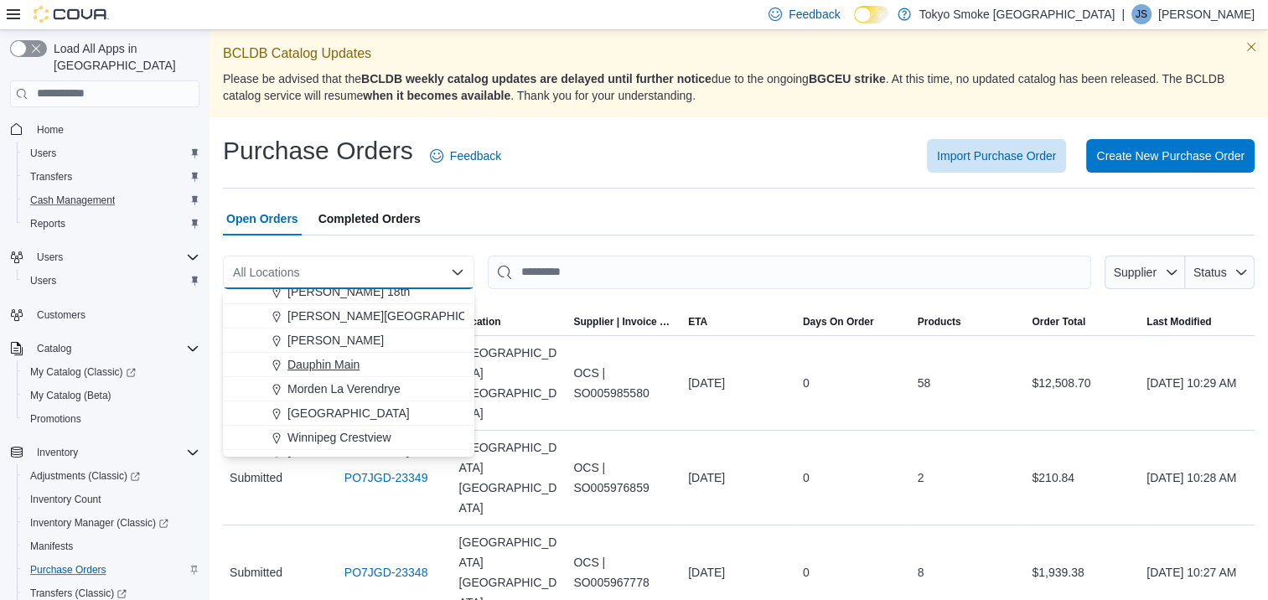
scroll to position [84, 0]
click at [363, 389] on span "[GEOGRAPHIC_DATA]" at bounding box center [348, 387] width 122 height 17
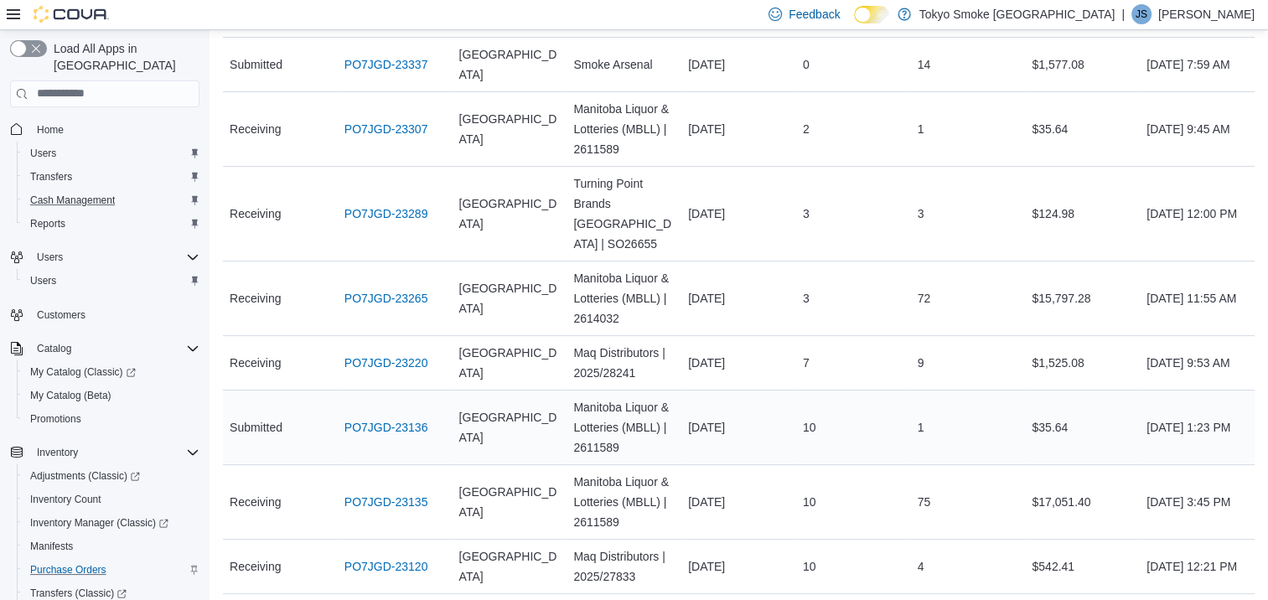
scroll to position [335, 0]
